Goal: Task Accomplishment & Management: Manage account settings

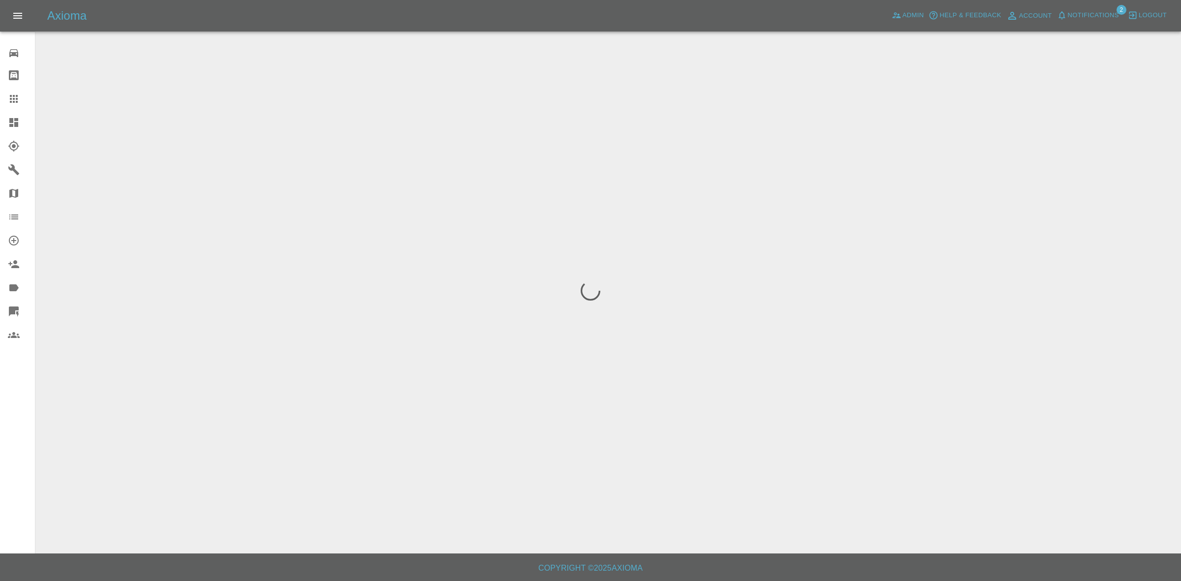
click at [1095, 16] on span "Notifications" at bounding box center [1093, 15] width 51 height 11
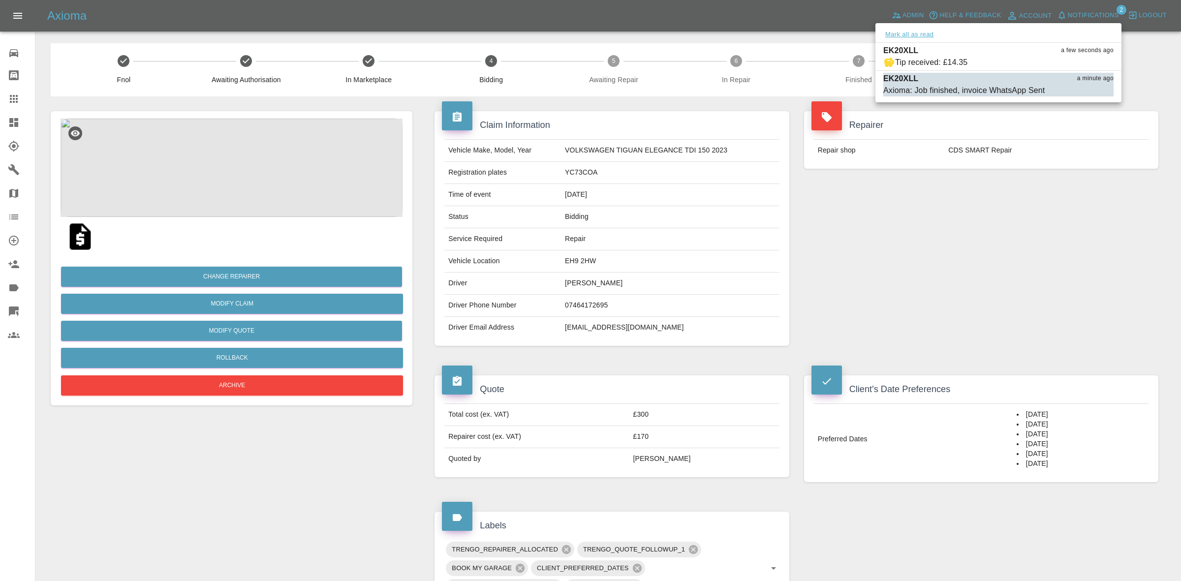
click at [925, 30] on button "Mark all as read" at bounding box center [909, 34] width 52 height 11
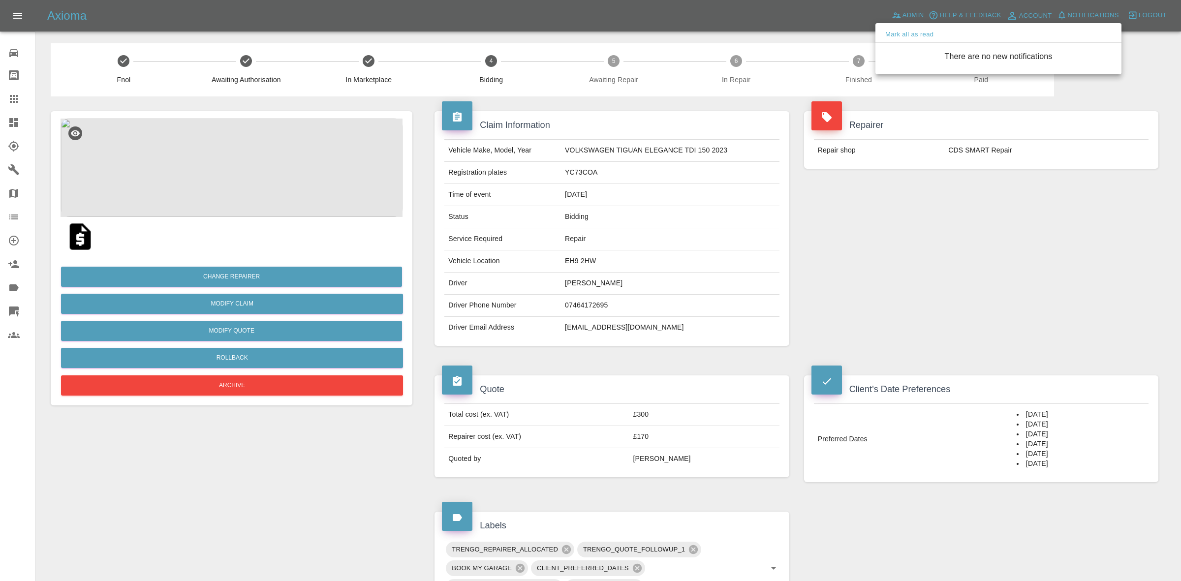
drag, startPoint x: 1016, startPoint y: 244, endPoint x: 1017, endPoint y: 271, distance: 26.6
click at [1032, 271] on div at bounding box center [590, 290] width 1181 height 581
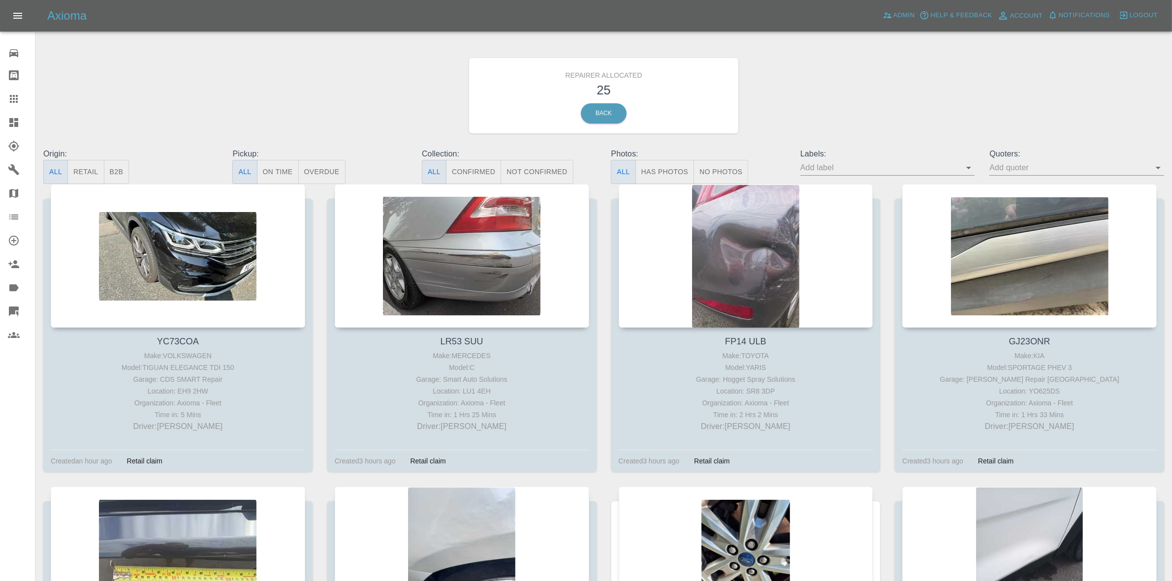
click at [77, 166] on button "Retail" at bounding box center [85, 172] width 36 height 24
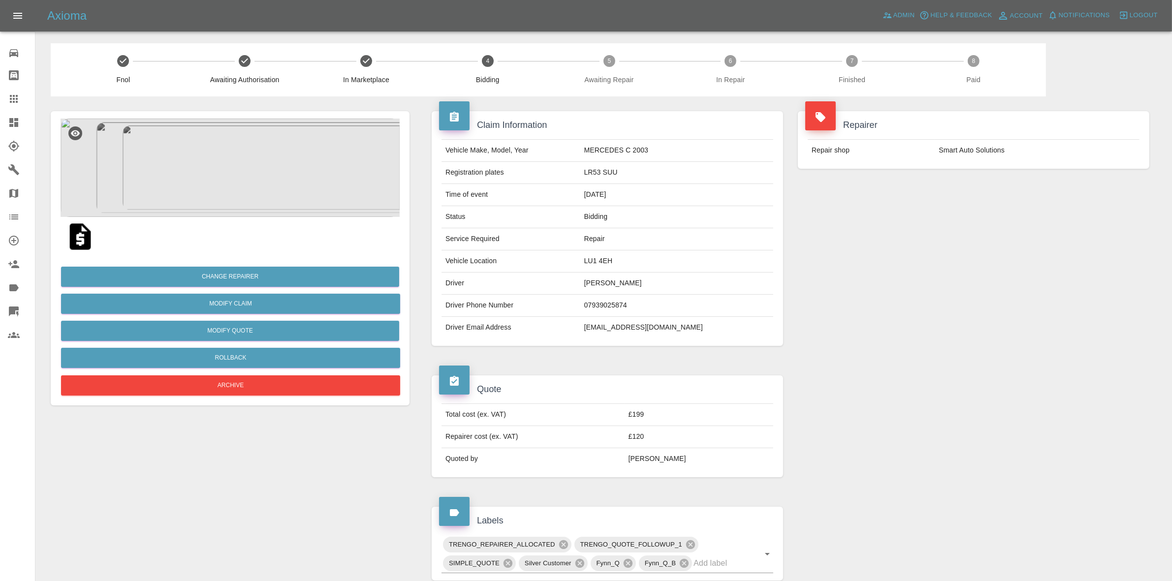
click at [977, 266] on div "Repairer Repair shop Smart Auto Solutions" at bounding box center [973, 228] width 366 height 264
click at [261, 353] on button "Rollback" at bounding box center [230, 358] width 339 height 20
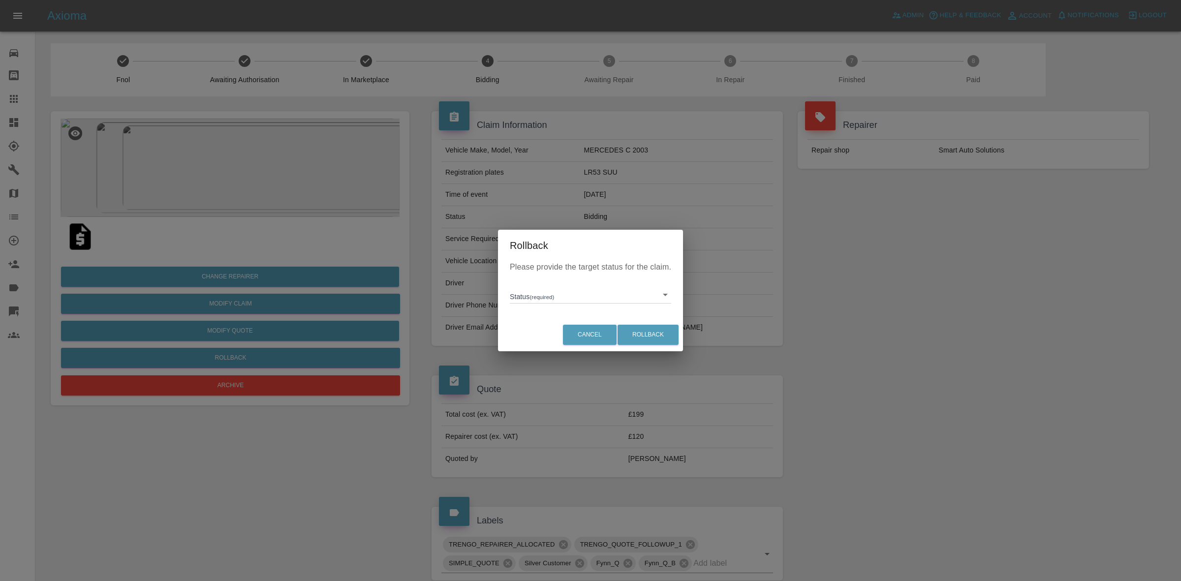
click at [570, 290] on body "Axioma Admin Help & Feedback Account Notifications 0 Logout Repair home Bodysho…" at bounding box center [590, 446] width 1181 height 893
click at [545, 359] on div at bounding box center [590, 290] width 1181 height 581
click at [552, 344] on div "Cancel Rollback" at bounding box center [590, 334] width 185 height 33
click at [570, 298] on body "Axioma Admin Help & Feedback Account Notifications 0 Logout Repair home Bodysho…" at bounding box center [590, 446] width 1181 height 893
click at [540, 340] on li "In Marketplace" at bounding box center [590, 340] width 157 height 23
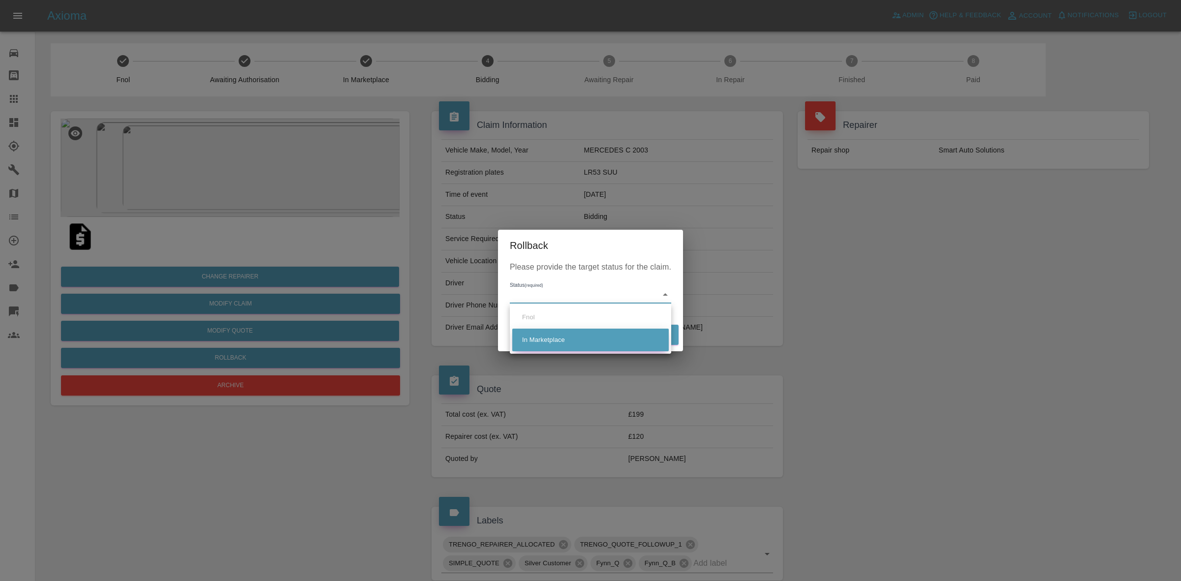
type input "in-marketplace"
click at [649, 335] on button "Rollback" at bounding box center [648, 335] width 61 height 20
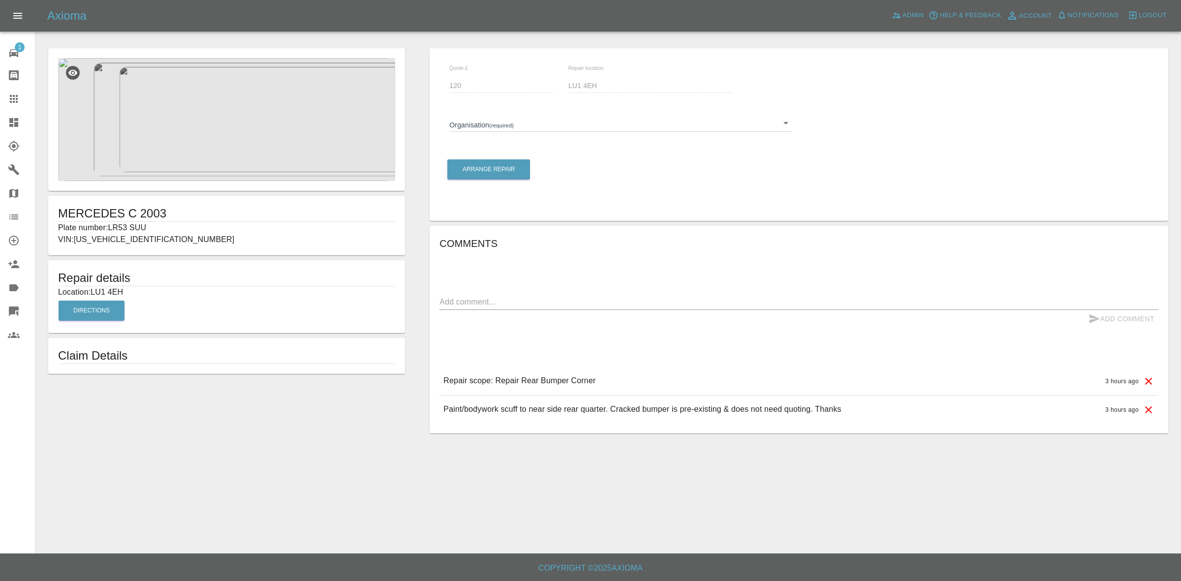
click at [509, 130] on body "Axioma Admin Help & Feedback Account Notifications 0 Logout 1 Repair home Bodys…" at bounding box center [590, 290] width 1181 height 581
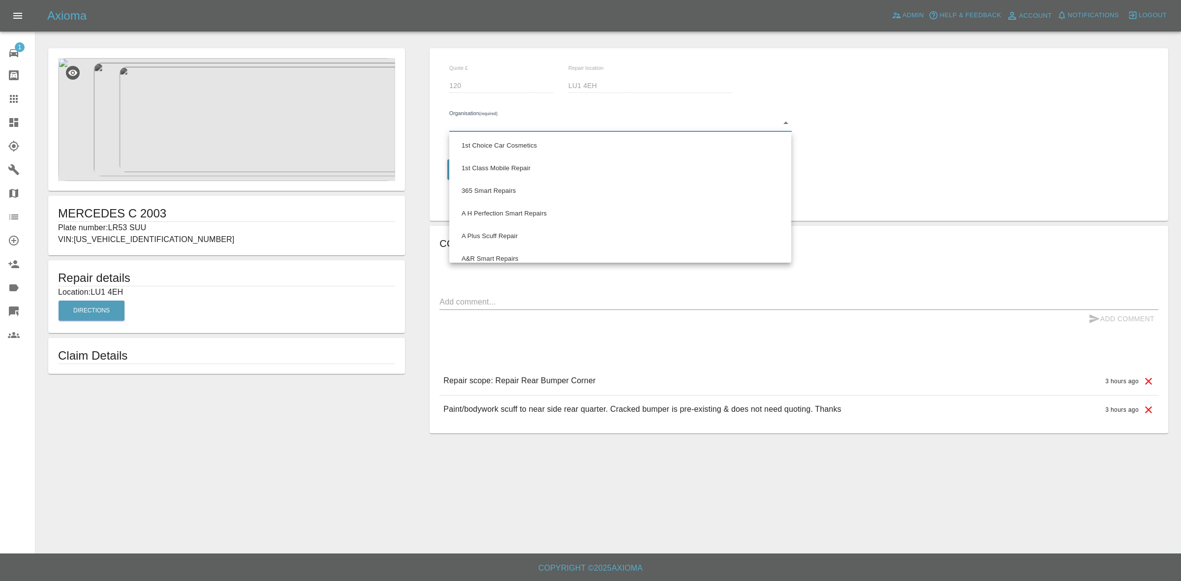
click at [507, 126] on div at bounding box center [590, 290] width 1181 height 581
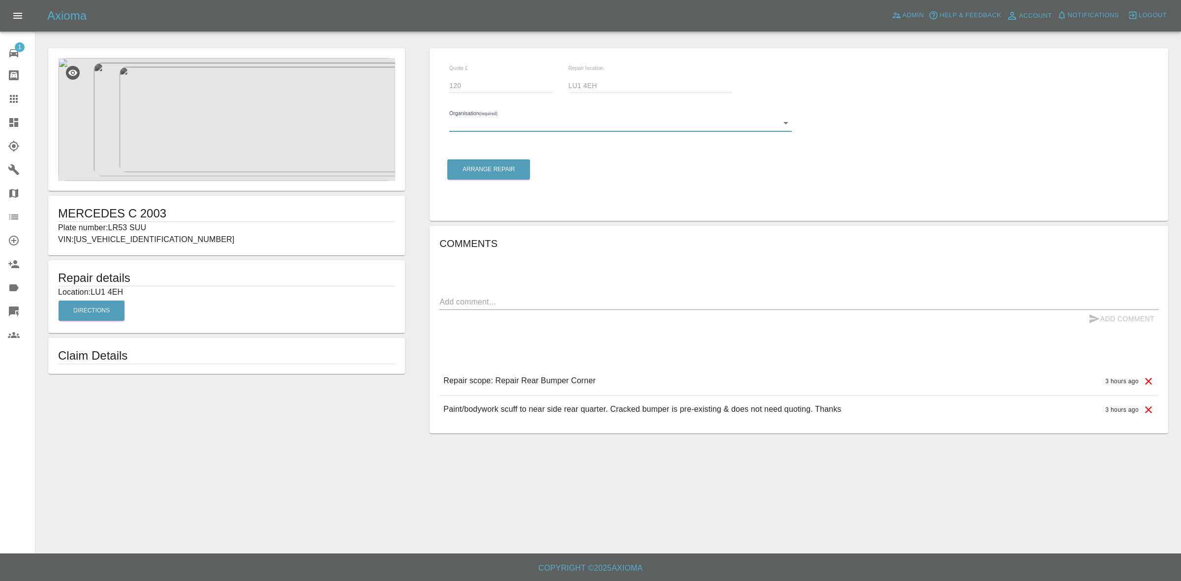
click at [505, 127] on body "Axioma Admin Help & Feedback Account Notifications 0 Logout 1 Repair home Bodys…" at bounding box center [590, 290] width 1181 height 581
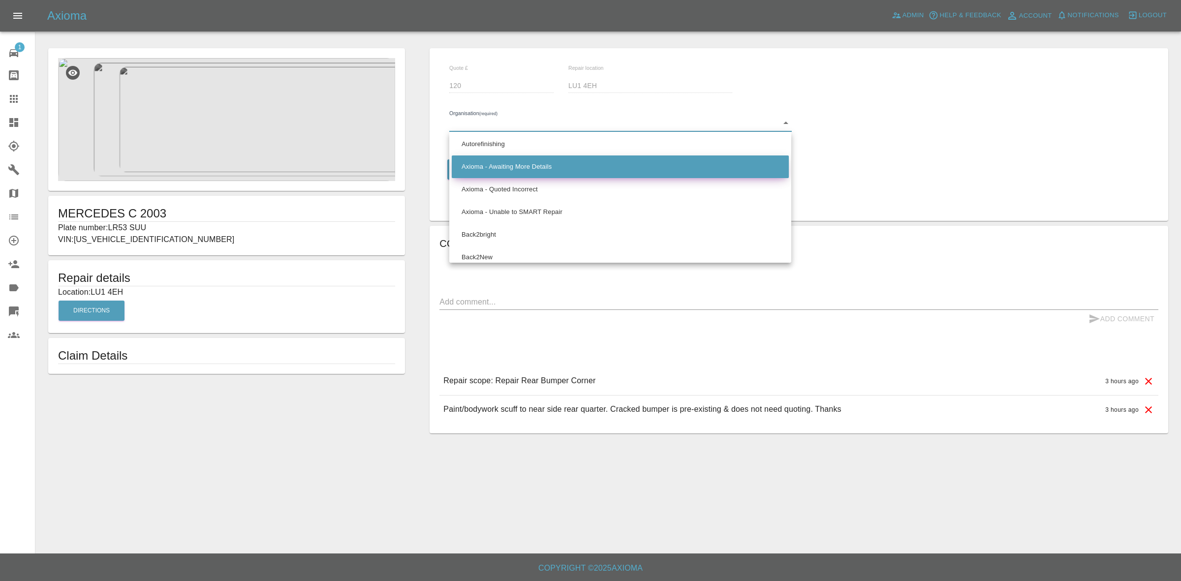
scroll to position [492, 0]
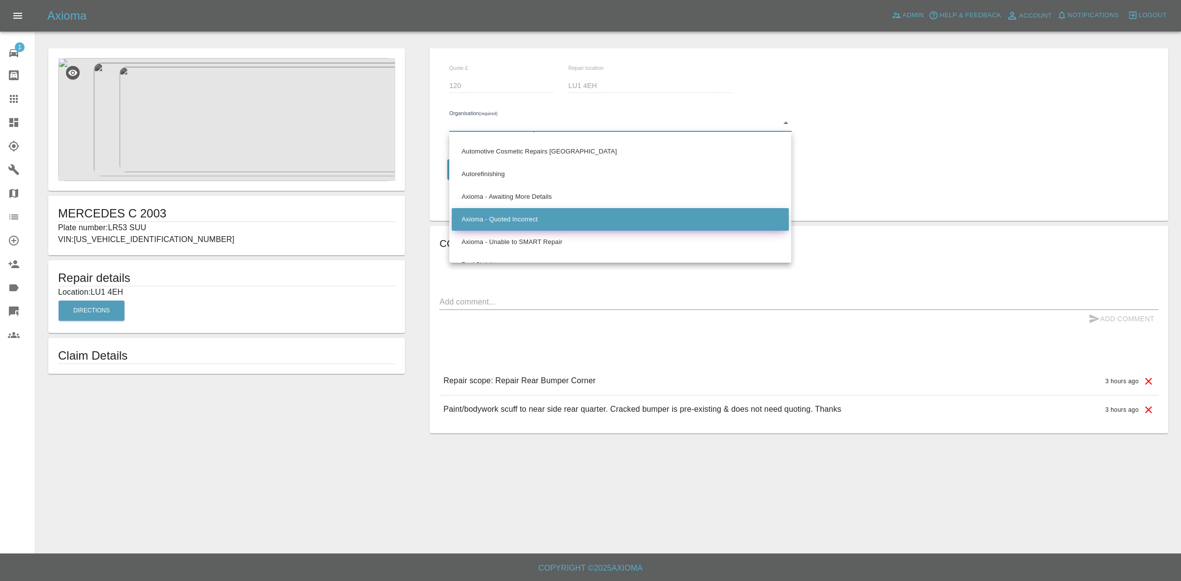
click at [512, 217] on li "Axioma - Quoted Incorrect" at bounding box center [620, 219] width 337 height 23
type input "66cdd85c5c84a2557c7b49b2"
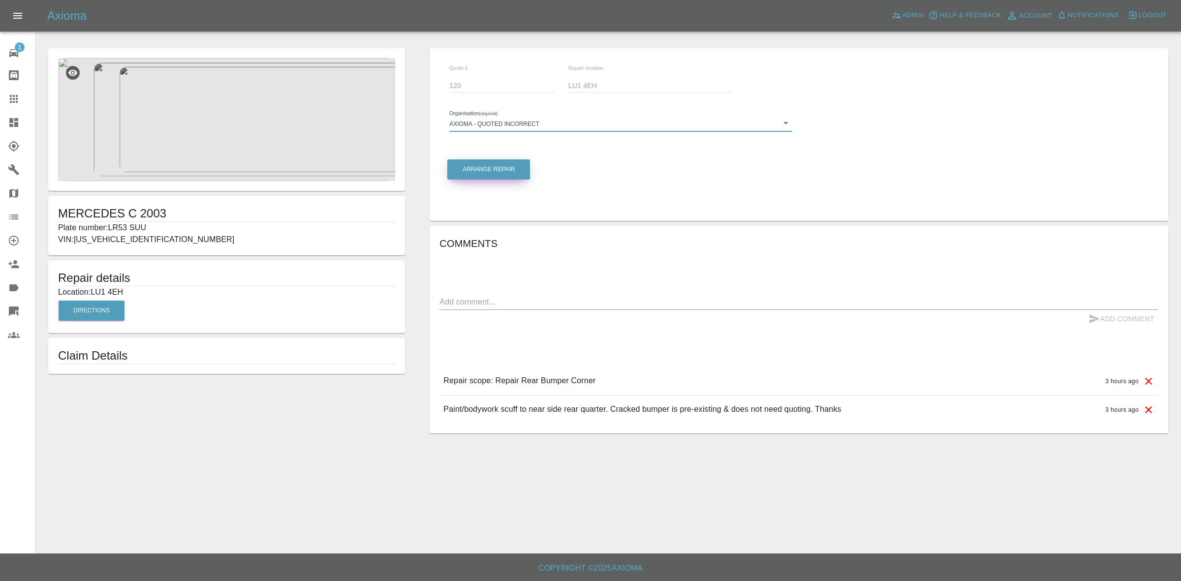
click at [487, 172] on button "Arrange Repair" at bounding box center [488, 169] width 83 height 20
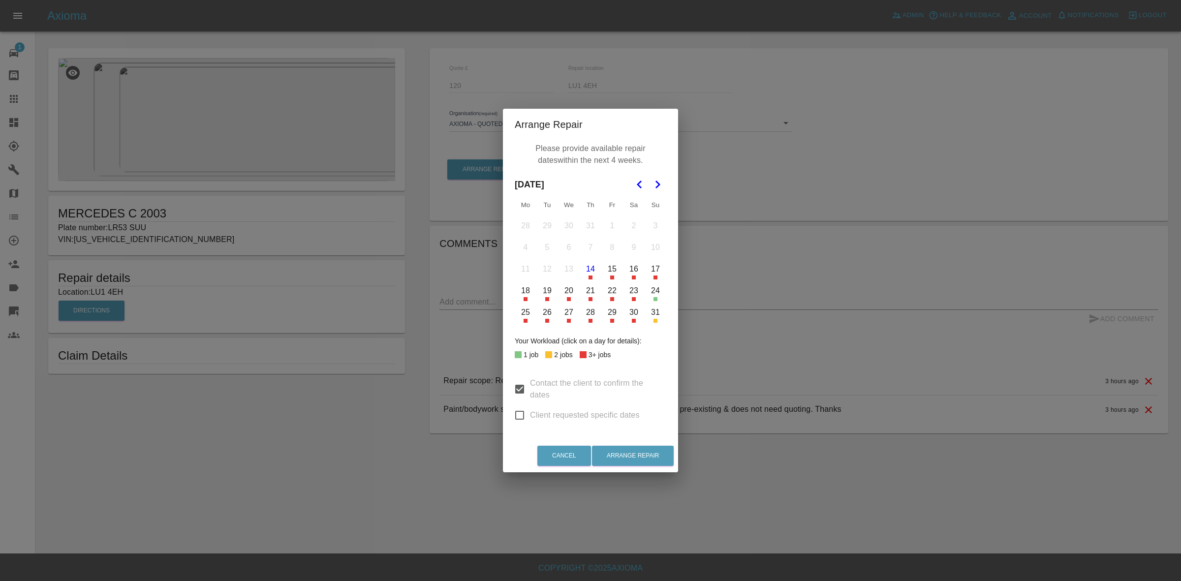
drag, startPoint x: 516, startPoint y: 413, endPoint x: 522, endPoint y: 394, distance: 20.2
click at [516, 412] on input "Client requested specific dates" at bounding box center [519, 415] width 21 height 21
checkbox input "true"
click at [522, 387] on input "Contact the client to confirm the dates" at bounding box center [519, 389] width 21 height 21
checkbox input "false"
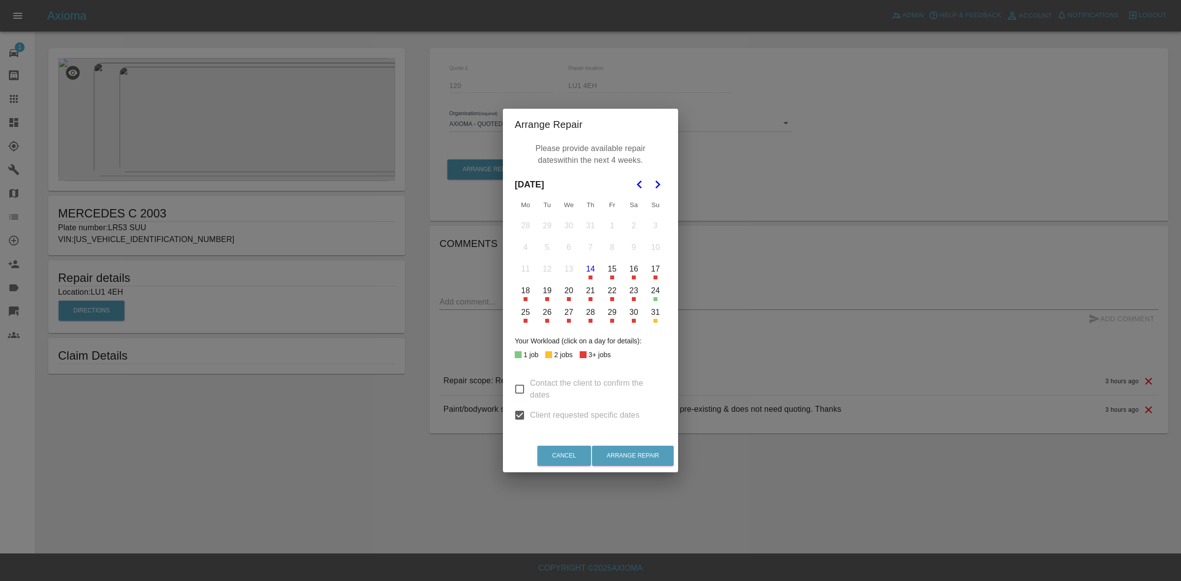
click at [593, 270] on button "14" at bounding box center [590, 269] width 21 height 21
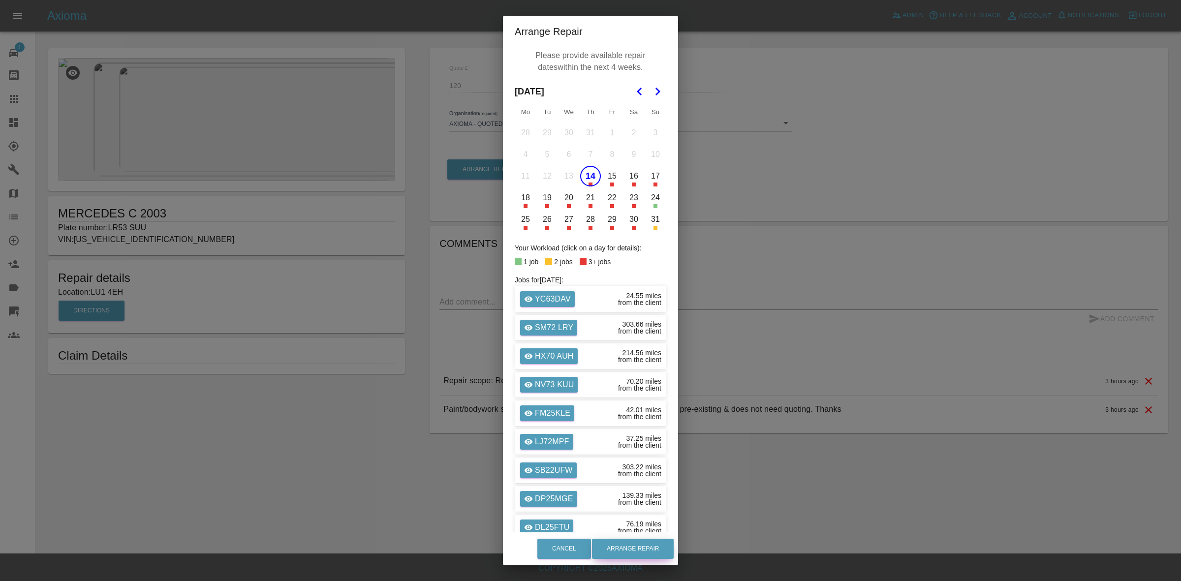
click at [639, 554] on button "Arrange Repair" at bounding box center [633, 549] width 82 height 20
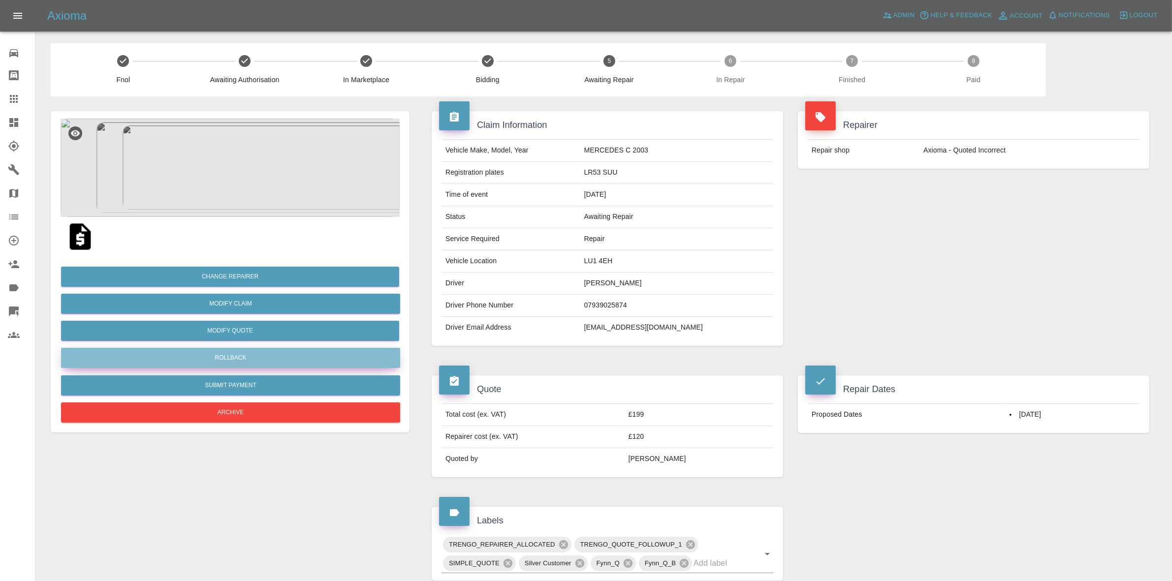
click at [239, 364] on button "Rollback" at bounding box center [230, 358] width 339 height 20
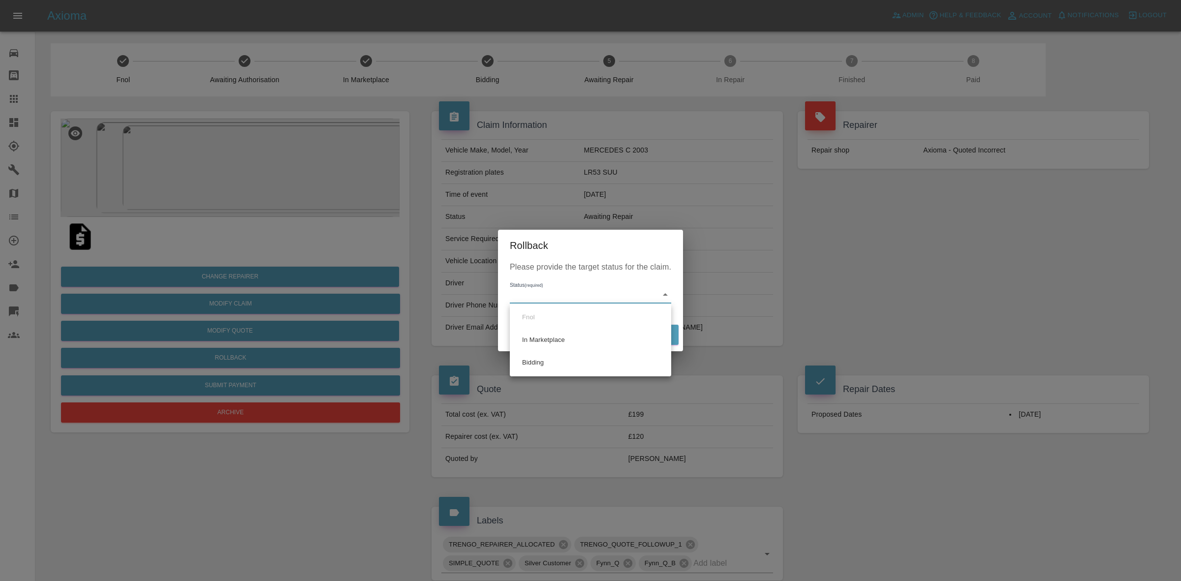
click at [555, 291] on body "Axioma Admin Help & Feedback Account Notifications 0 Logout Repair home Bodysho…" at bounding box center [590, 446] width 1181 height 893
click at [550, 360] on li "Bidding" at bounding box center [590, 362] width 157 height 23
type input "bidding"
click at [643, 326] on button "Rollback" at bounding box center [648, 335] width 61 height 20
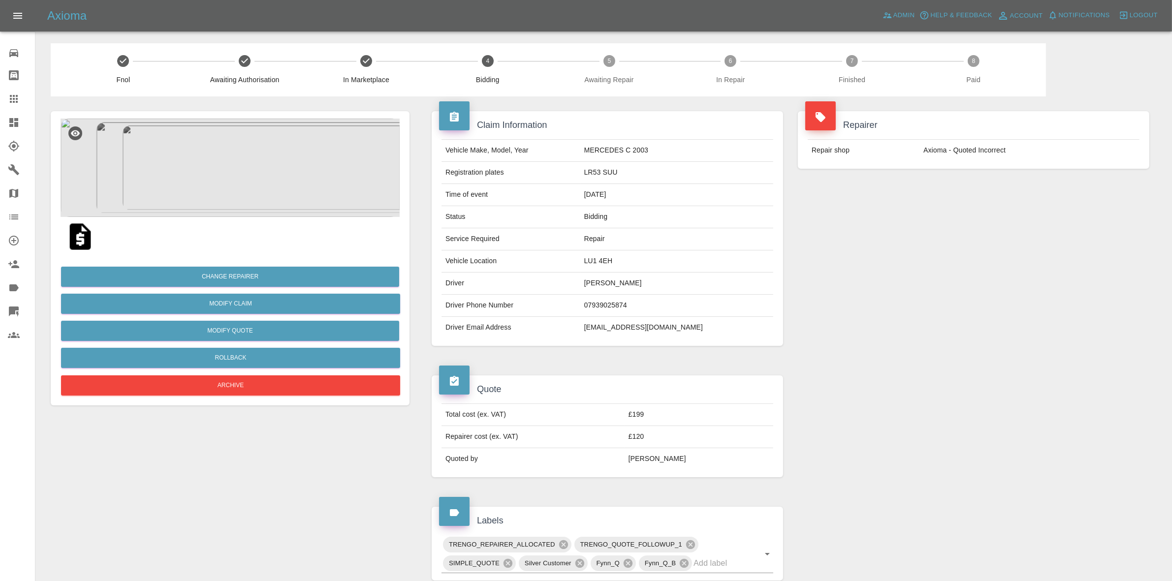
click at [1099, 16] on span "Notifications" at bounding box center [1084, 15] width 51 height 11
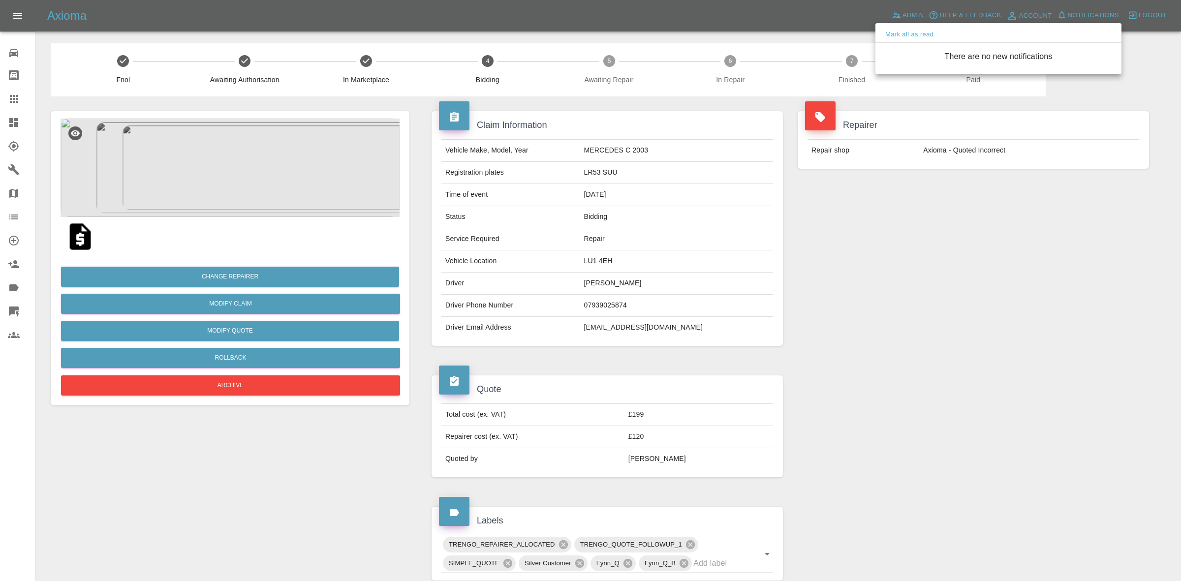
click at [998, 169] on div at bounding box center [590, 290] width 1181 height 581
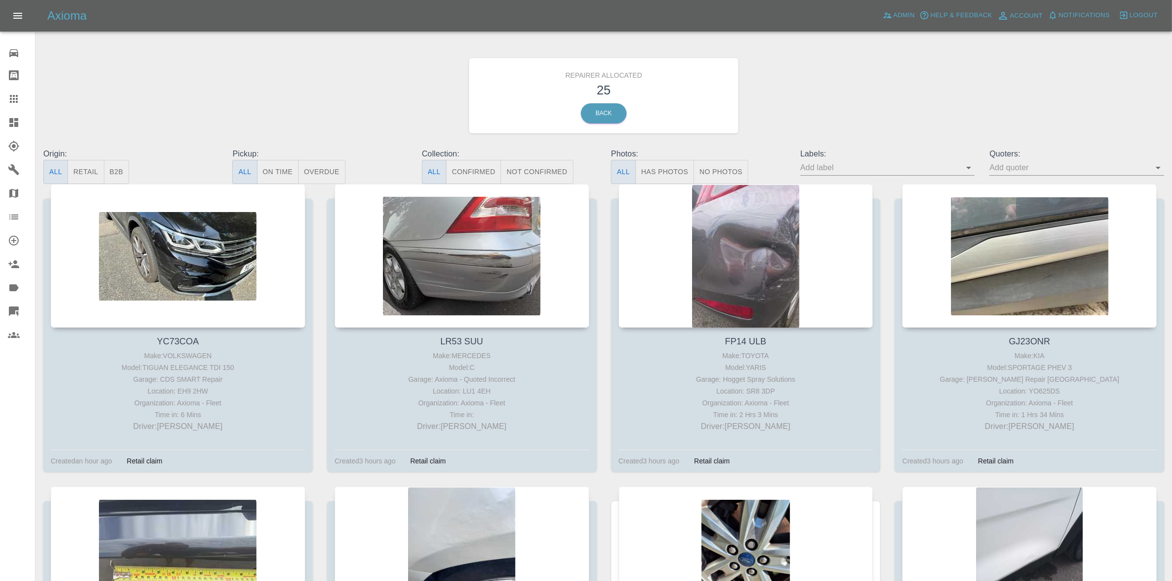
click at [88, 173] on button "Retail" at bounding box center [85, 172] width 36 height 24
click at [94, 172] on button "Retail" at bounding box center [85, 172] width 36 height 24
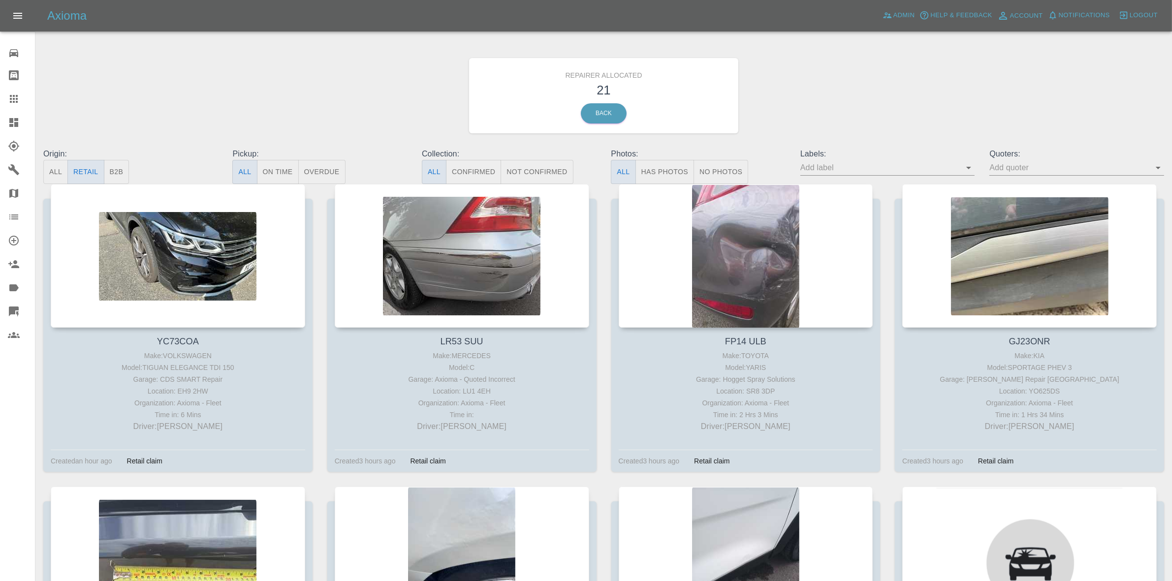
click at [866, 104] on div "Repairer Allocated 21 Back" at bounding box center [603, 95] width 1135 height 105
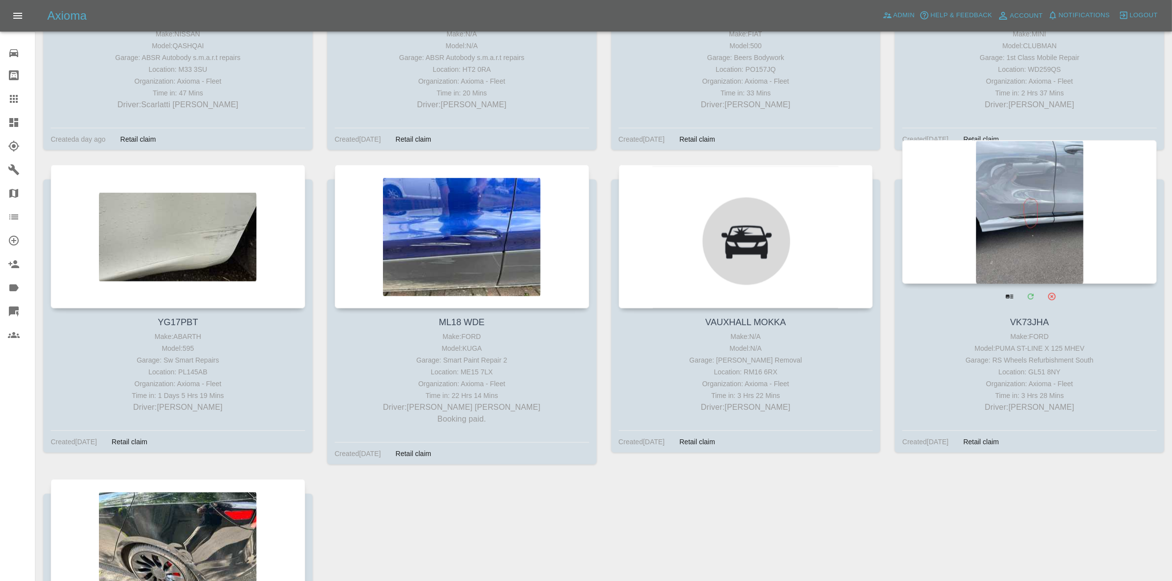
scroll to position [1477, 0]
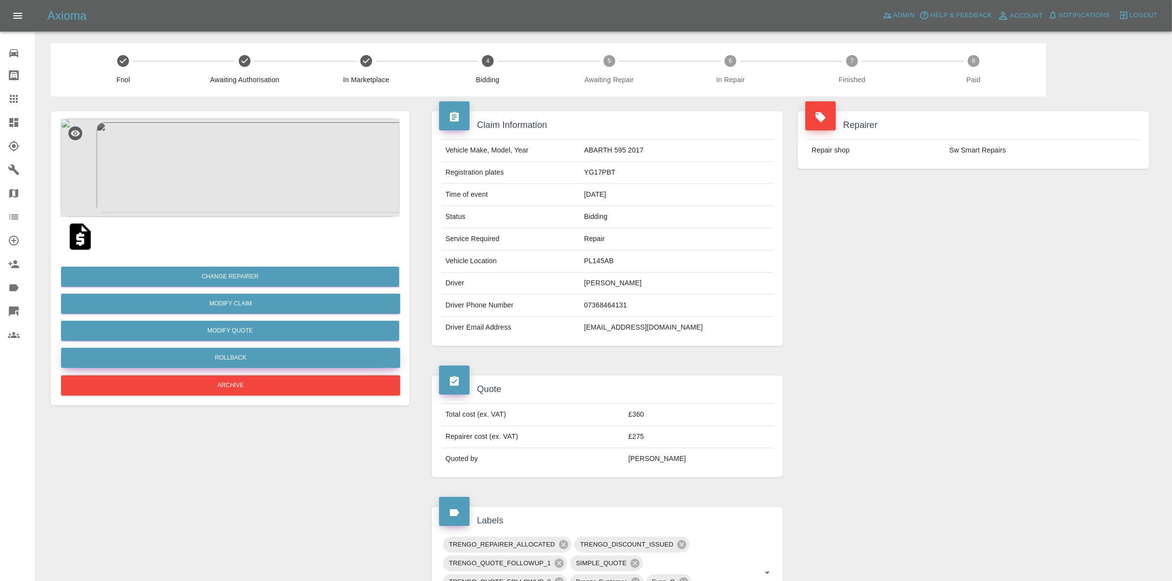
click at [272, 356] on button "Rollback" at bounding box center [230, 358] width 339 height 20
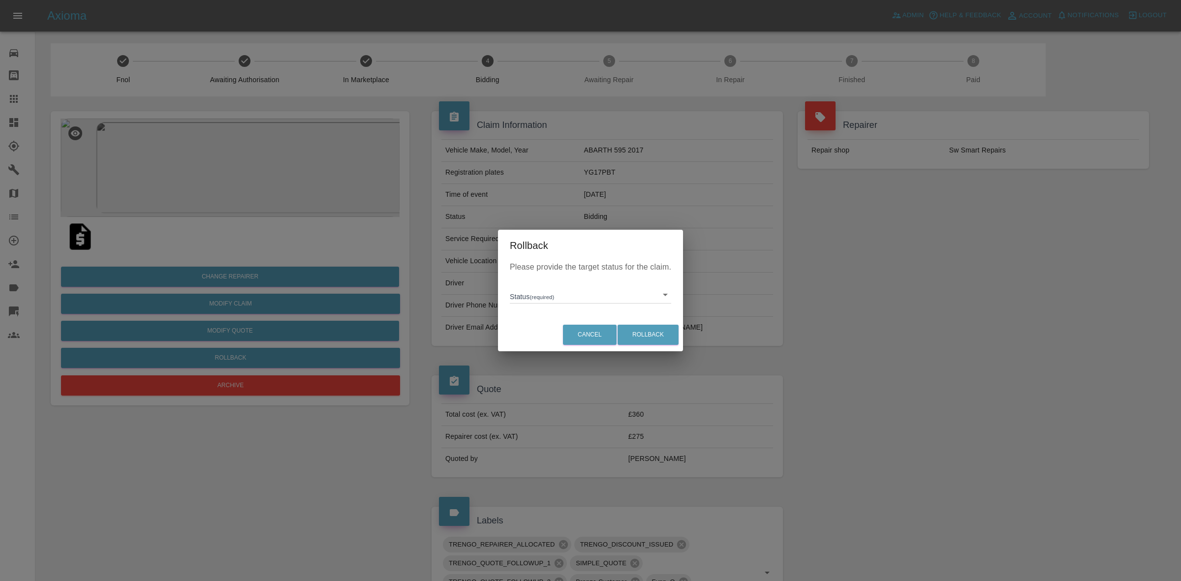
click at [547, 295] on body "Axioma Admin Help & Feedback Account Notifications 1 Logout Repair home Bodysho…" at bounding box center [590, 465] width 1181 height 930
click at [553, 353] on ul "Fnol In Marketplace" at bounding box center [590, 329] width 161 height 50
click at [552, 343] on li "In Marketplace" at bounding box center [590, 340] width 157 height 23
type input "in-marketplace"
click at [651, 329] on button "Rollback" at bounding box center [648, 335] width 61 height 20
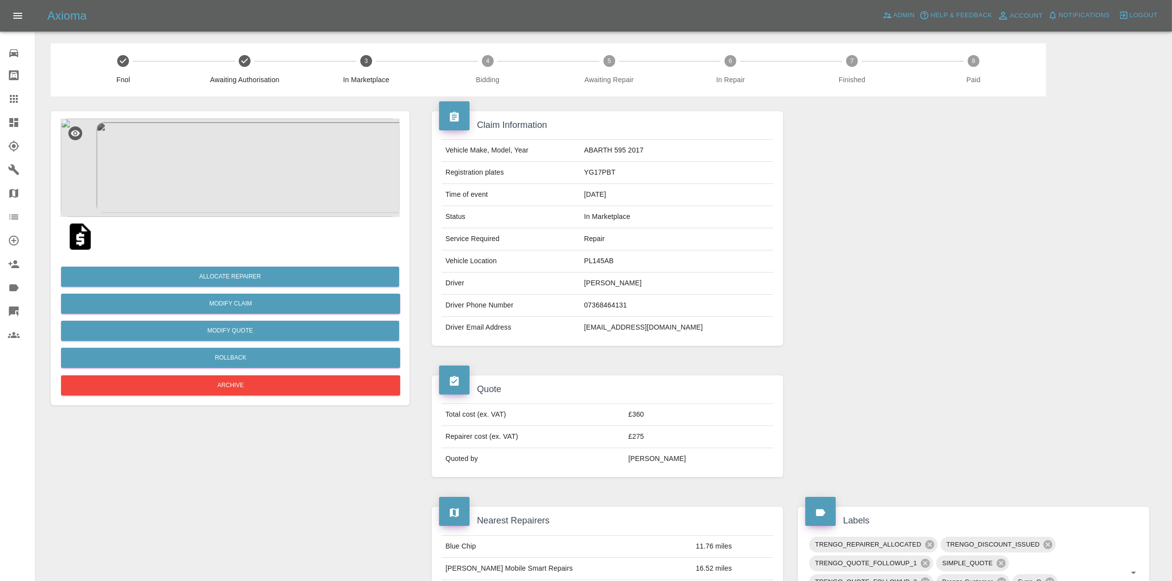
drag, startPoint x: 930, startPoint y: 255, endPoint x: 915, endPoint y: 253, distance: 14.8
click at [926, 254] on div at bounding box center [973, 228] width 366 height 264
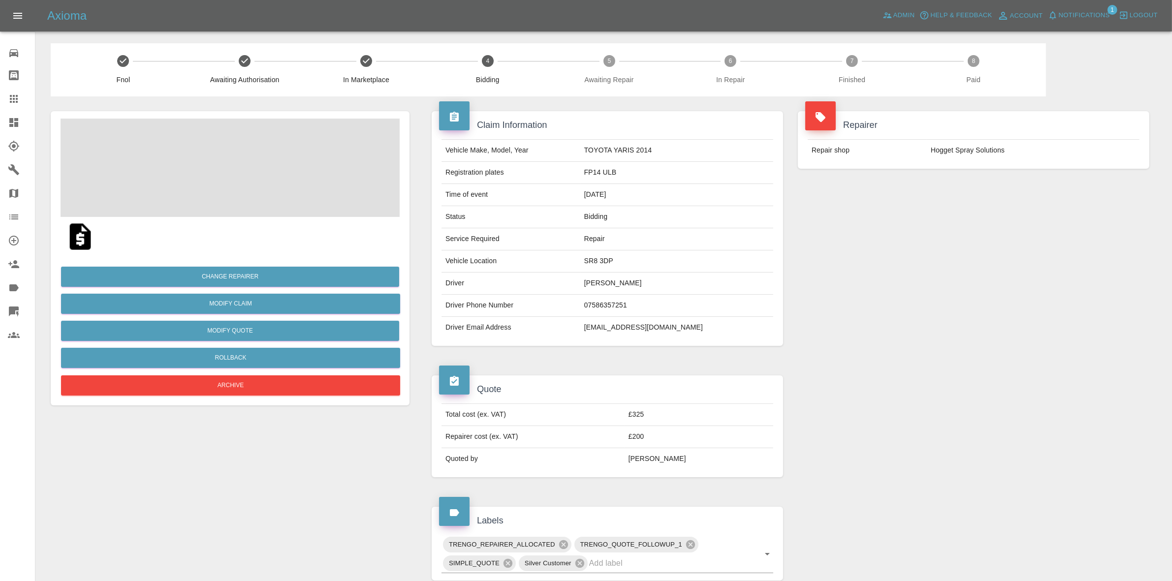
click at [1088, 16] on span "Notifications" at bounding box center [1084, 15] width 51 height 11
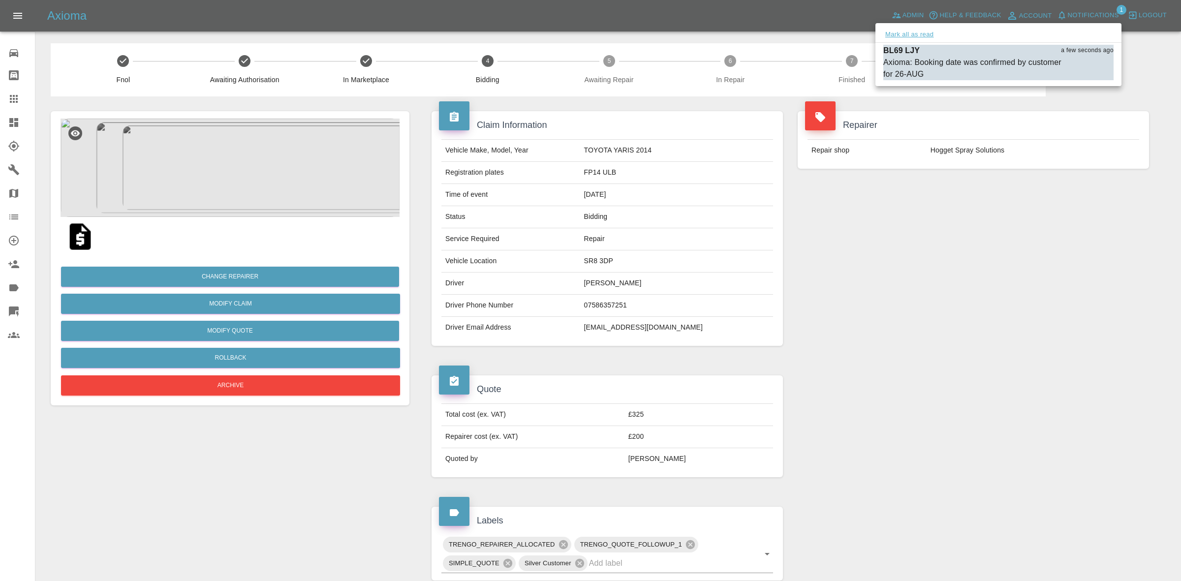
click at [925, 36] on button "Mark all as read" at bounding box center [909, 34] width 52 height 11
click at [952, 203] on div at bounding box center [590, 290] width 1181 height 581
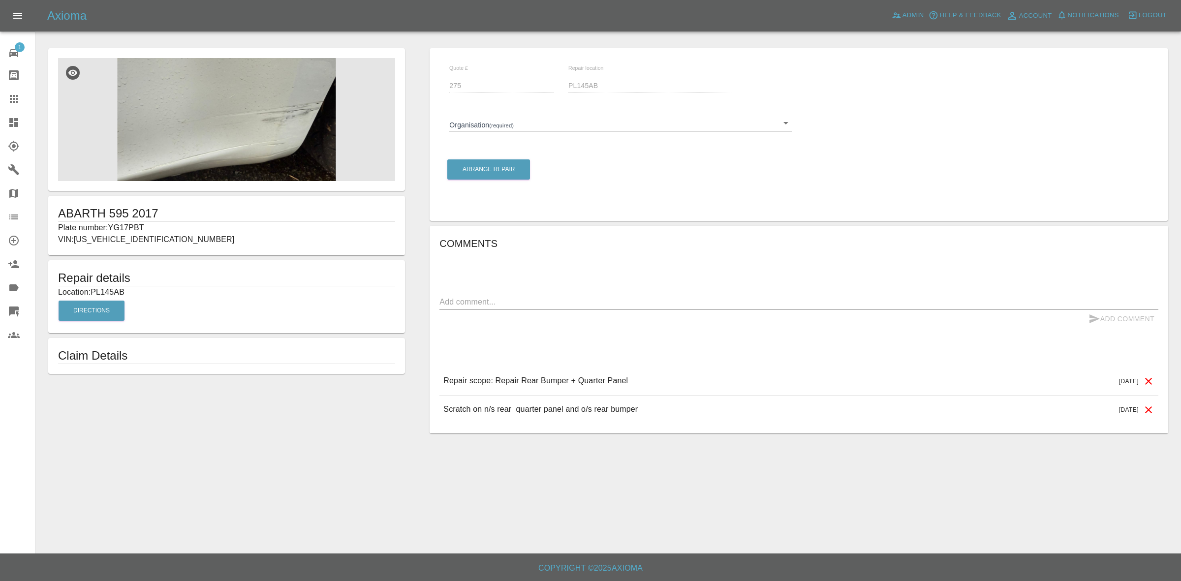
click at [507, 111] on div "Organisation (required) ​" at bounding box center [620, 119] width 342 height 26
click at [509, 119] on body "Axioma Admin Help & Feedback Account Notifications 0 Logout 1 Repair home Bodys…" at bounding box center [590, 290] width 1181 height 581
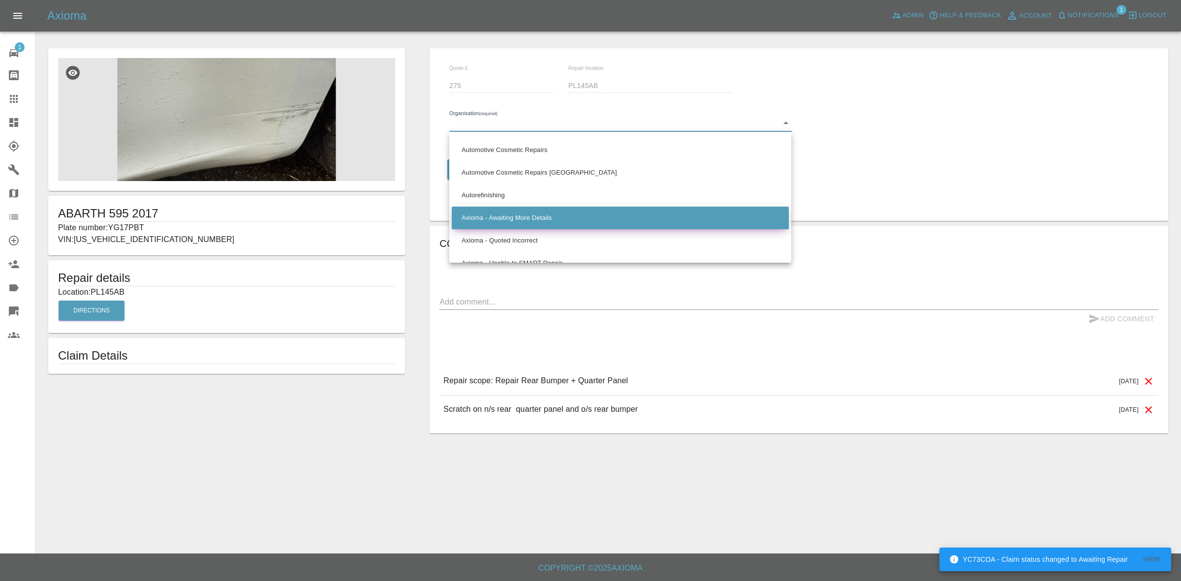
scroll to position [492, 0]
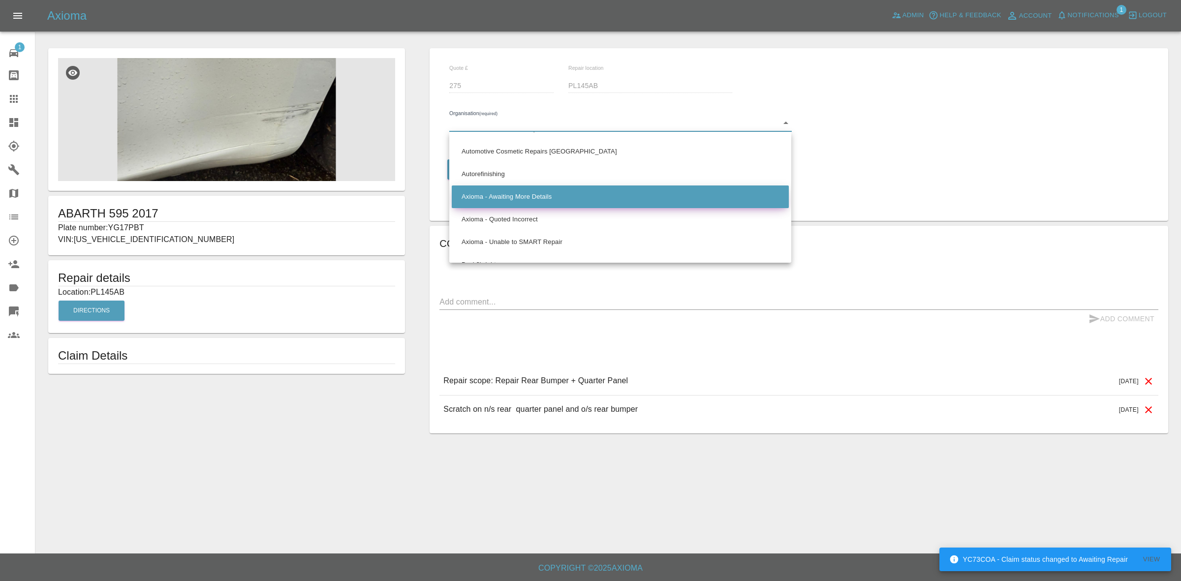
click at [506, 197] on li "Axioma - Awaiting More Details" at bounding box center [620, 197] width 337 height 23
type input "66cdd8825c84a2557c7b9596"
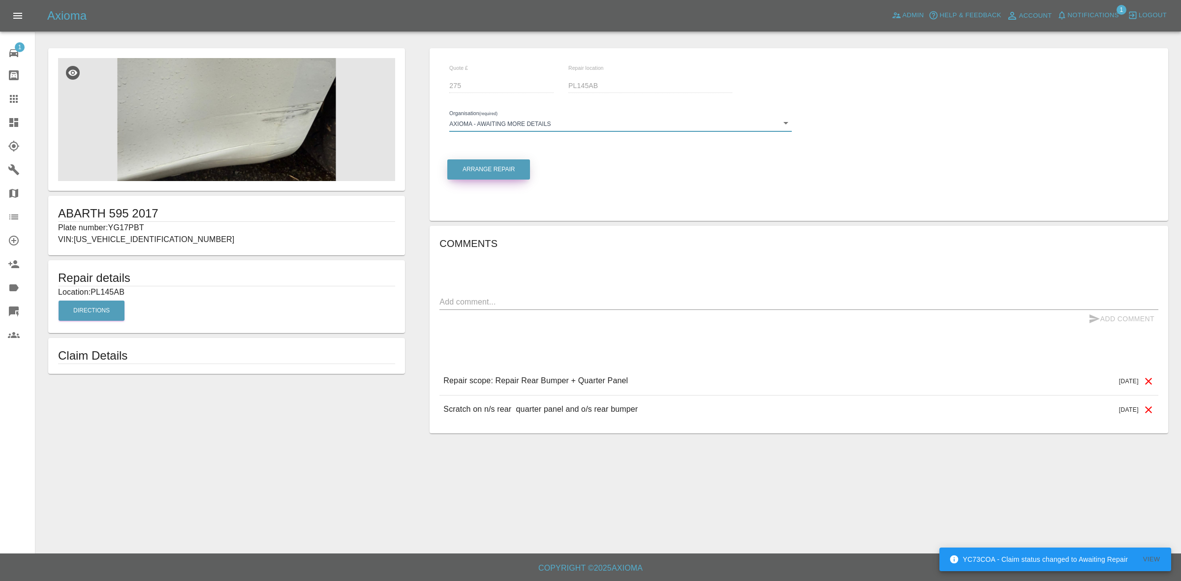
click at [480, 168] on button "Arrange Repair" at bounding box center [488, 169] width 83 height 20
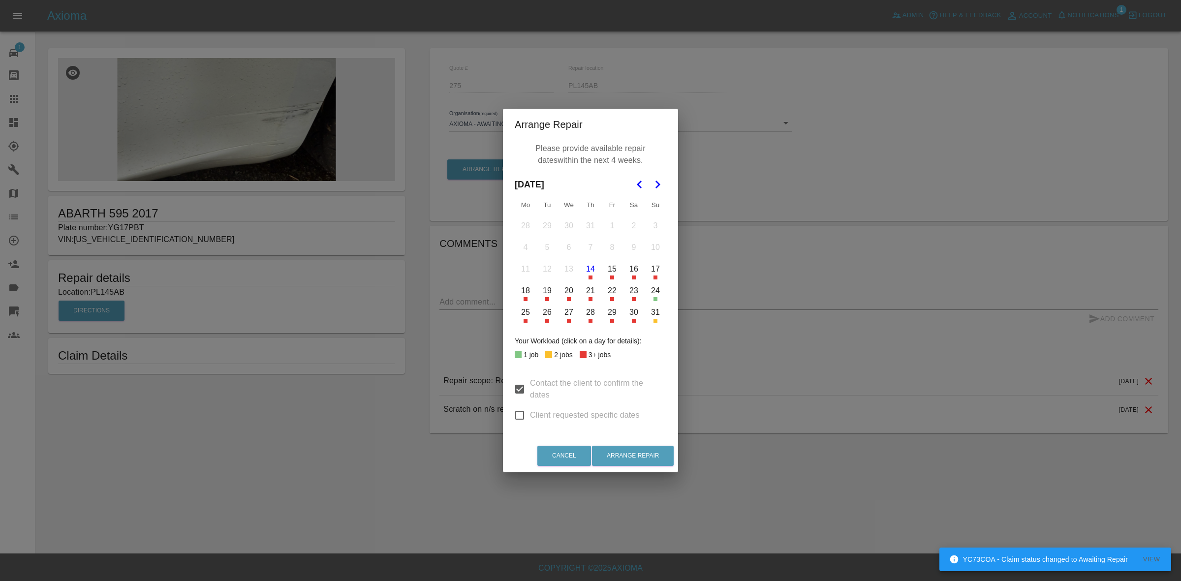
click at [519, 408] on input "Client requested specific dates" at bounding box center [519, 415] width 21 height 21
checkbox input "true"
drag, startPoint x: 518, startPoint y: 378, endPoint x: 534, endPoint y: 384, distance: 16.8
click at [519, 379] on label "Contact the client to confirm the dates" at bounding box center [583, 390] width 149 height 24
click at [519, 379] on input "Contact the client to confirm the dates" at bounding box center [519, 389] width 21 height 21
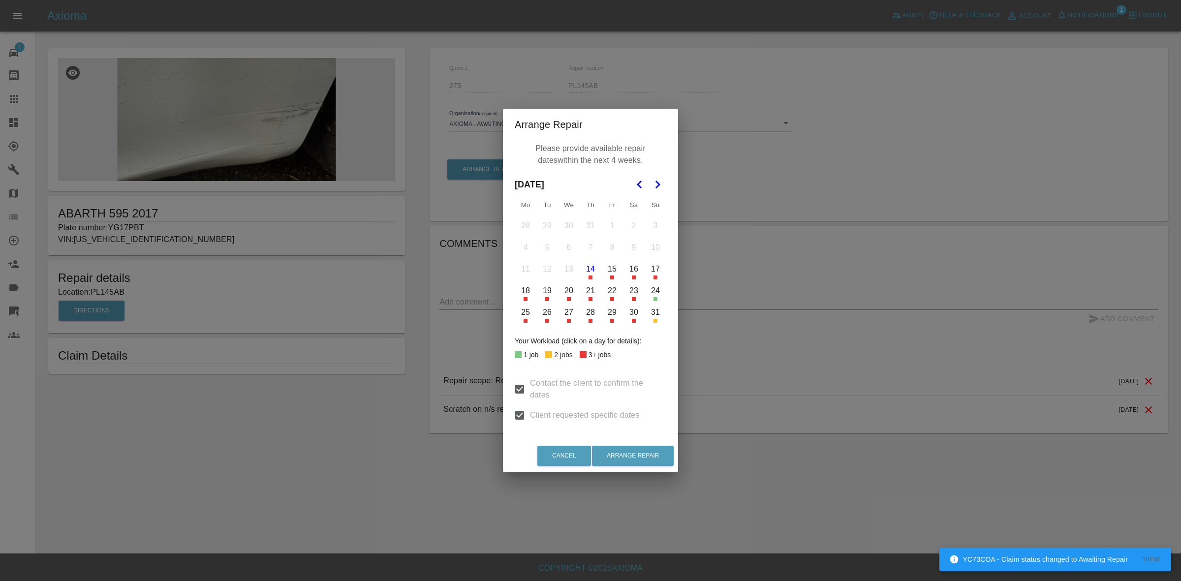
checkbox input "false"
click at [588, 276] on button "14" at bounding box center [590, 269] width 21 height 21
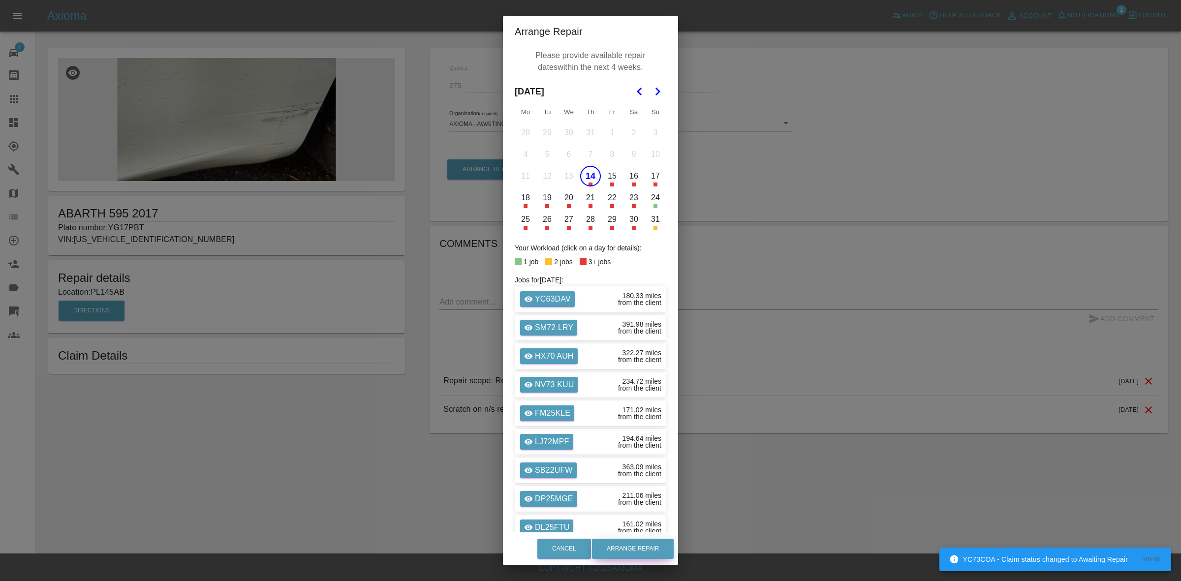
click at [638, 547] on button "Arrange Repair" at bounding box center [633, 549] width 82 height 20
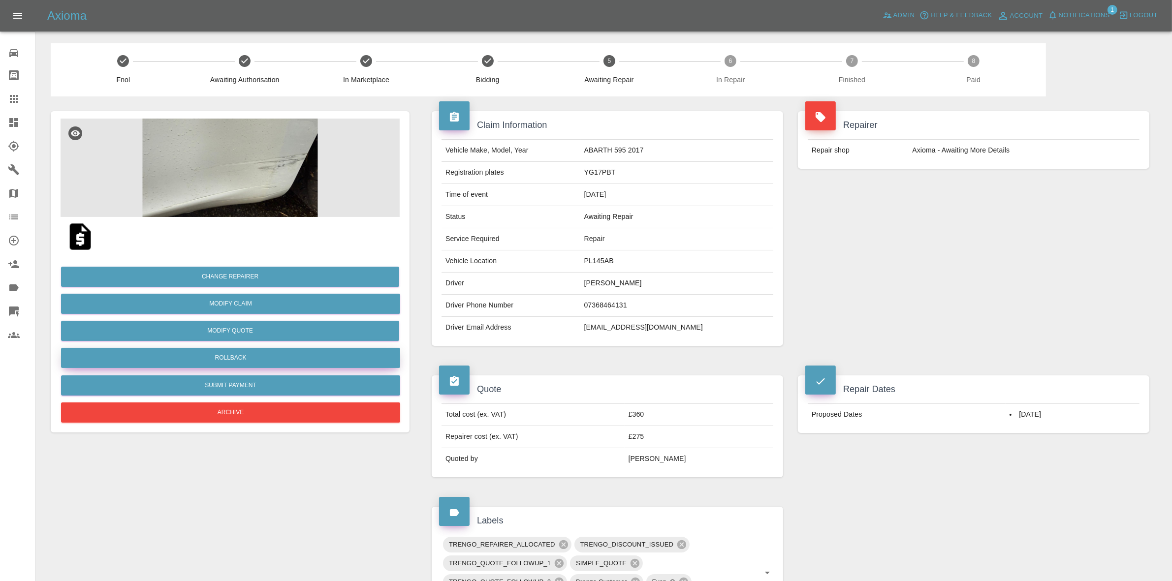
click at [231, 352] on button "Rollback" at bounding box center [230, 358] width 339 height 20
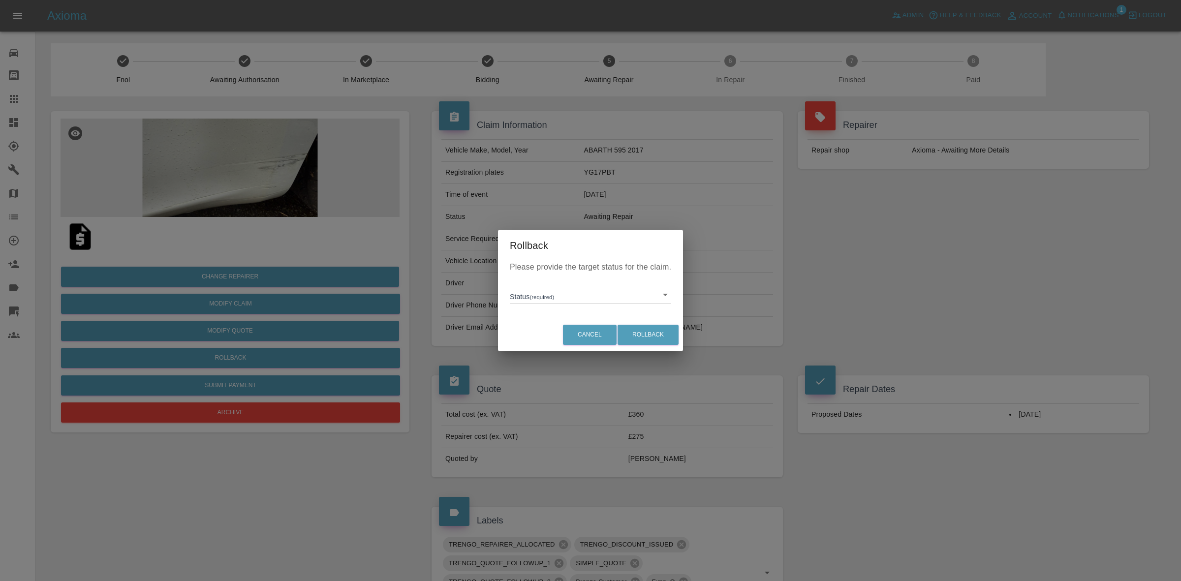
click at [580, 292] on body "Axioma Admin Help & Feedback Account Notifications 1 Logout Repair home Bodysho…" at bounding box center [590, 465] width 1181 height 930
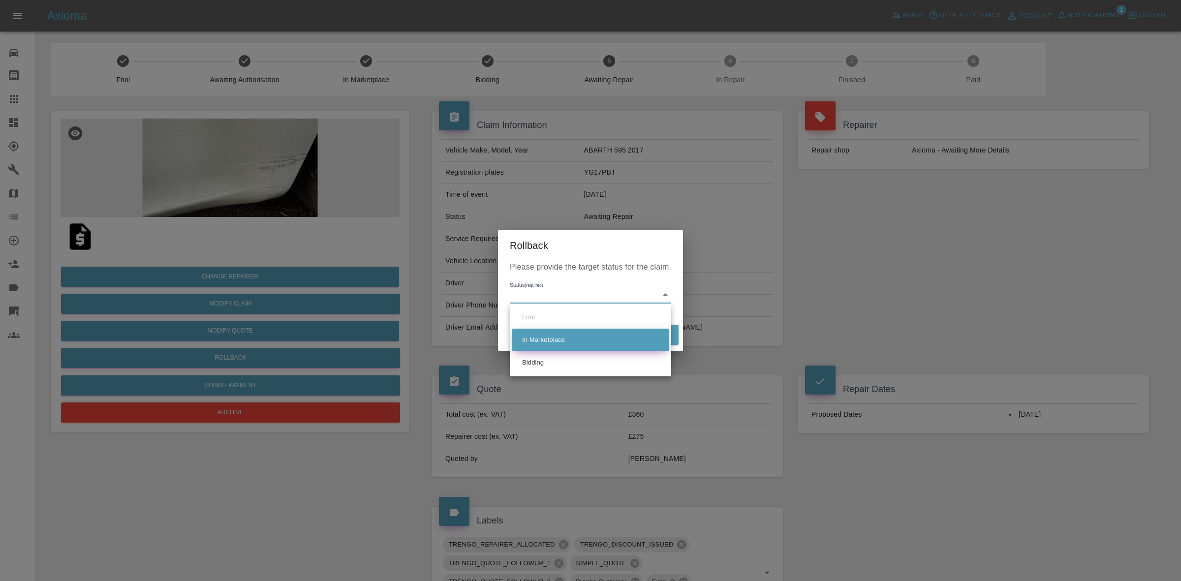
drag, startPoint x: 530, startPoint y: 367, endPoint x: 629, endPoint y: 345, distance: 101.5
click at [531, 367] on li "Bidding" at bounding box center [590, 362] width 157 height 23
type input "bidding"
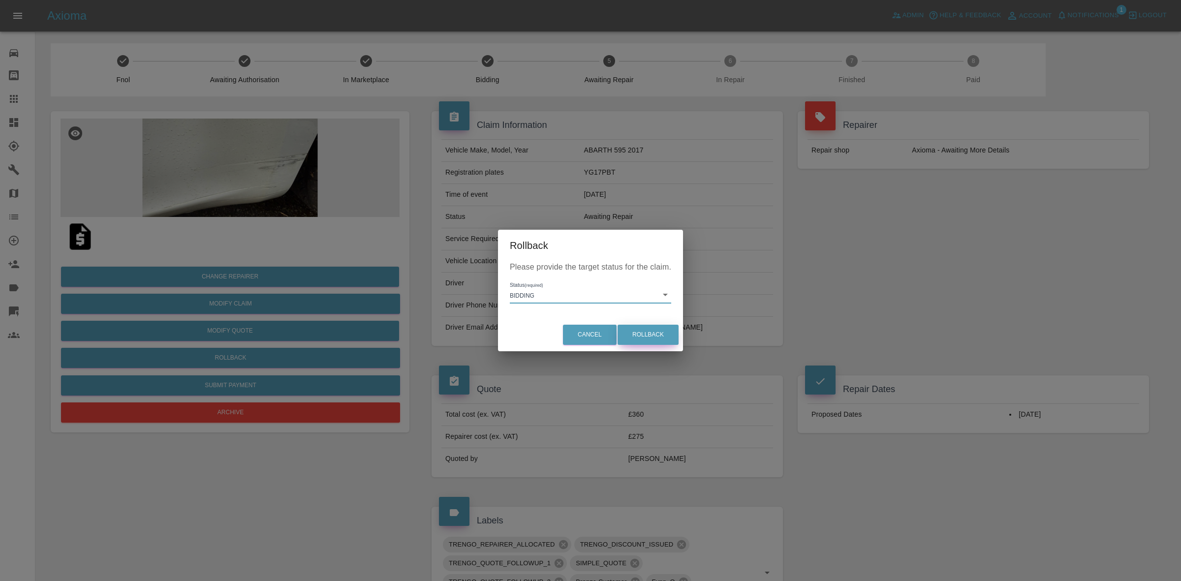
click at [629, 335] on button "Rollback" at bounding box center [648, 335] width 61 height 20
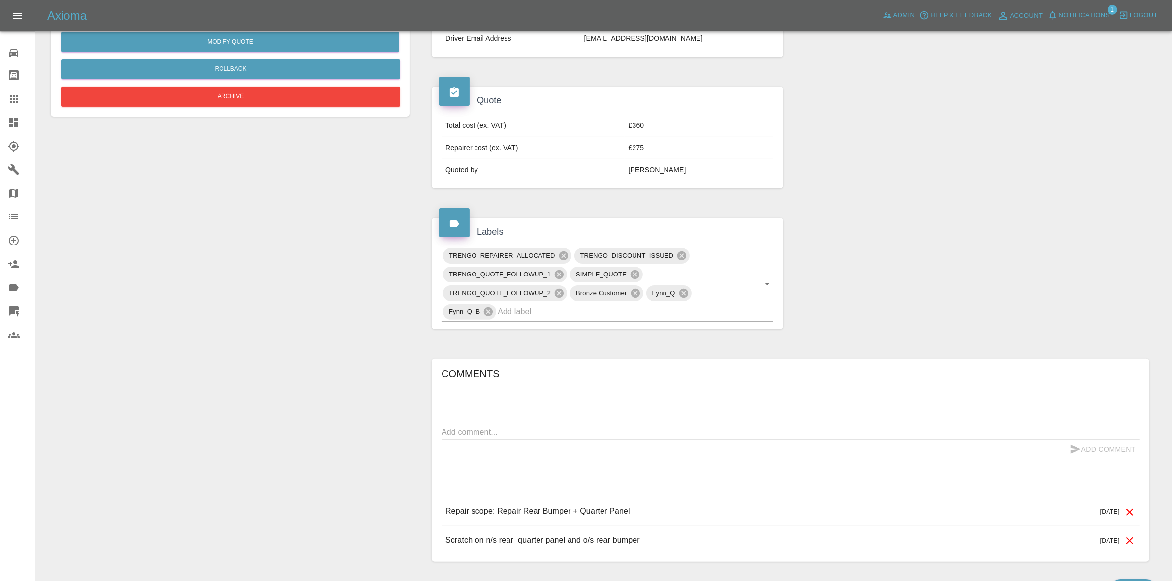
scroll to position [350, 0]
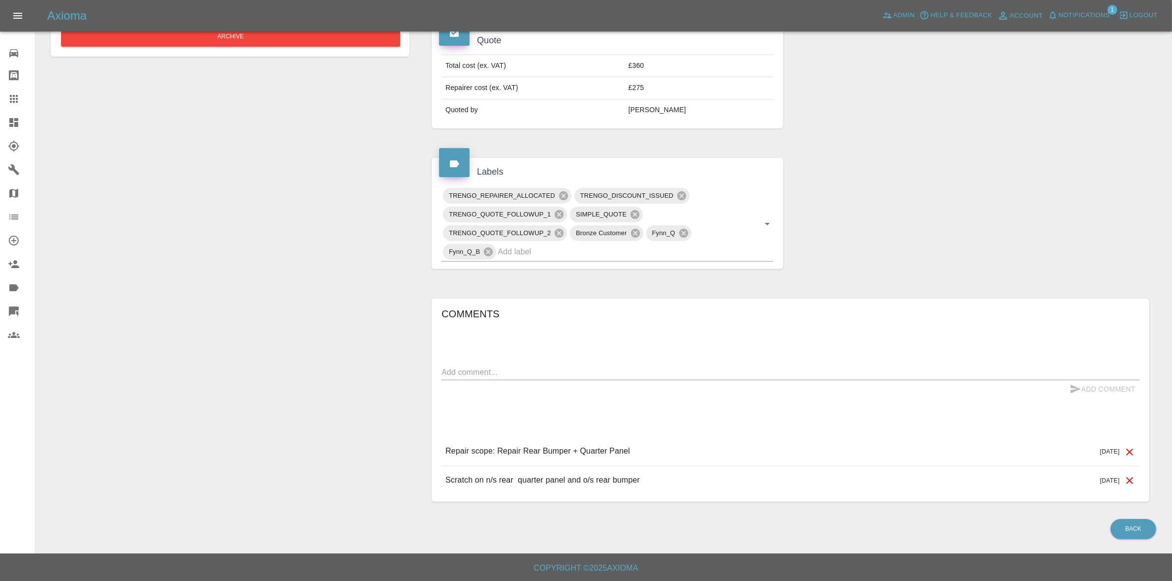
click at [488, 374] on textarea at bounding box center [790, 372] width 698 height 11
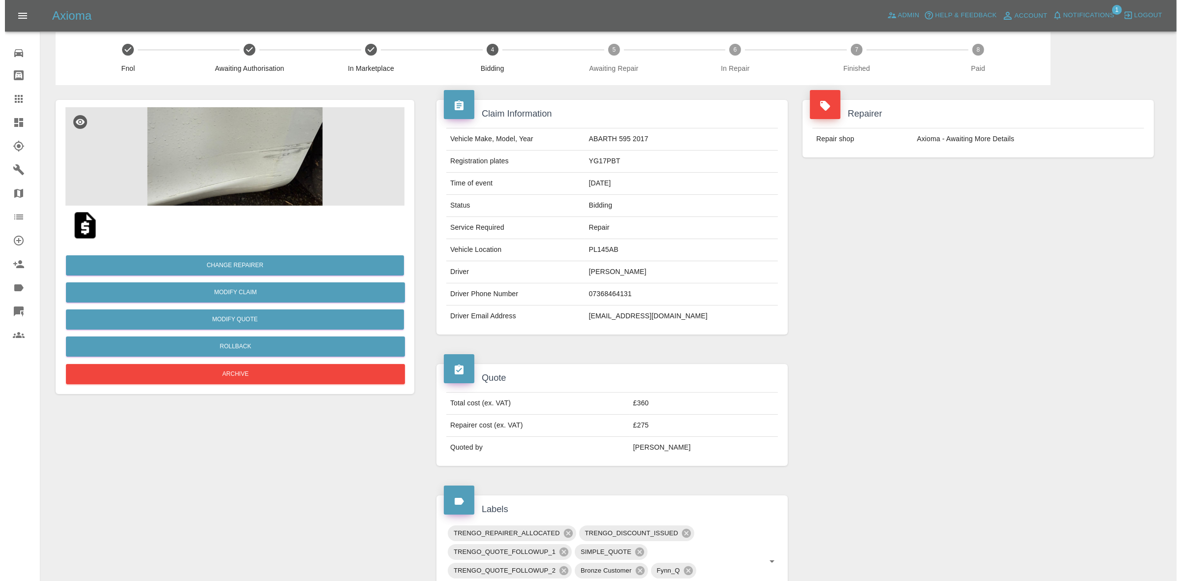
scroll to position [0, 0]
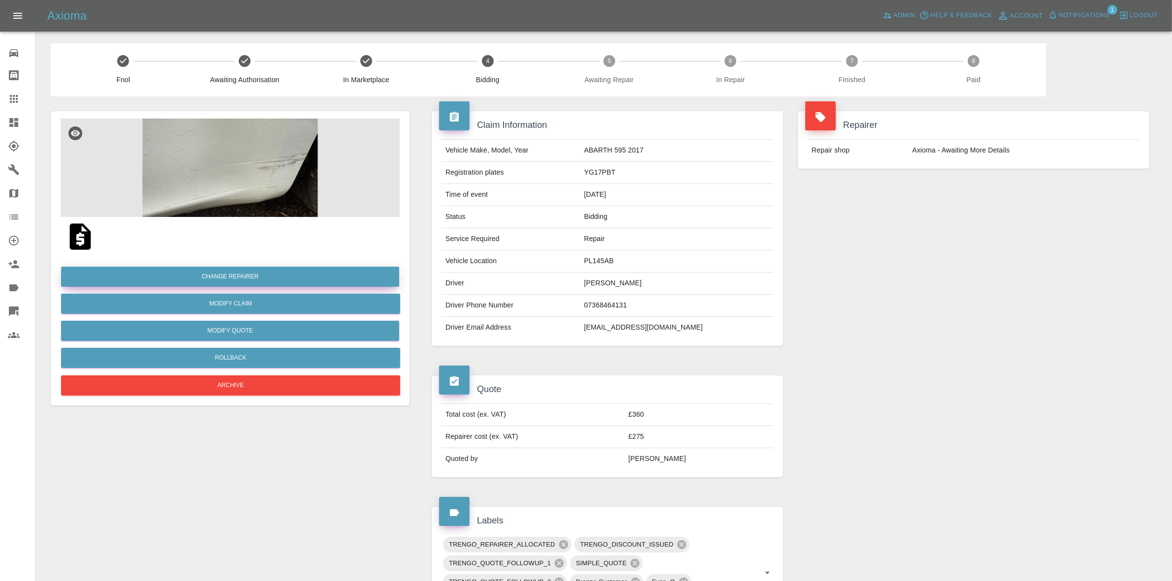
click at [261, 274] on button "Change Repairer" at bounding box center [230, 277] width 338 height 20
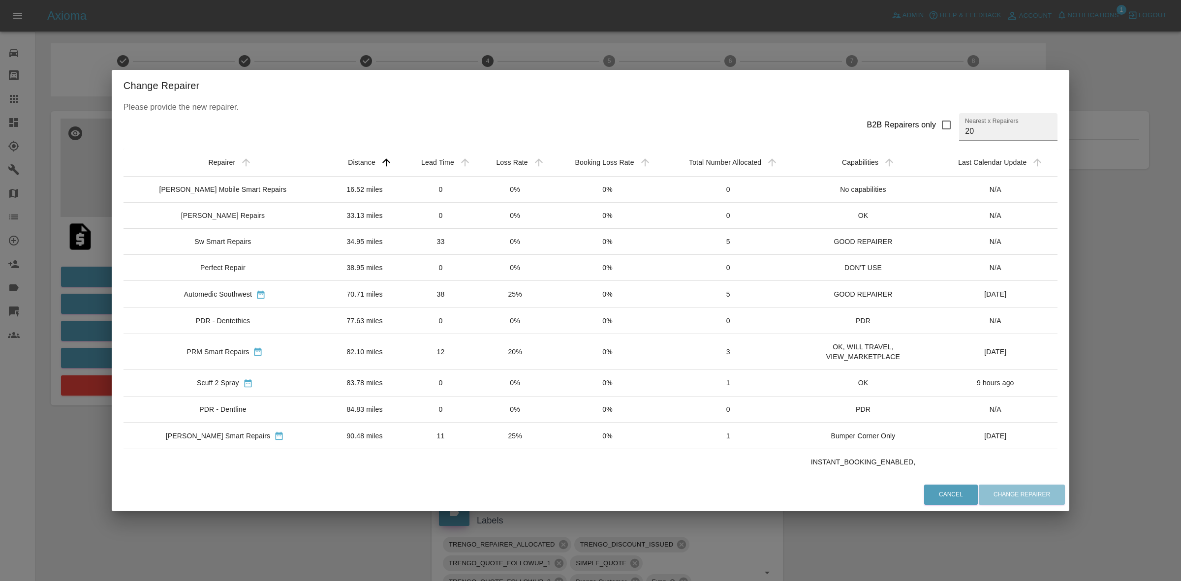
click at [496, 47] on div "Change Repairer Please provide the new repairer. B2B Repairers only Nearest x R…" at bounding box center [590, 290] width 1181 height 581
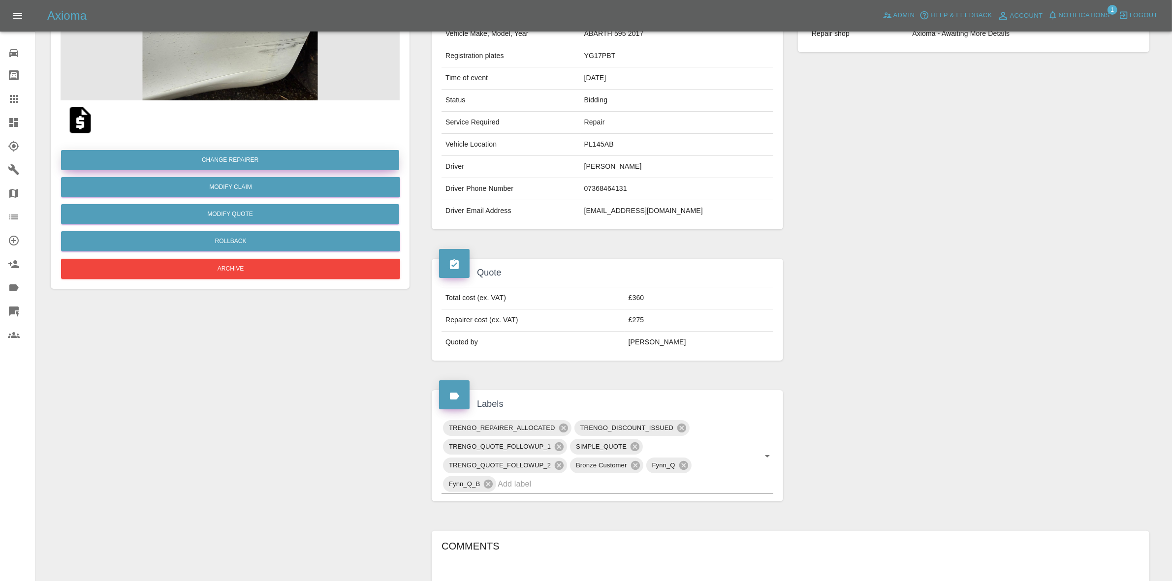
scroll to position [350, 0]
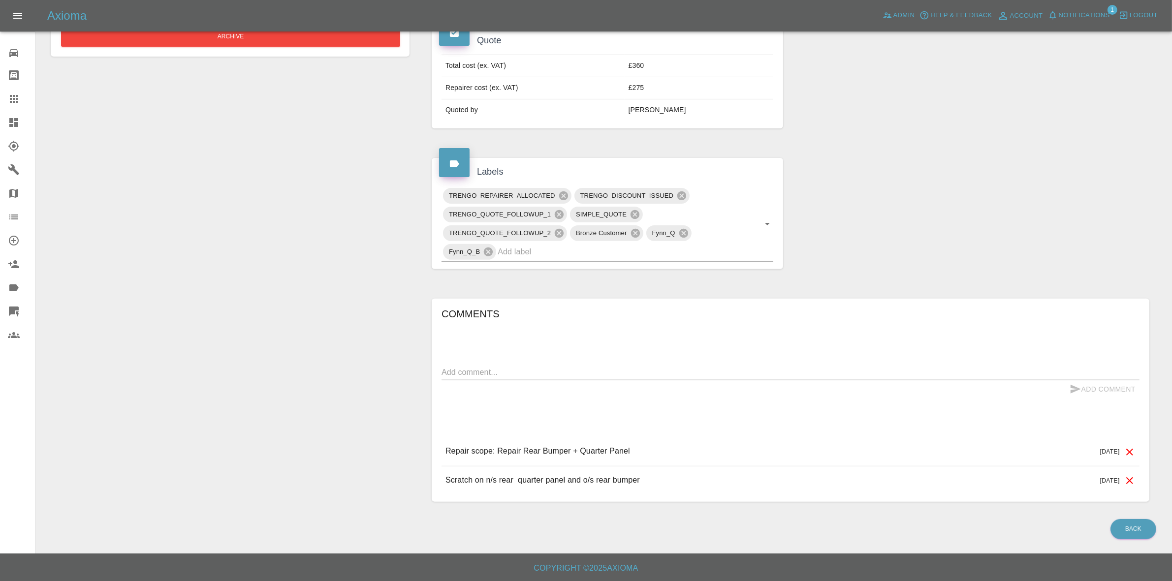
drag, startPoint x: 498, startPoint y: 367, endPoint x: 505, endPoint y: 369, distance: 7.6
click at [499, 368] on textarea at bounding box center [790, 372] width 698 height 11
type textarea "NO repairer near"
click at [1098, 387] on button "Add Comment" at bounding box center [1103, 389] width 74 height 18
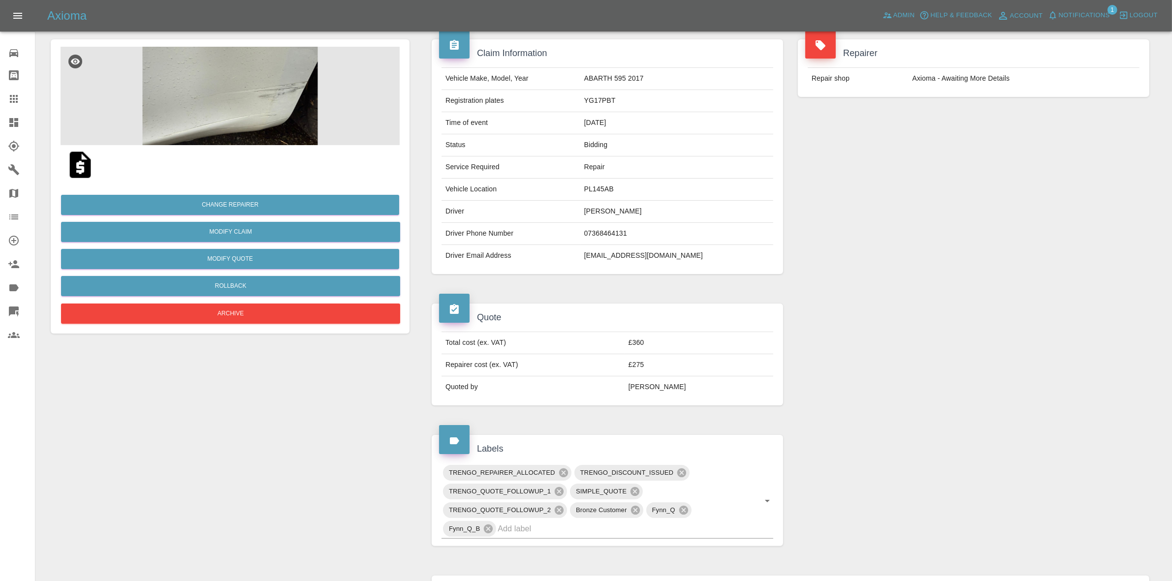
scroll to position [0, 0]
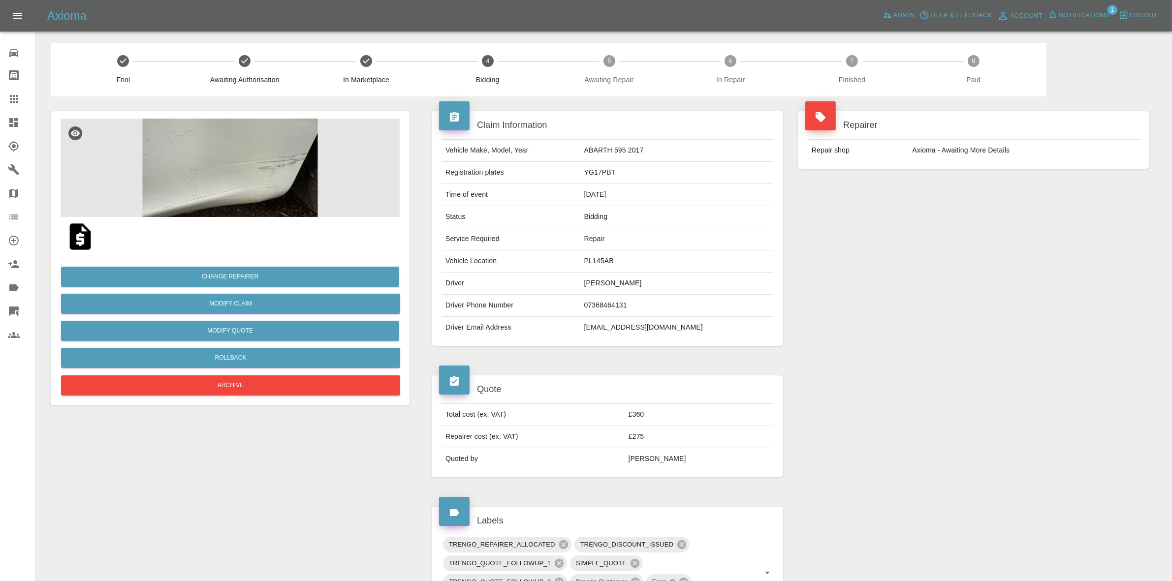
click at [1091, 22] on button "Notifications" at bounding box center [1078, 15] width 67 height 15
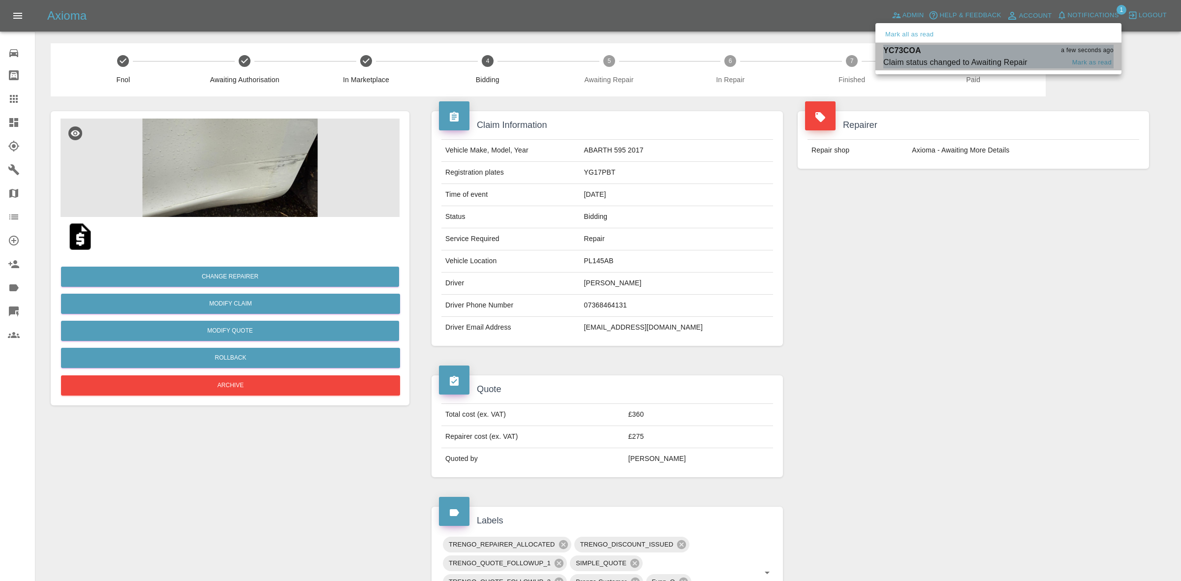
click at [964, 57] on div "Claim status changed to Awaiting Repair" at bounding box center [955, 63] width 144 height 12
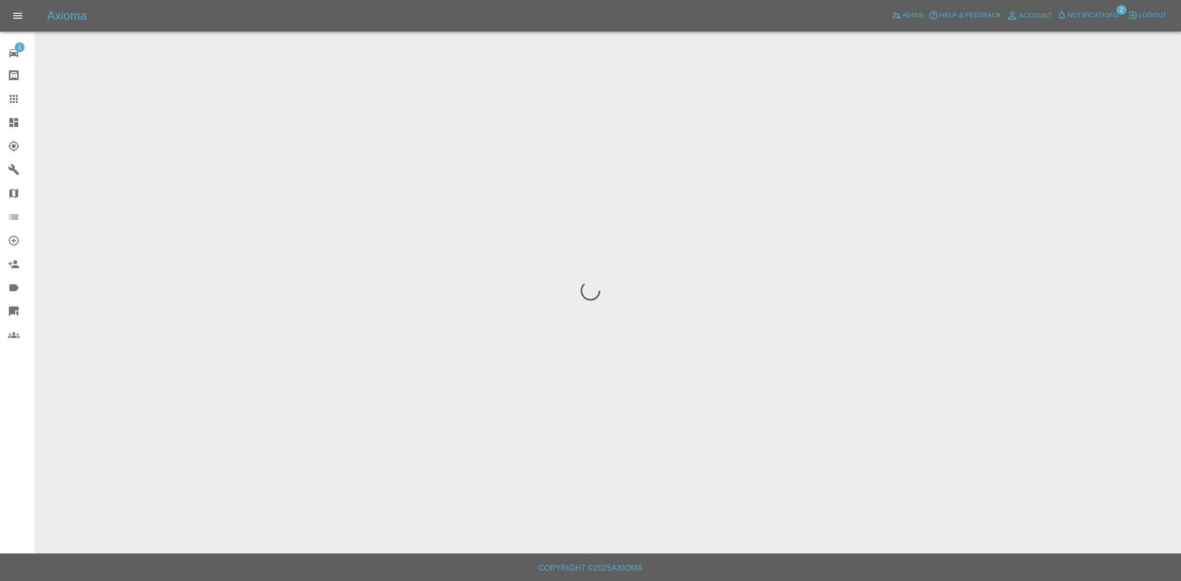
click at [1101, 18] on span "Notifications" at bounding box center [1093, 15] width 51 height 11
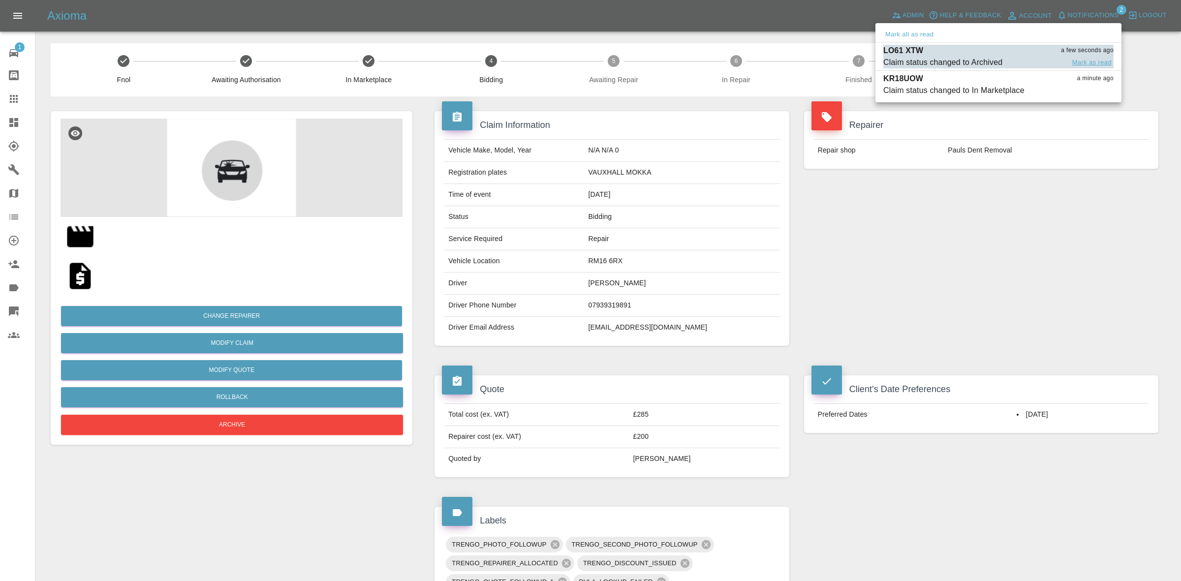
click at [1088, 60] on button "Mark as read" at bounding box center [1092, 62] width 43 height 11
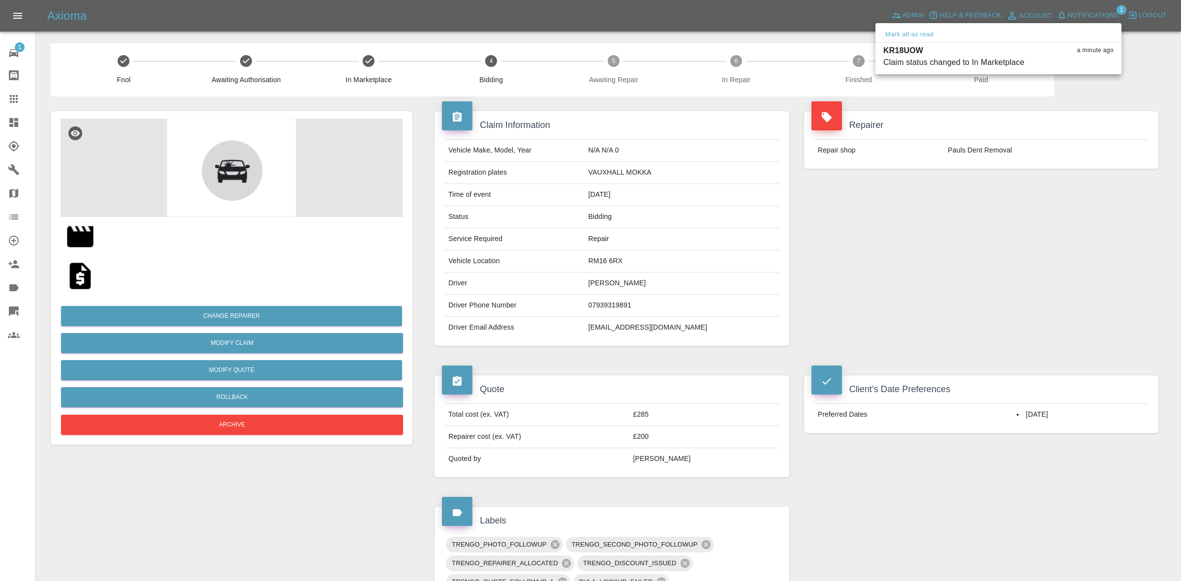
click at [946, 170] on div at bounding box center [590, 290] width 1181 height 581
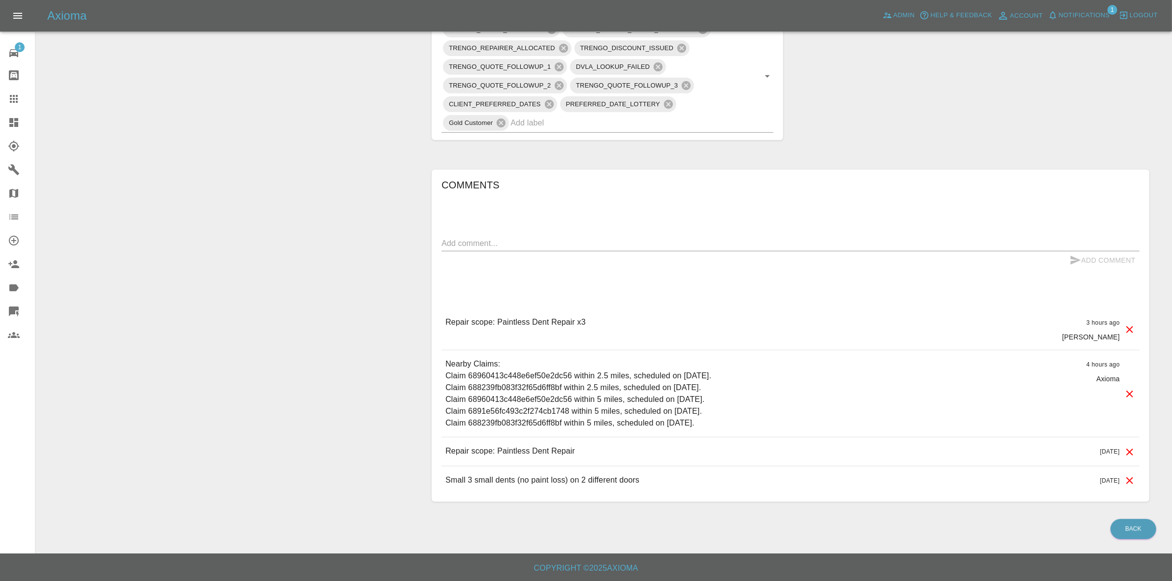
scroll to position [25, 0]
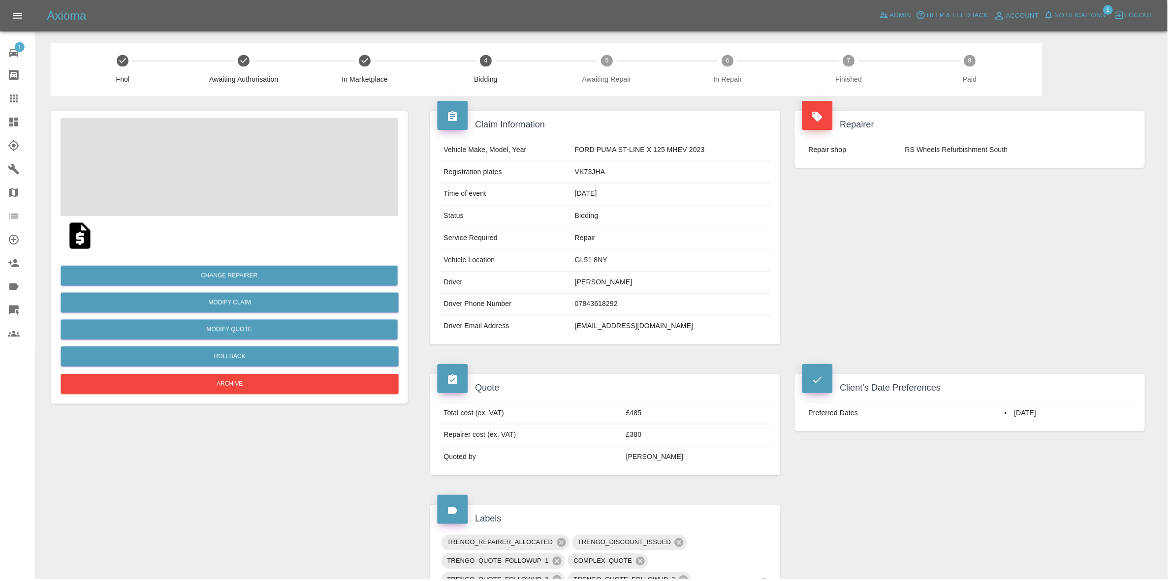
click at [1098, 11] on span "Notifications" at bounding box center [1084, 15] width 51 height 11
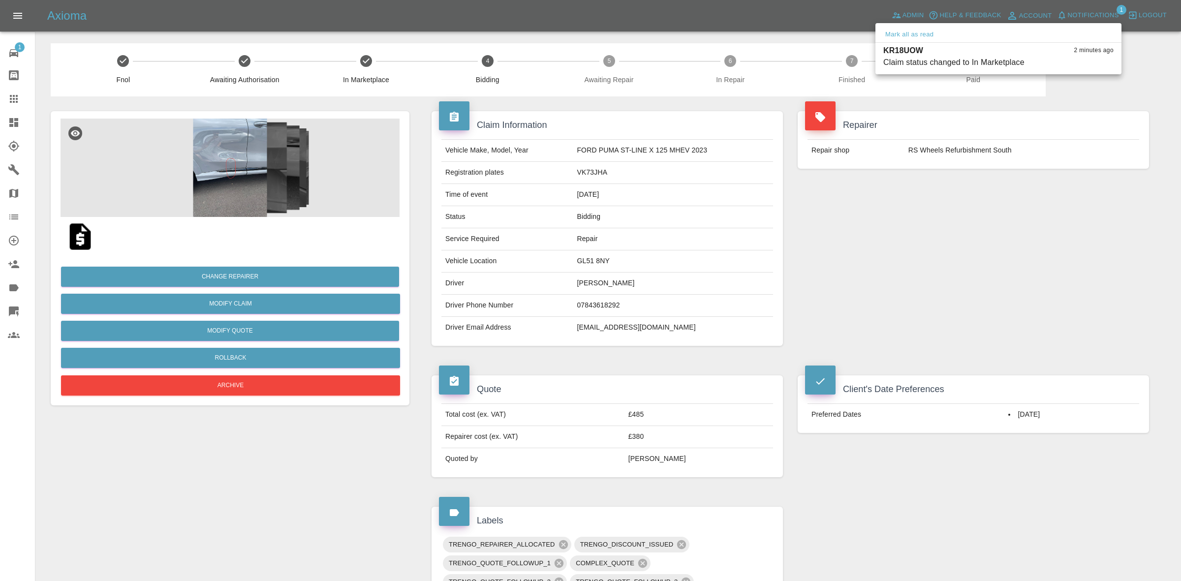
click at [897, 309] on div at bounding box center [590, 290] width 1181 height 581
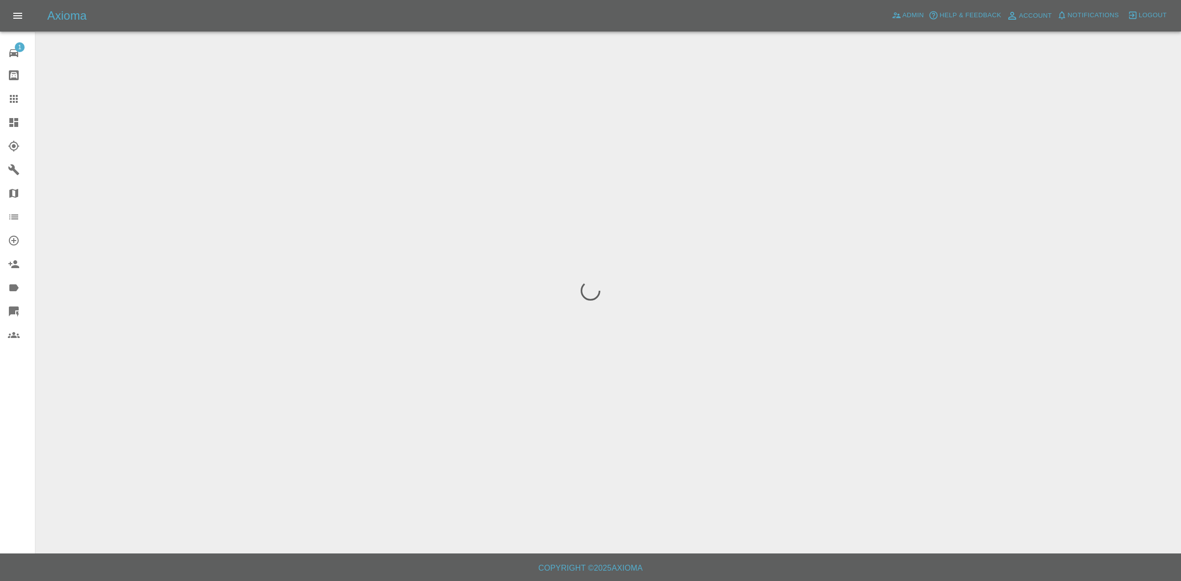
click at [1092, 20] on span "Notifications" at bounding box center [1093, 15] width 51 height 11
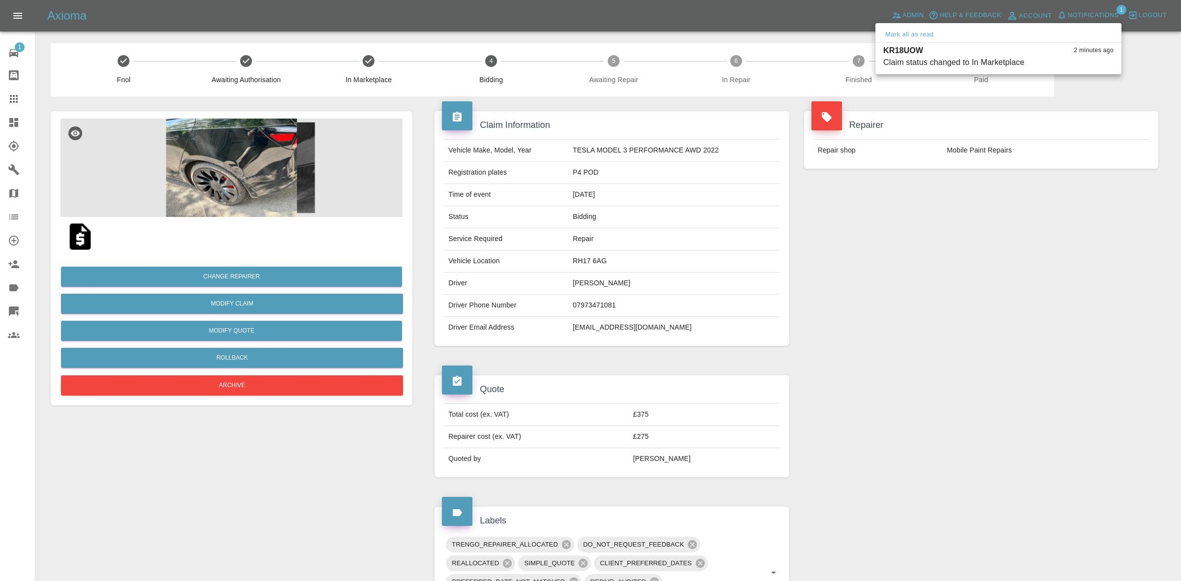
click at [978, 213] on div at bounding box center [590, 290] width 1181 height 581
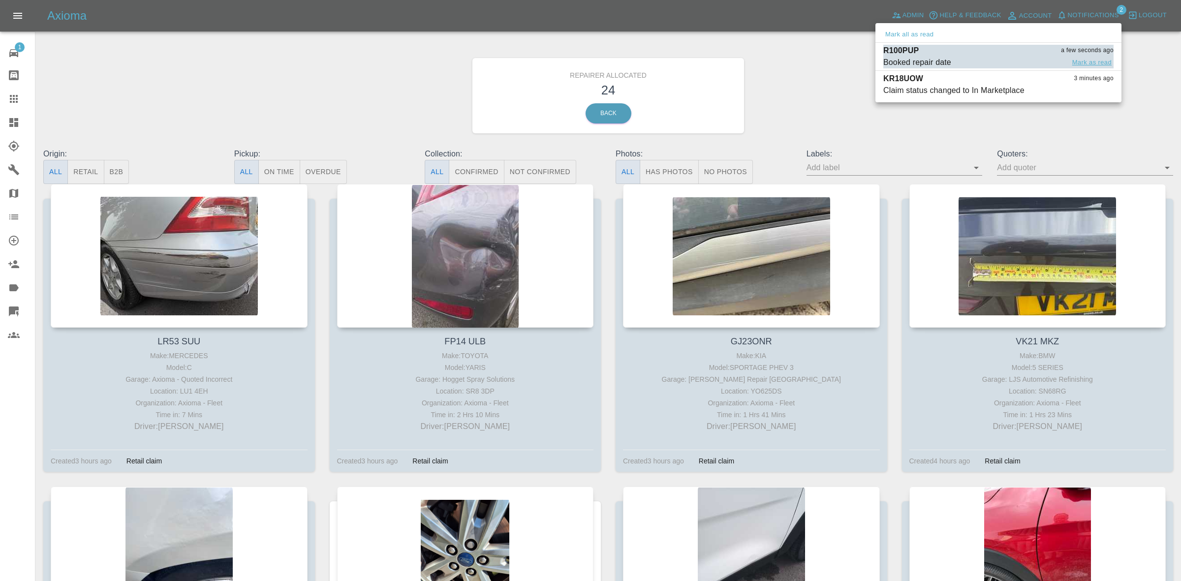
click at [1086, 64] on button "Mark as read" at bounding box center [1092, 62] width 43 height 11
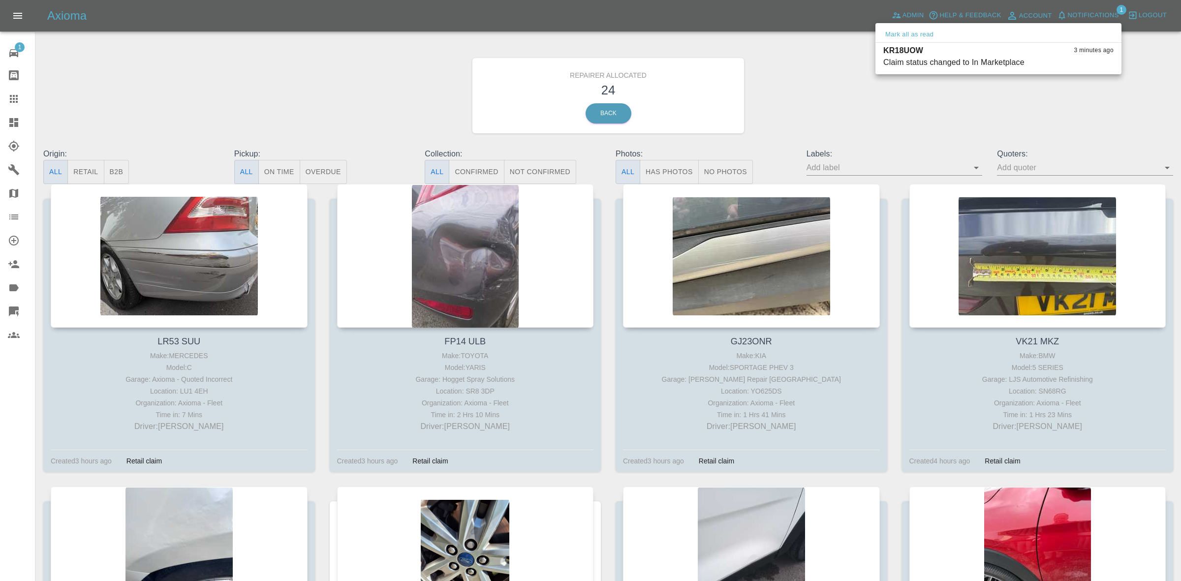
click at [1068, 99] on div at bounding box center [590, 290] width 1181 height 581
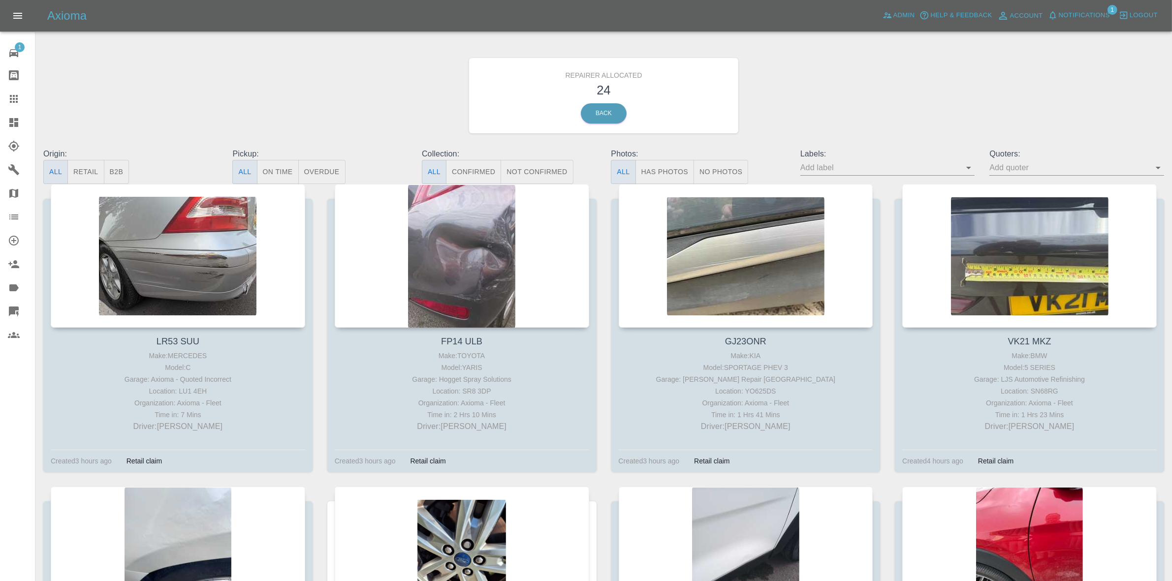
click at [84, 172] on button "Retail" at bounding box center [85, 172] width 36 height 24
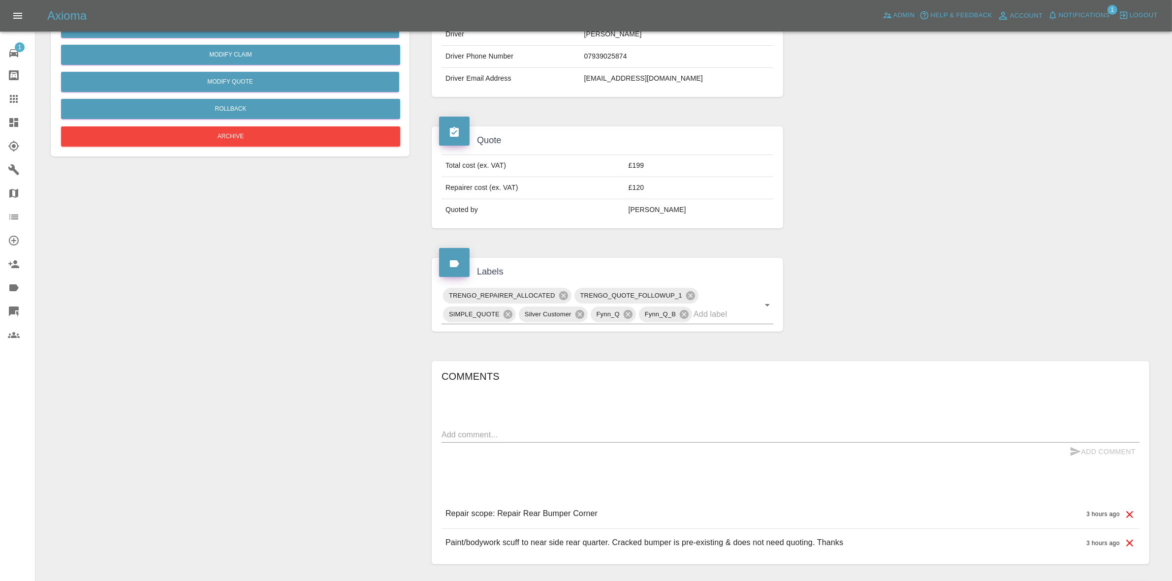
scroll to position [308, 0]
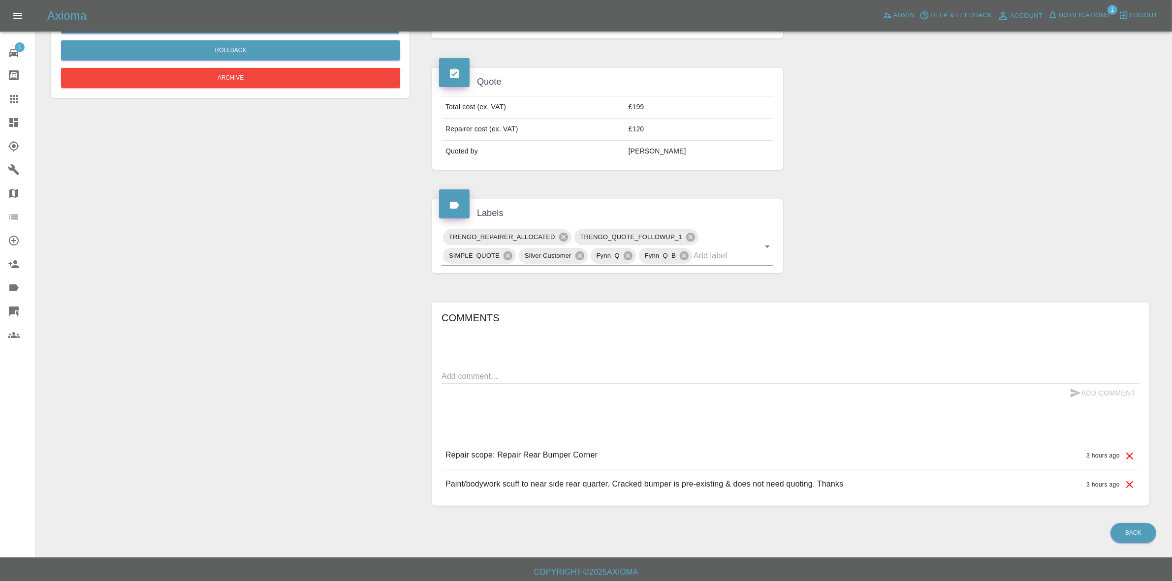
click at [490, 380] on textarea at bounding box center [790, 376] width 698 height 11
type textarea "rear bumper is cracked on corner"
click at [1117, 387] on button "Add Comment" at bounding box center [1103, 393] width 74 height 18
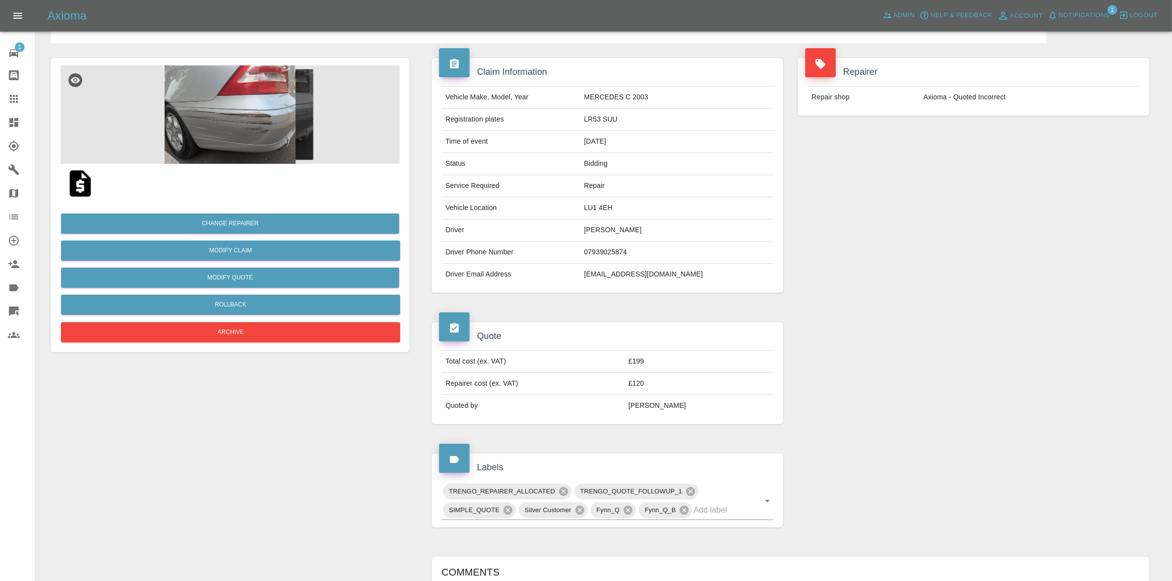
scroll to position [0, 0]
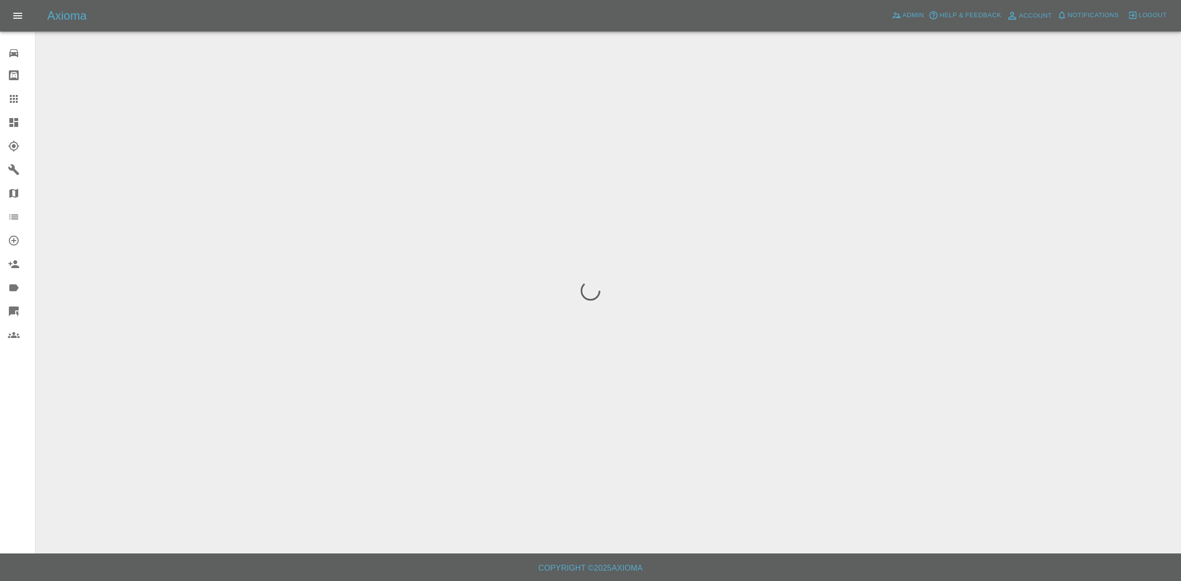
click at [1092, 14] on span "Notifications" at bounding box center [1093, 15] width 51 height 11
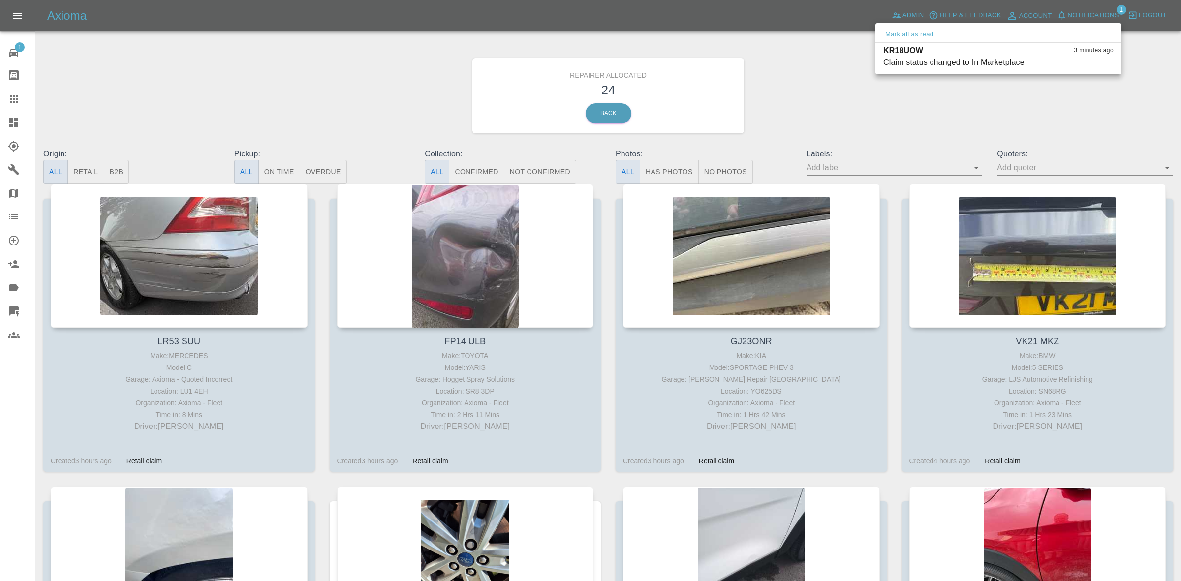
click at [945, 119] on div at bounding box center [590, 290] width 1181 height 581
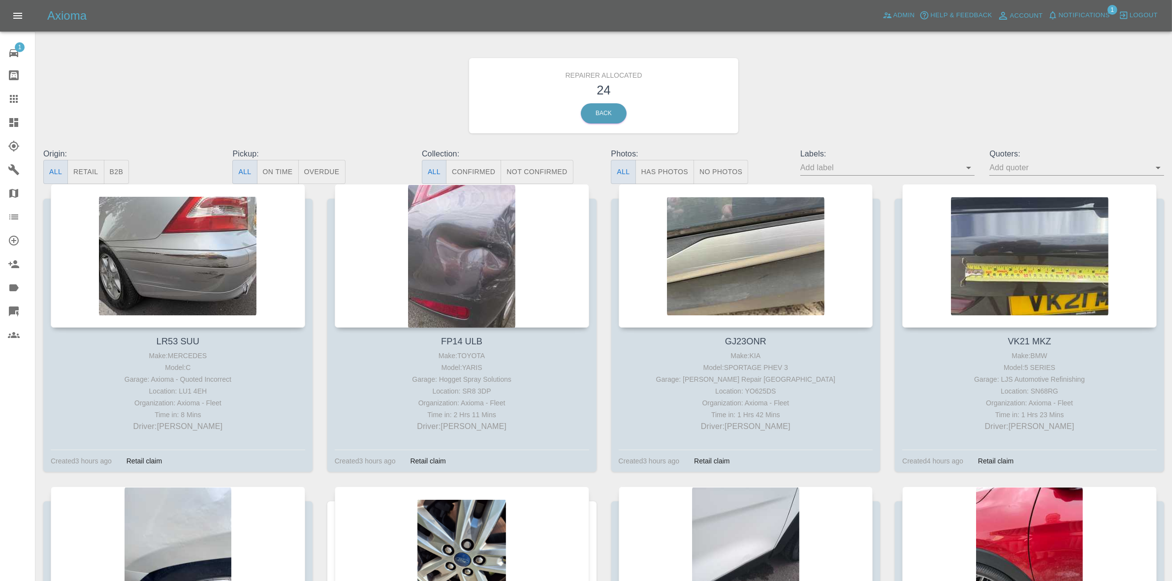
click at [90, 176] on button "Retail" at bounding box center [85, 172] width 36 height 24
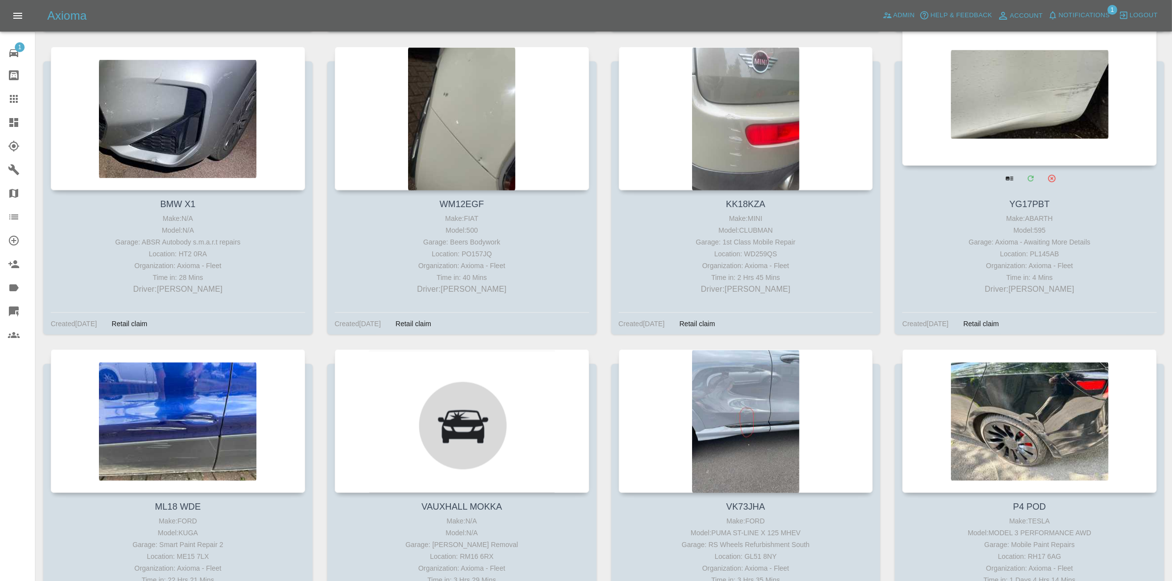
scroll to position [1169, 0]
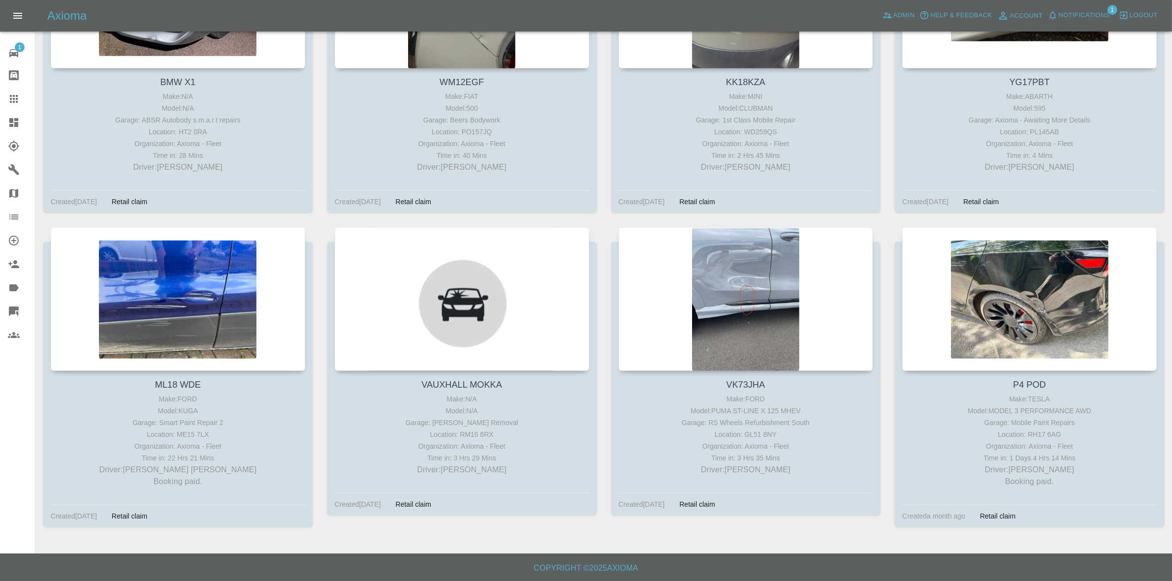
click at [0, 125] on link "Dashboard" at bounding box center [17, 123] width 35 height 24
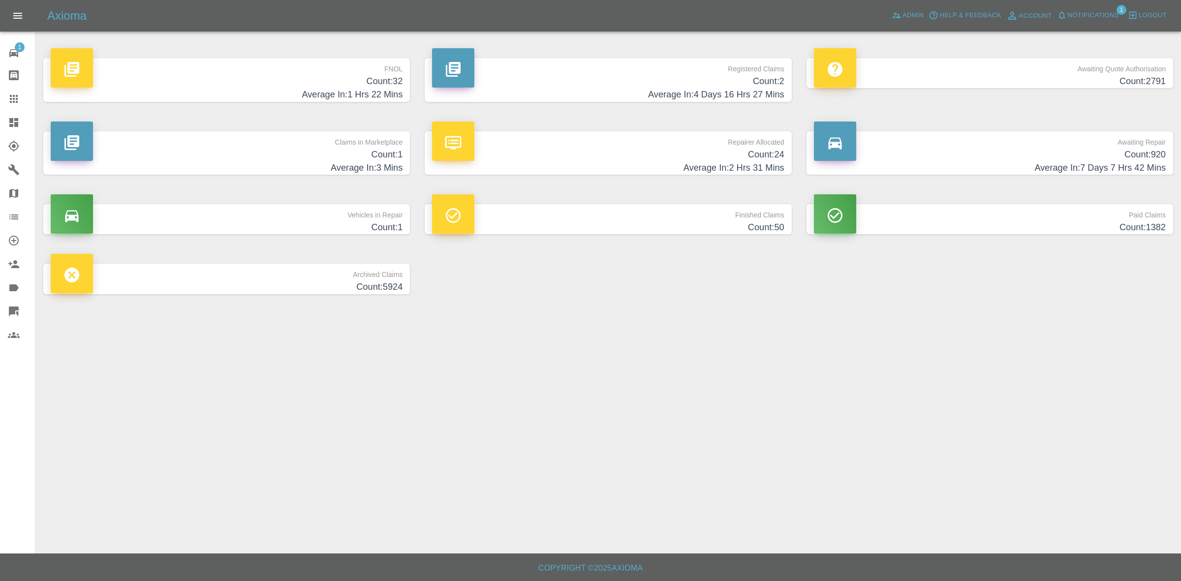
click at [326, 152] on h4 "Count: 1" at bounding box center [227, 154] width 352 height 13
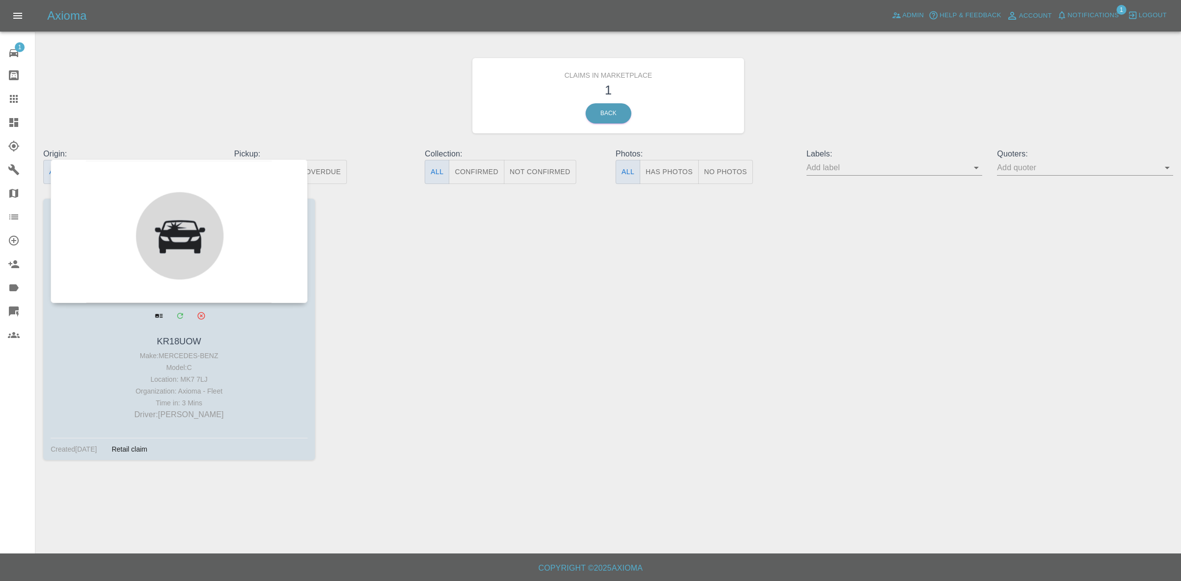
click at [163, 234] on div at bounding box center [179, 231] width 257 height 144
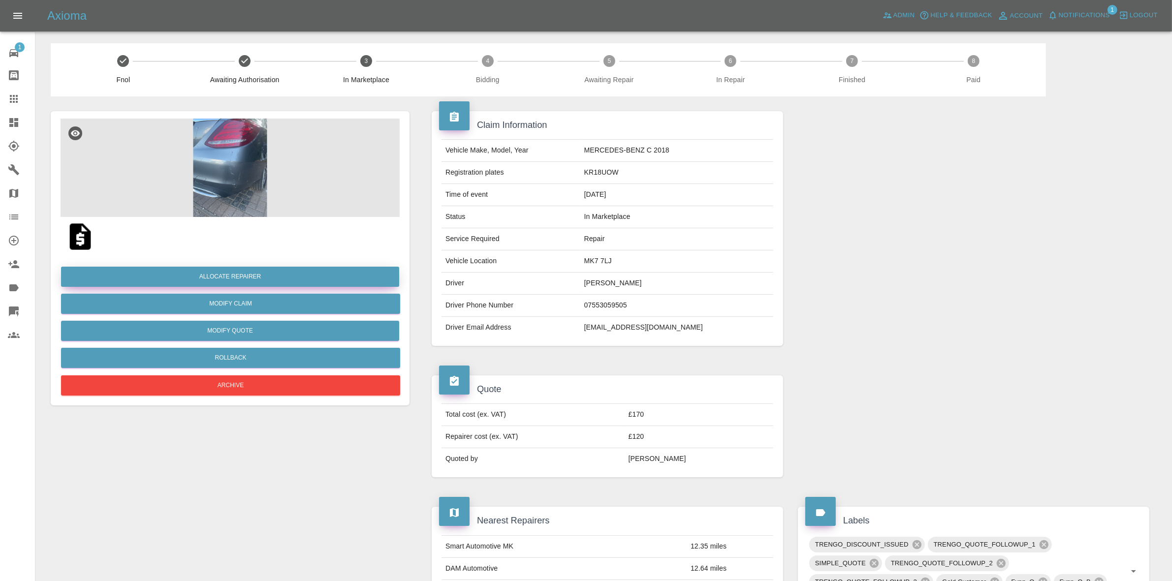
click at [232, 281] on button "Allocate Repairer" at bounding box center [230, 277] width 338 height 20
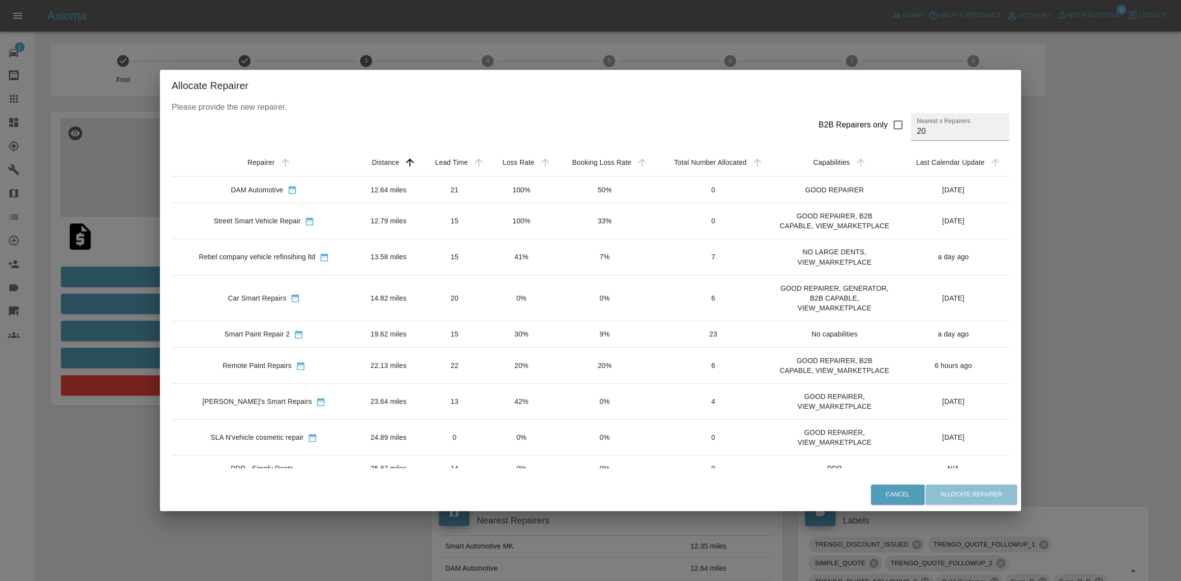
click at [488, 262] on td "41%" at bounding box center [521, 257] width 66 height 36
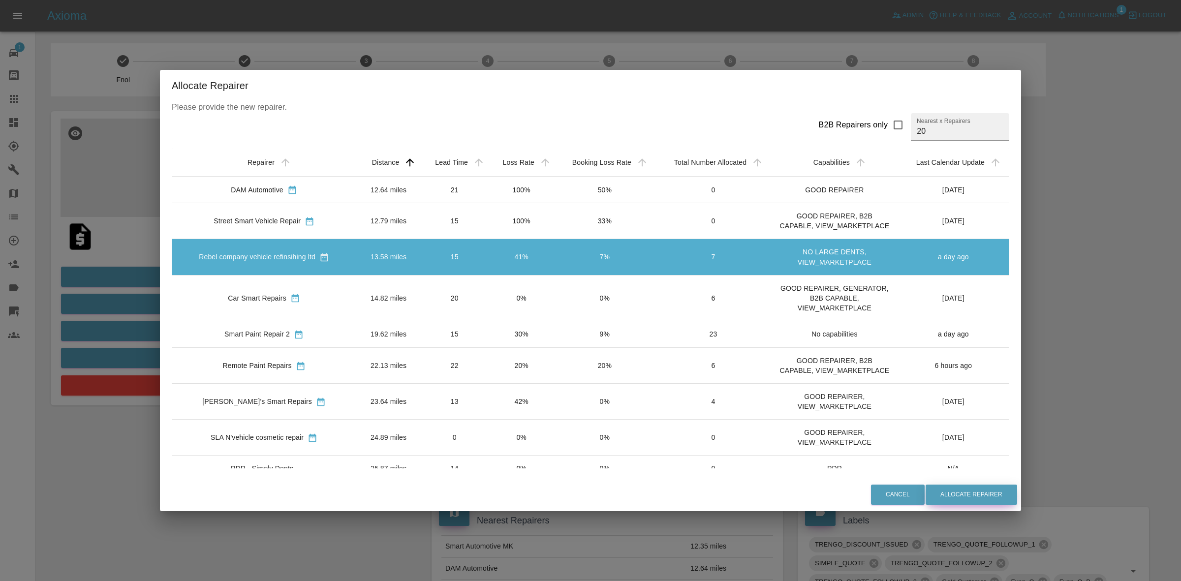
click at [957, 491] on button "Allocate Repairer" at bounding box center [972, 495] width 92 height 20
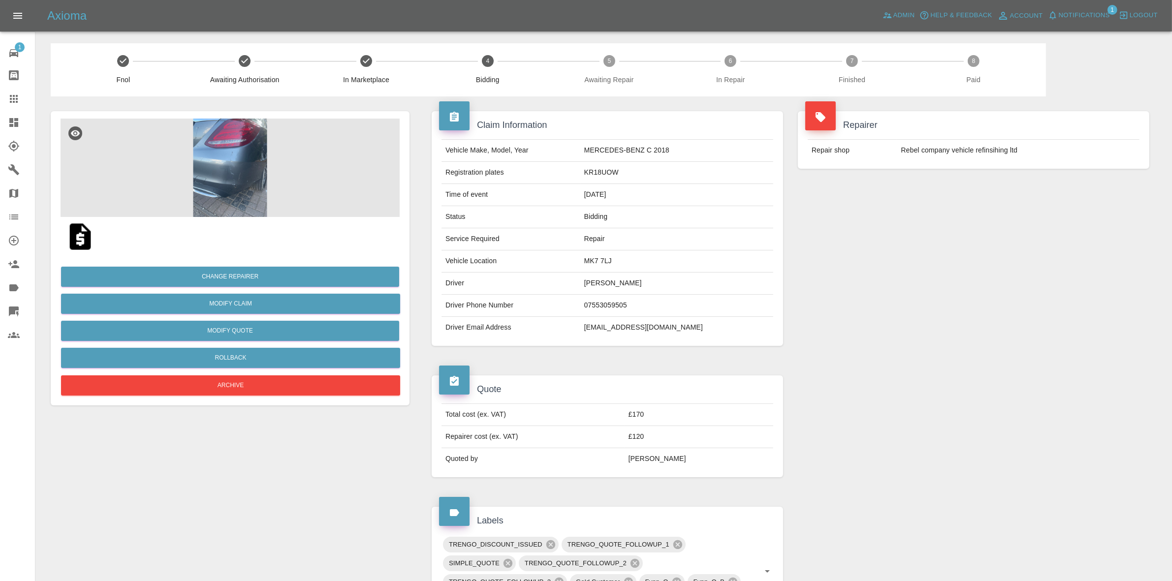
drag, startPoint x: 985, startPoint y: 236, endPoint x: 956, endPoint y: 225, distance: 30.5
click at [980, 235] on div "Repairer Repair shop Rebel company vehicle refinsihing ltd" at bounding box center [973, 228] width 366 height 264
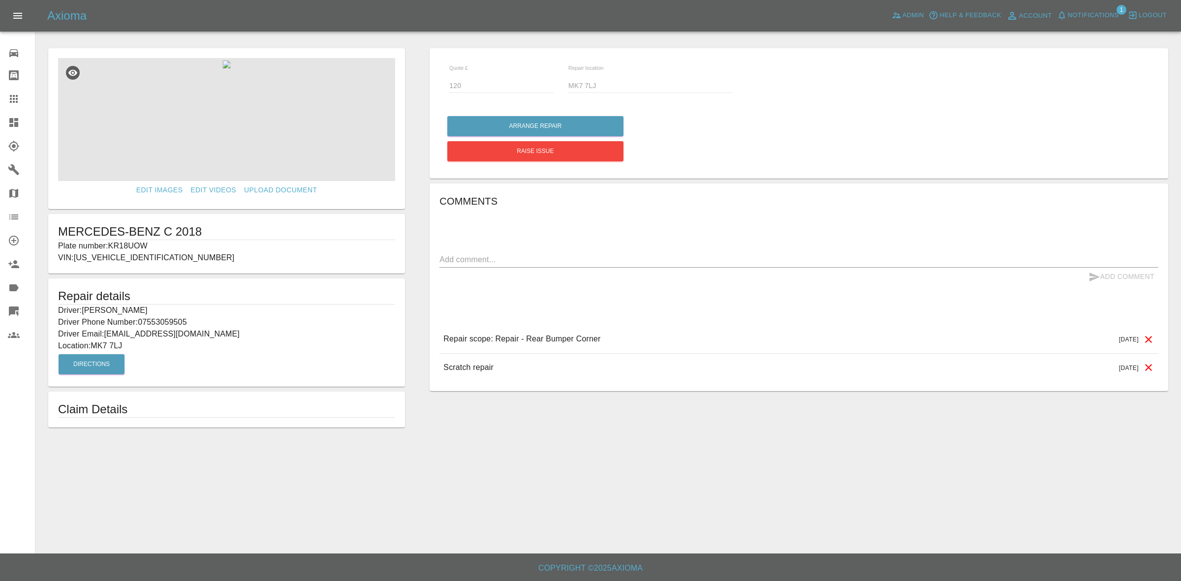
click at [0, 116] on link "Dashboard" at bounding box center [17, 123] width 35 height 24
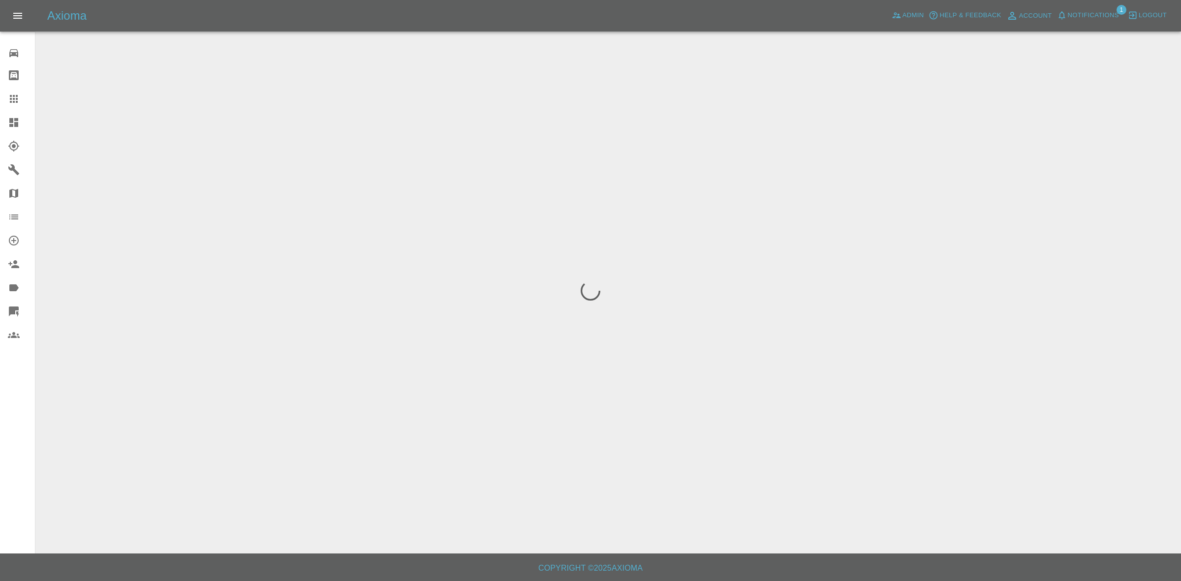
click at [1084, 15] on span "Notifications" at bounding box center [1093, 15] width 51 height 11
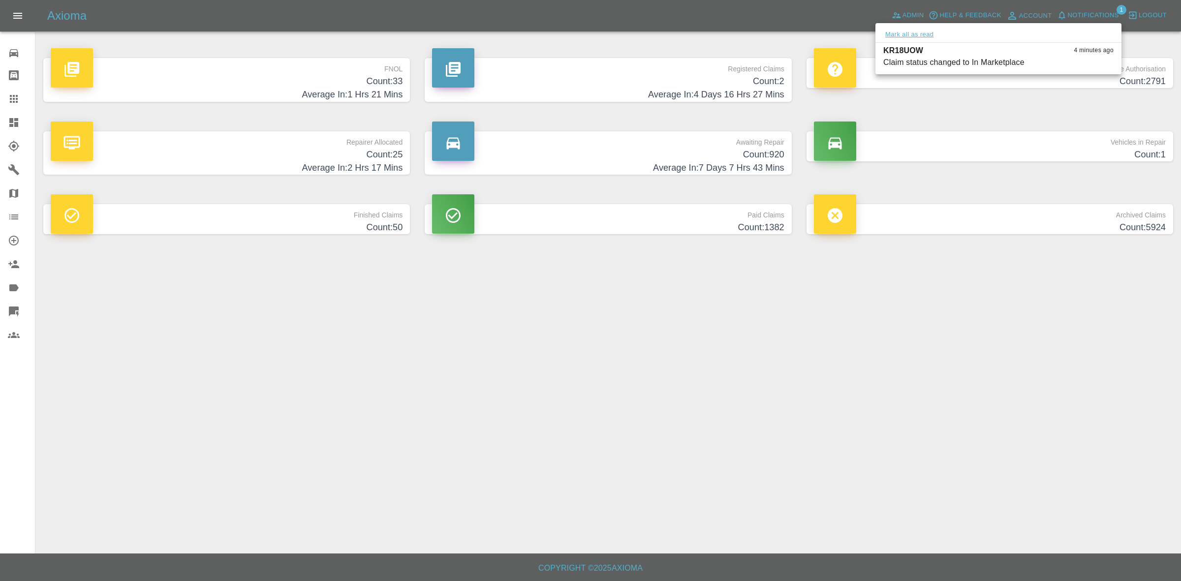
click at [907, 35] on button "Mark all as read" at bounding box center [909, 34] width 52 height 11
click at [1061, 439] on div at bounding box center [590, 290] width 1181 height 581
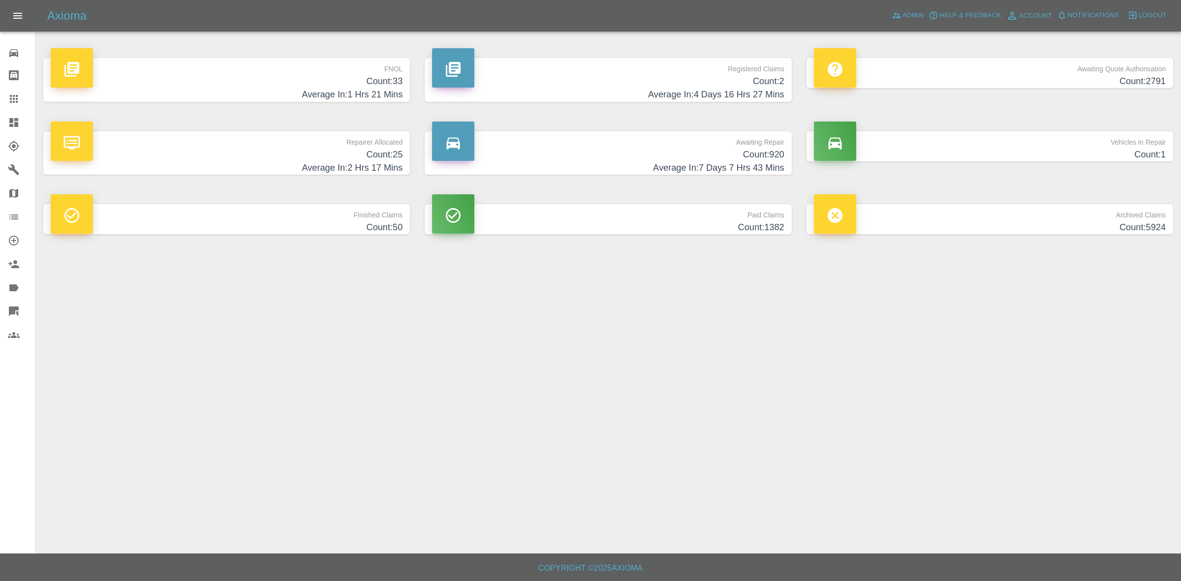
click at [0, 102] on link "Claims" at bounding box center [17, 99] width 35 height 24
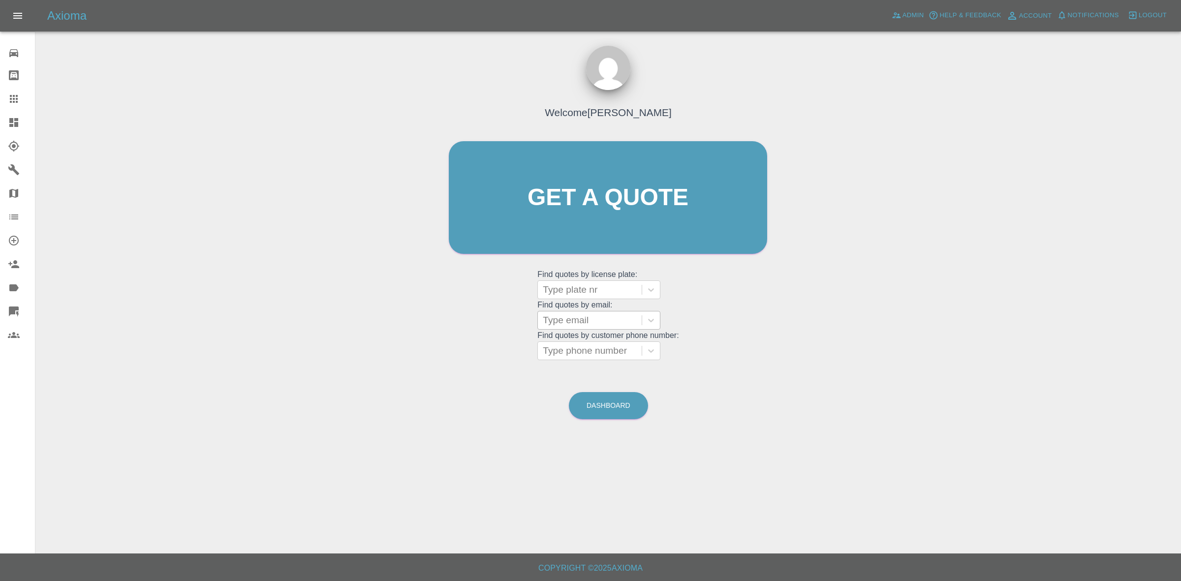
click at [605, 325] on div at bounding box center [590, 321] width 94 height 14
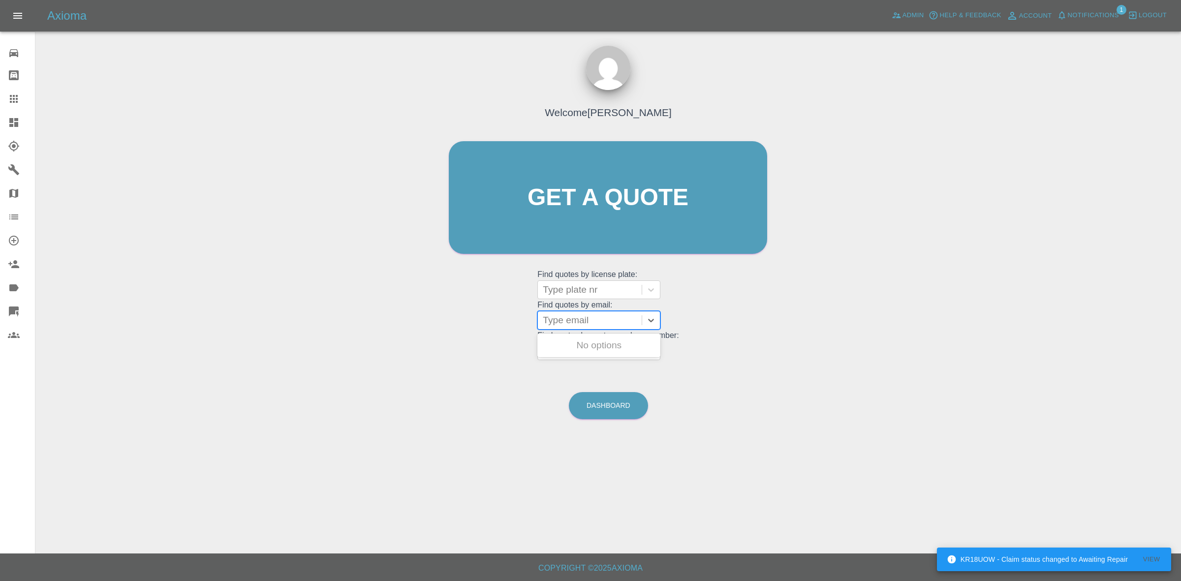
paste input "[EMAIL_ADDRESS][DOMAIN_NAME]"
type input "[EMAIL_ADDRESS][DOMAIN_NAME]"
click at [597, 347] on div "RX21XOJ, Awaiting Repair" at bounding box center [598, 352] width 123 height 32
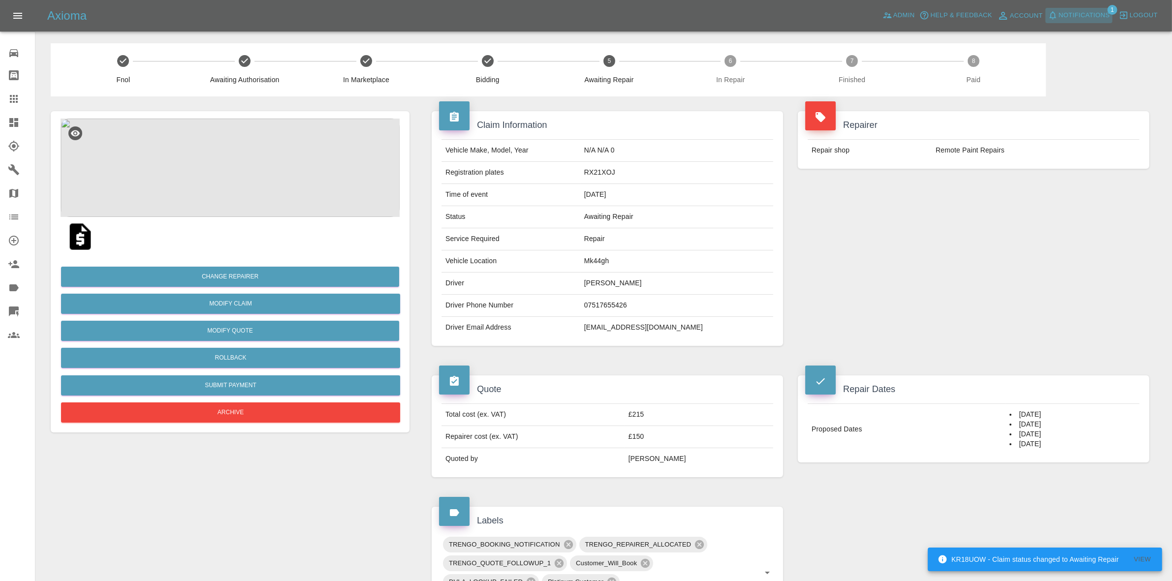
click at [1091, 14] on span "Notifications" at bounding box center [1084, 15] width 51 height 11
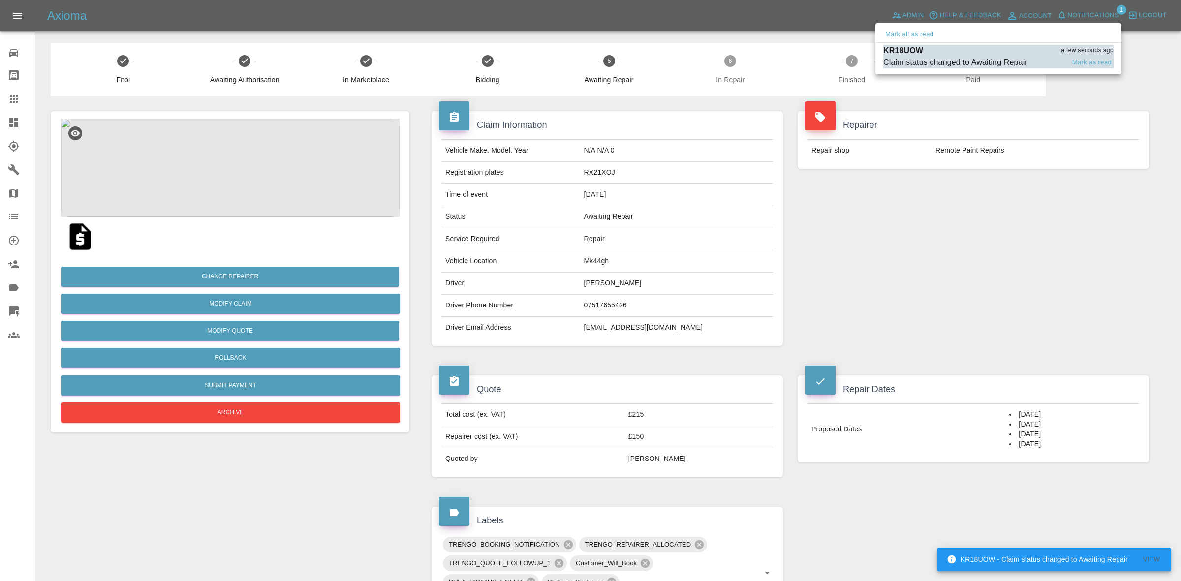
click at [987, 54] on div "KR18UOW a few seconds ago" at bounding box center [998, 51] width 230 height 12
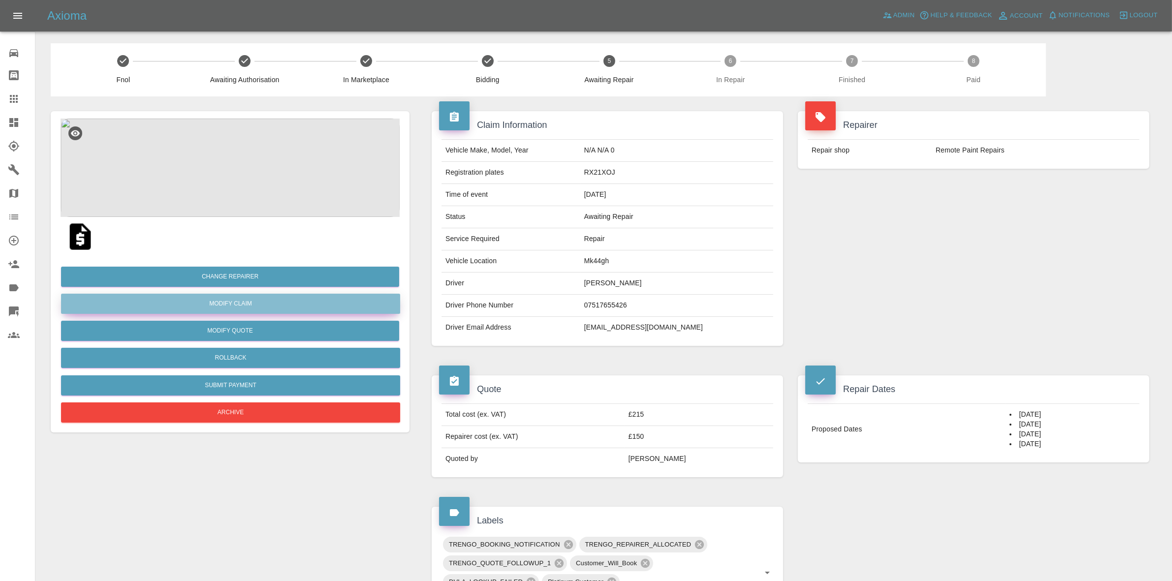
click at [228, 306] on link "Modify Claim" at bounding box center [230, 304] width 339 height 20
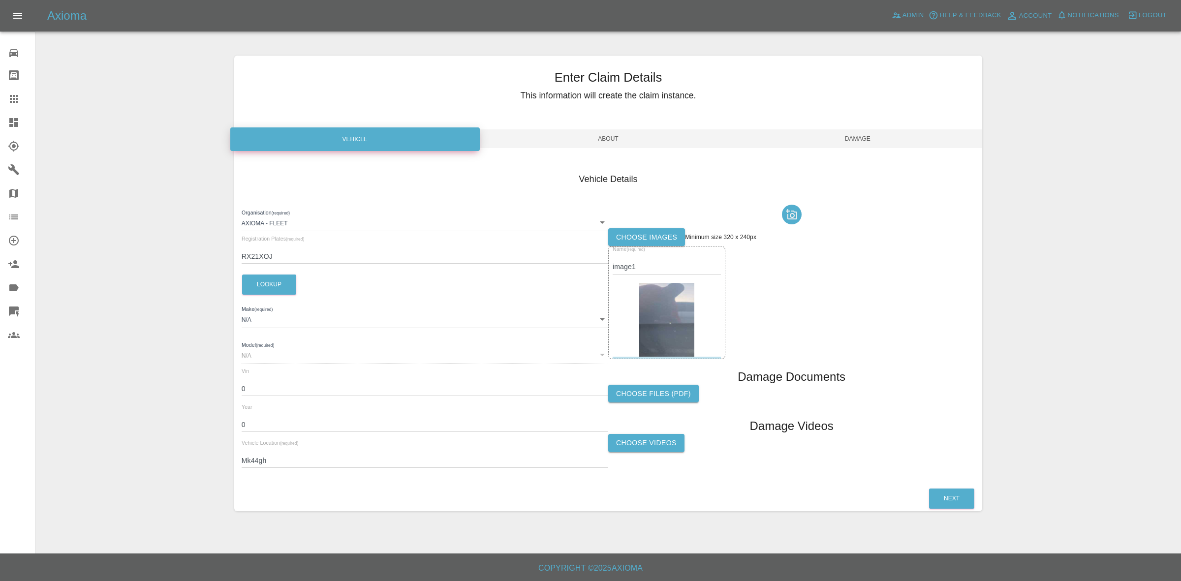
click at [634, 227] on div at bounding box center [791, 215] width 367 height 28
click at [635, 231] on label "Choose images" at bounding box center [646, 237] width 77 height 18
click at [0, 0] on input "Choose images" at bounding box center [0, 0] width 0 height 0
click at [651, 237] on label "Choose images" at bounding box center [646, 237] width 77 height 18
click at [0, 0] on input "Choose images" at bounding box center [0, 0] width 0 height 0
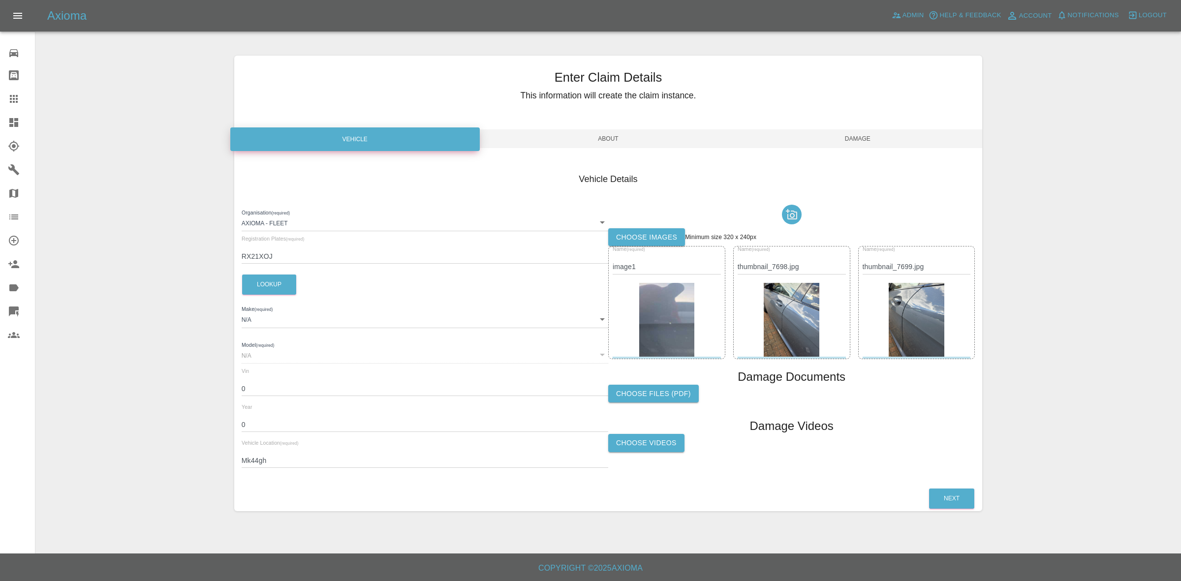
click at [876, 138] on span "Damage" at bounding box center [858, 138] width 250 height 19
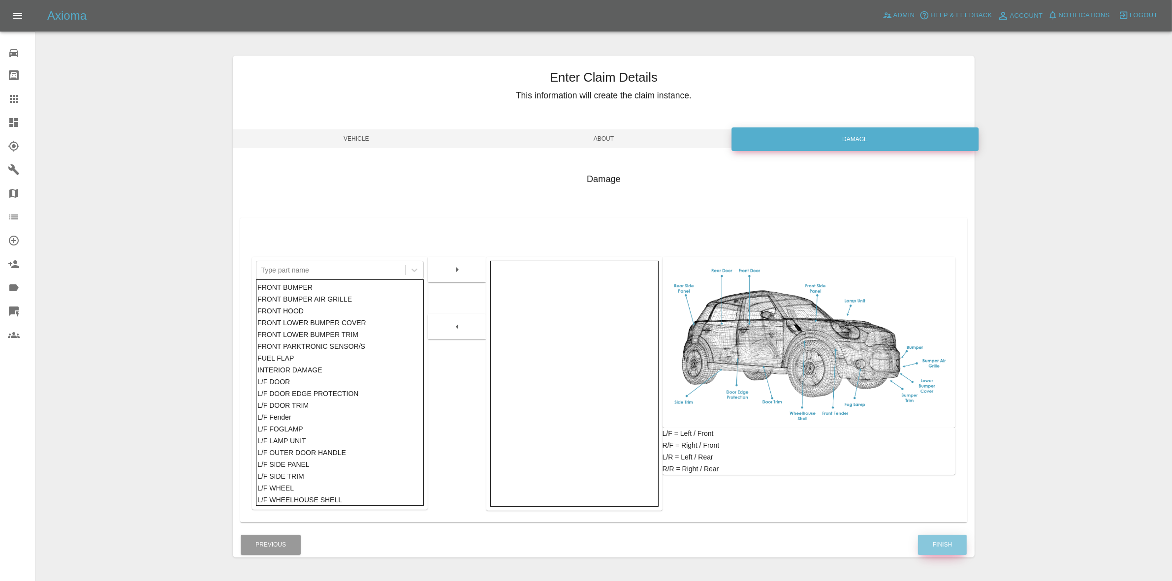
click at [926, 545] on button "Finish" at bounding box center [942, 545] width 49 height 20
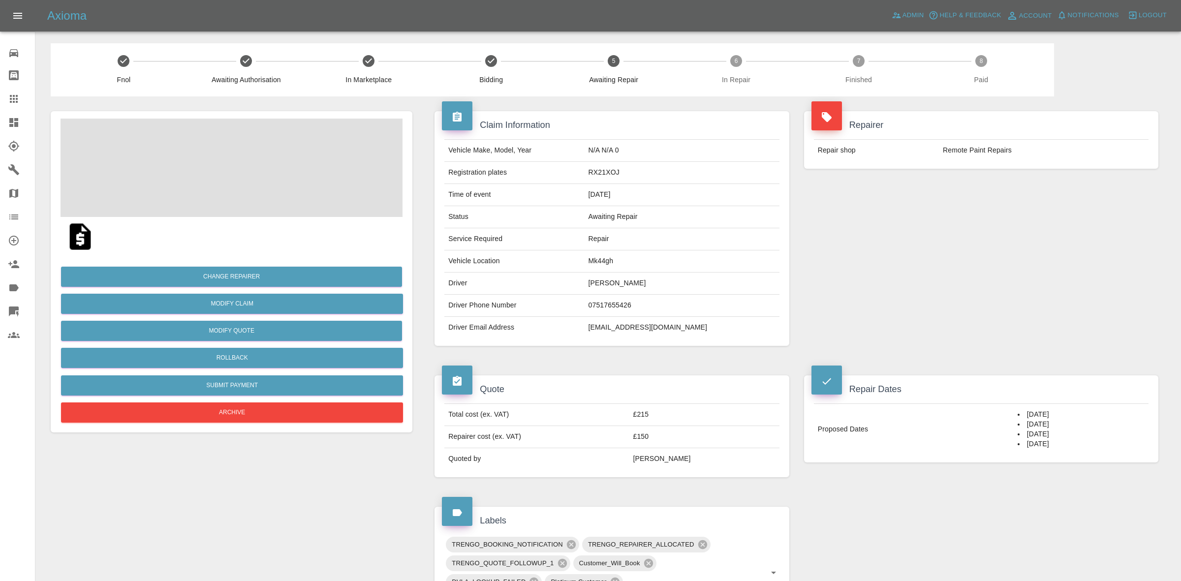
drag, startPoint x: 710, startPoint y: 559, endPoint x: 560, endPoint y: 164, distance: 422.5
click at [1005, 208] on div "Repairer Repair shop Remote Paint Repairs" at bounding box center [981, 228] width 369 height 264
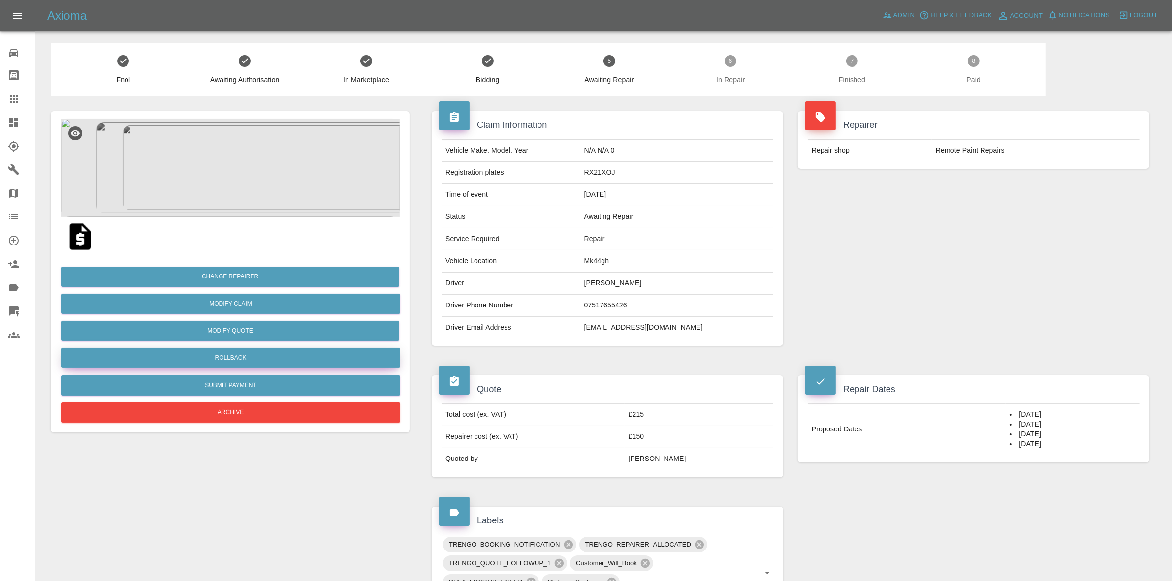
click at [240, 348] on button "Rollback" at bounding box center [230, 358] width 339 height 20
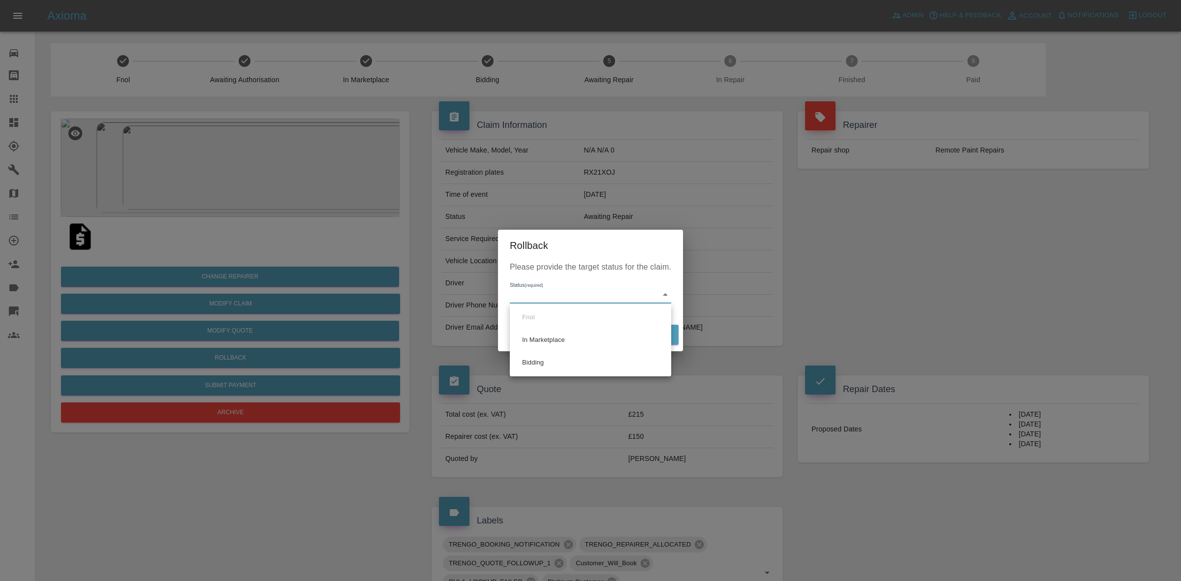
click at [559, 297] on body "Axioma Admin Help & Feedback Account Notifications 0 Logout 0 Repair home Bodys…" at bounding box center [590, 517] width 1181 height 1035
click at [559, 363] on li "Bidding" at bounding box center [590, 362] width 157 height 23
type input "bidding"
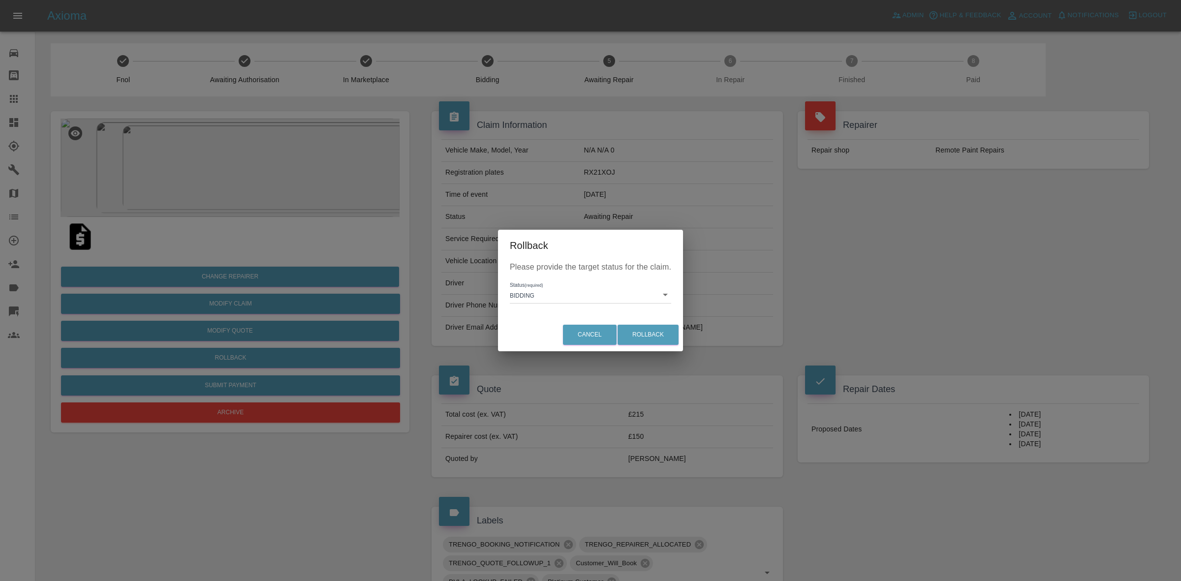
click at [643, 323] on div "Cancel Rollback" at bounding box center [590, 334] width 185 height 33
click at [637, 335] on button "Rollback" at bounding box center [648, 335] width 61 height 20
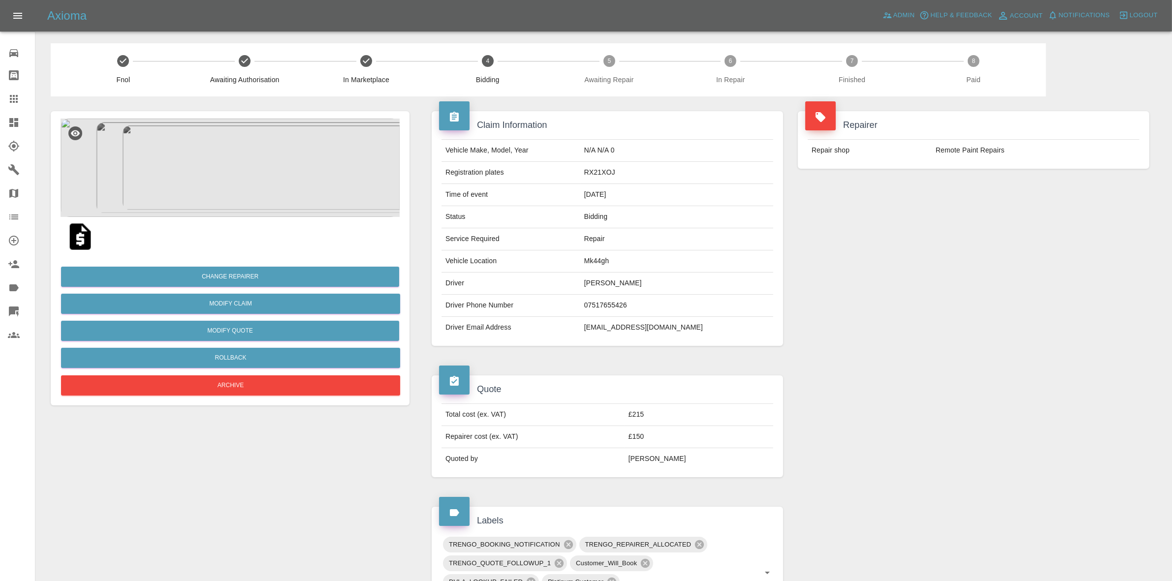
click at [256, 150] on img at bounding box center [230, 168] width 339 height 98
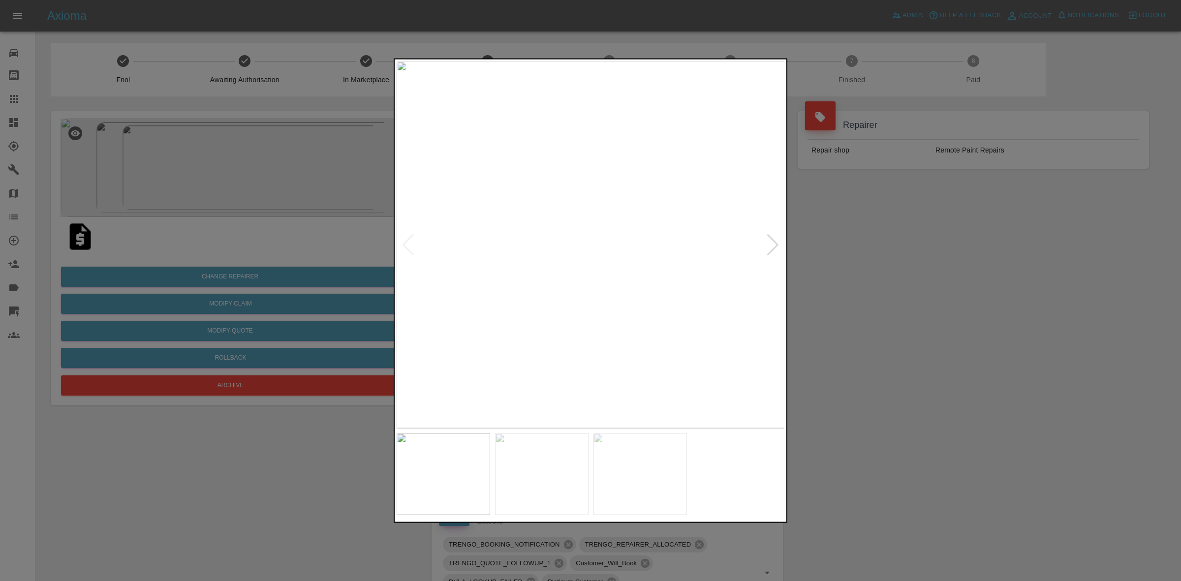
click at [769, 254] on div at bounding box center [772, 245] width 13 height 22
click at [578, 270] on img at bounding box center [591, 244] width 389 height 367
click at [577, 271] on img at bounding box center [591, 244] width 389 height 367
click at [615, 289] on img at bounding box center [630, 165] width 1166 height 1102
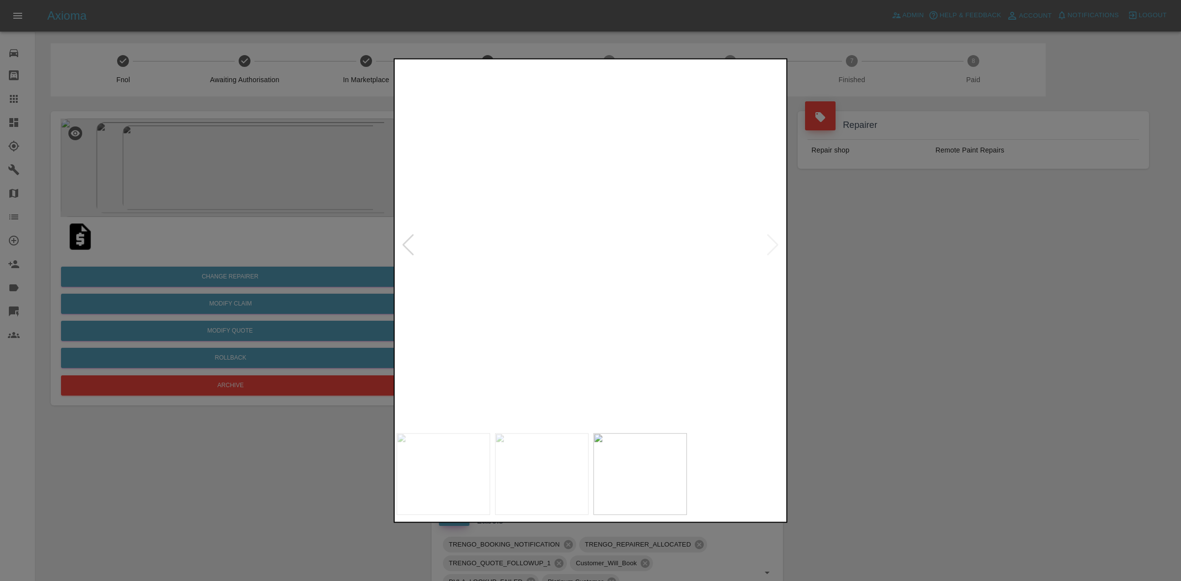
click at [615, 289] on img at bounding box center [630, 165] width 1166 height 1102
click at [793, 313] on div at bounding box center [590, 290] width 1181 height 581
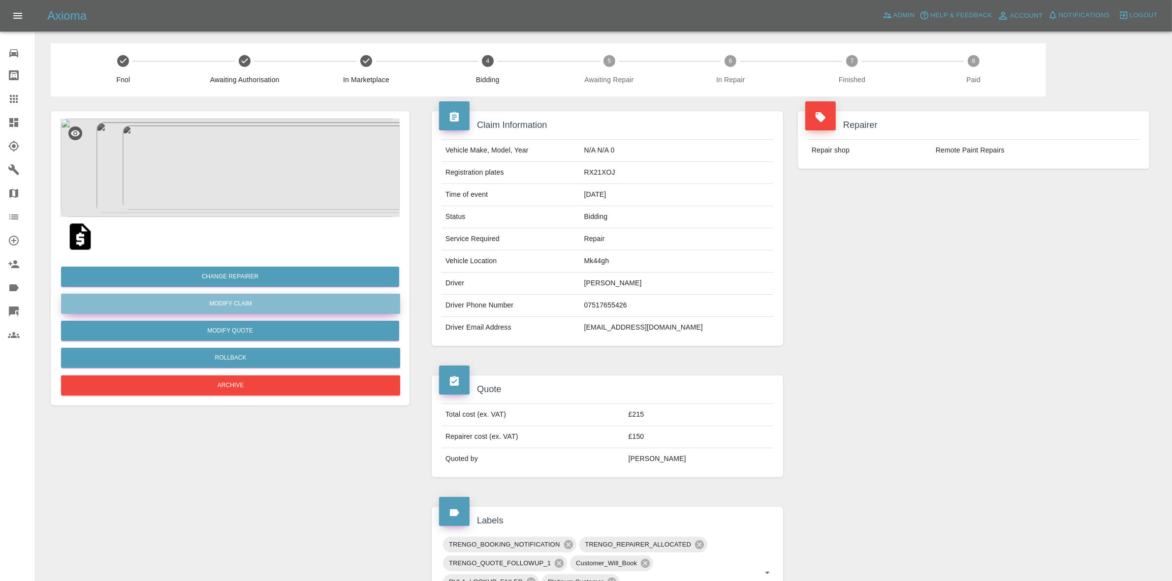
click at [213, 303] on link "Modify Claim" at bounding box center [230, 304] width 339 height 20
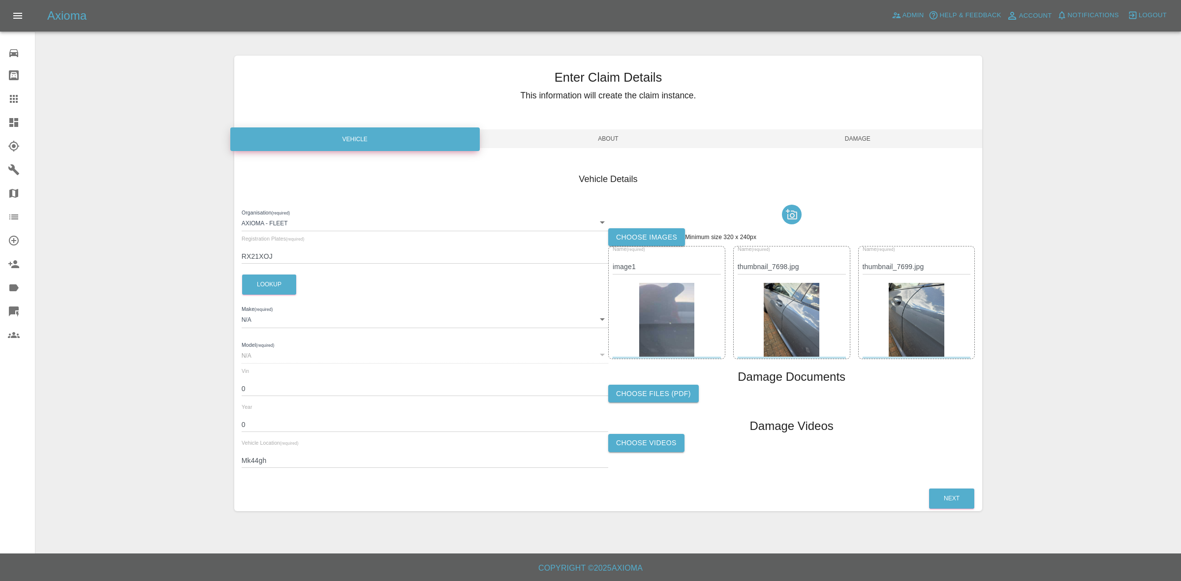
click at [670, 239] on label "Choose images" at bounding box center [646, 237] width 77 height 18
click at [0, 0] on input "Choose images" at bounding box center [0, 0] width 0 height 0
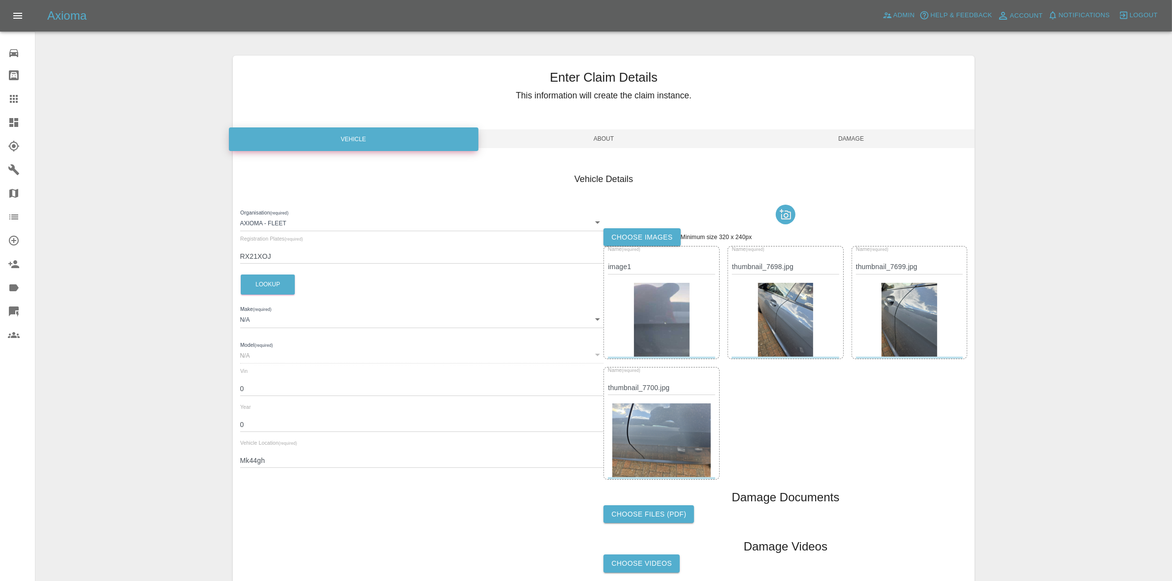
click at [864, 126] on div "Enter Claim Details This information will create the claim instance. Vehicle Ab…" at bounding box center [604, 335] width 742 height 558
click at [868, 142] on span "Damage" at bounding box center [851, 138] width 248 height 19
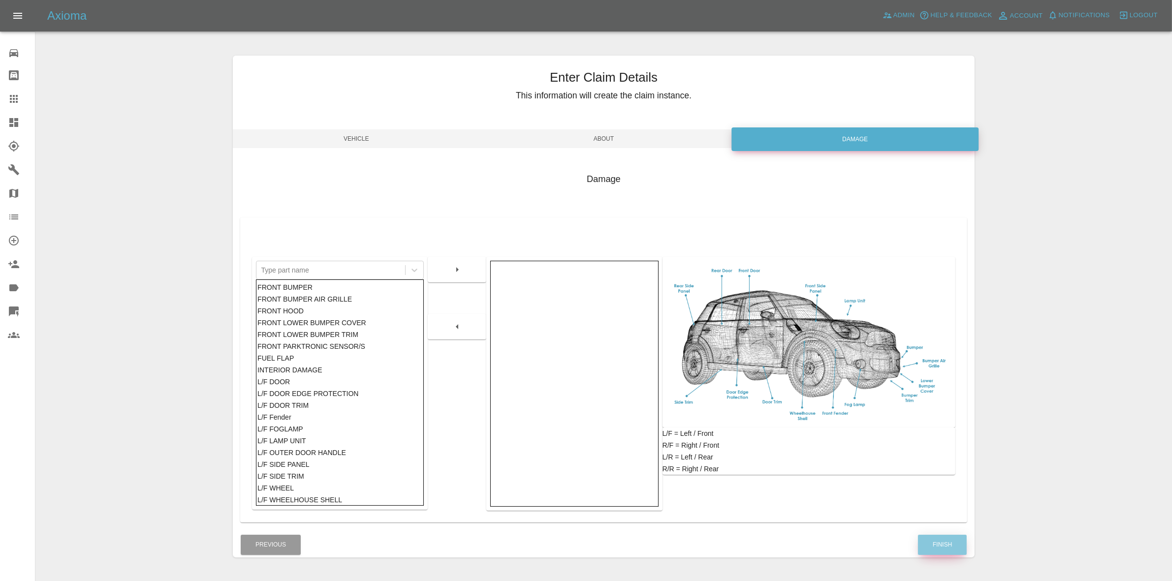
drag, startPoint x: 939, startPoint y: 539, endPoint x: 903, endPoint y: 510, distance: 46.5
click at [940, 540] on button "Finish" at bounding box center [942, 545] width 49 height 20
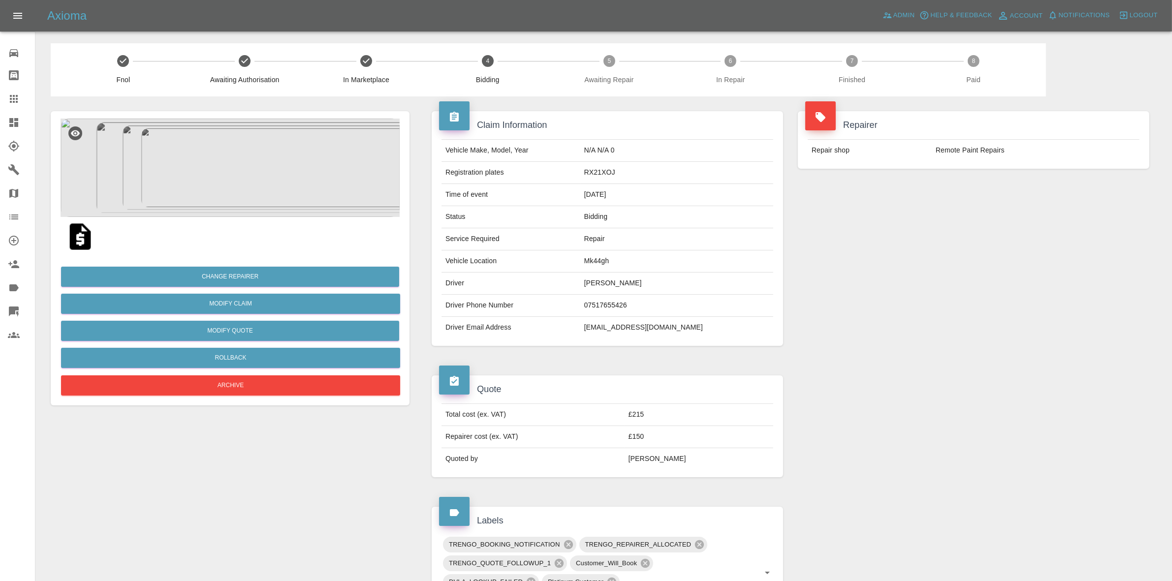
click at [0, 129] on link "Dashboard" at bounding box center [17, 123] width 35 height 24
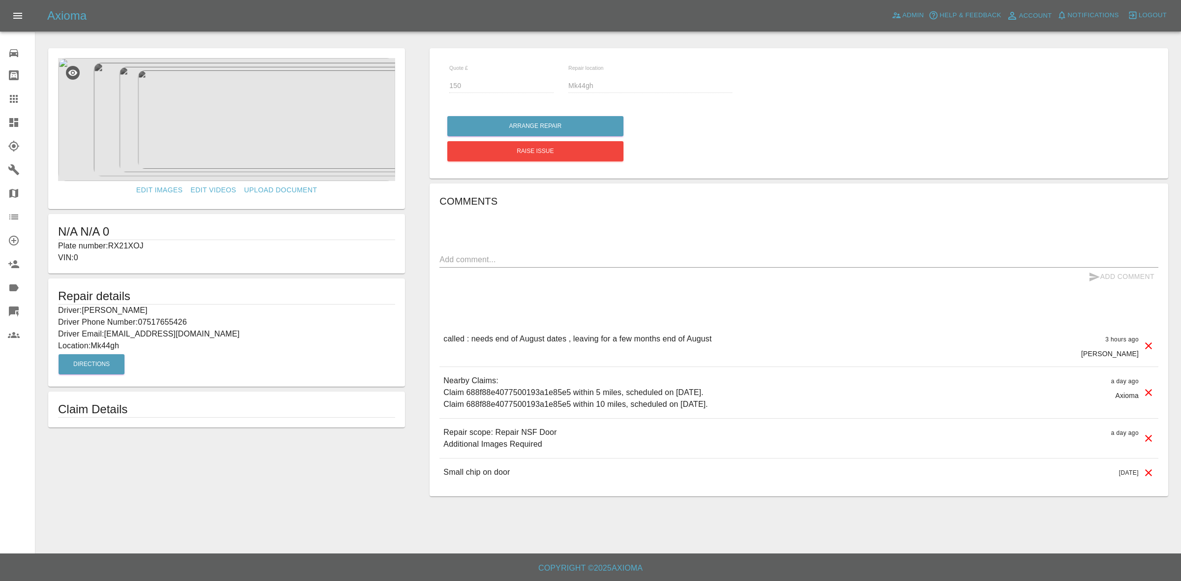
click at [121, 243] on p "Plate number: RX21XOJ" at bounding box center [226, 246] width 337 height 12
click at [0, 102] on link "Claims" at bounding box center [17, 99] width 35 height 24
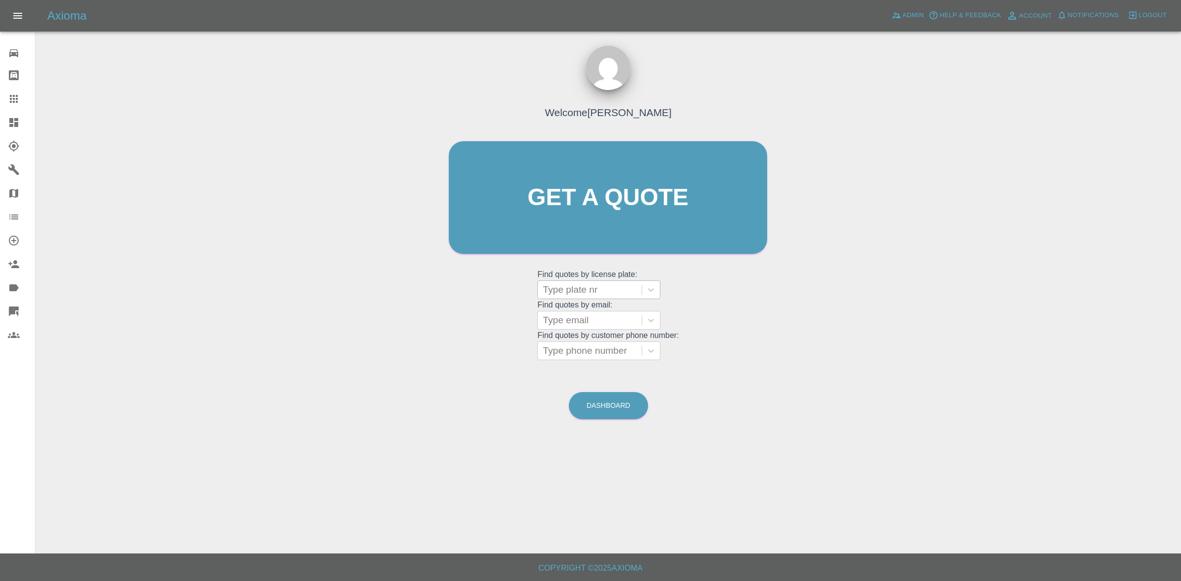
click at [569, 291] on div at bounding box center [590, 290] width 94 height 14
paste input "RX21XOJ"
type input "RX21XOJ"
drag, startPoint x: 581, startPoint y: 311, endPoint x: 569, endPoint y: 311, distance: 12.3
click at [581, 311] on div "RX21XOJ, Bidding" at bounding box center [598, 315] width 123 height 20
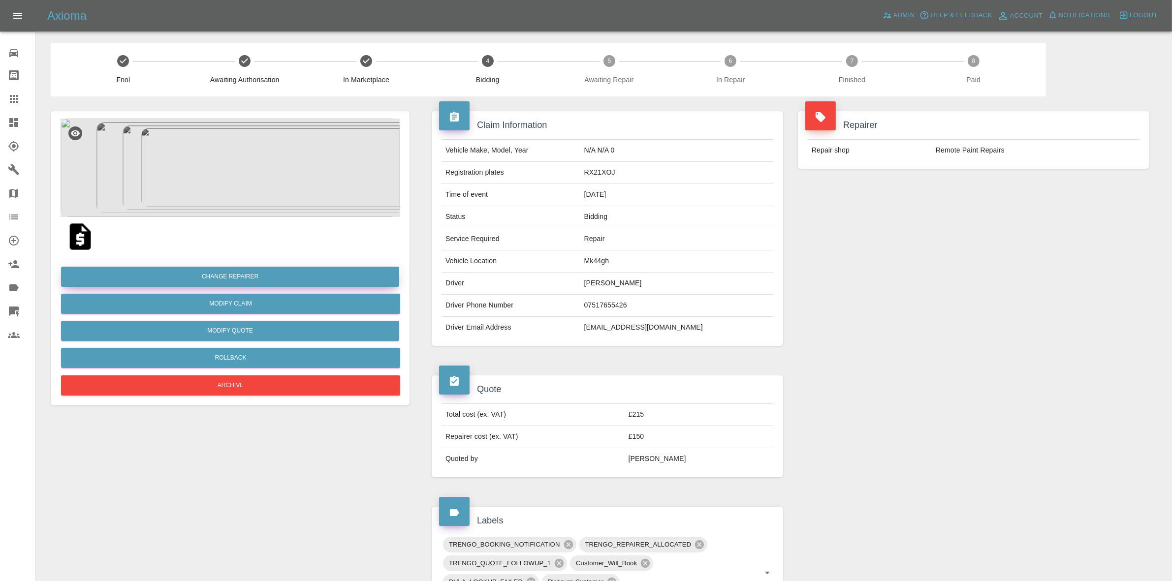
click at [249, 275] on button "Change Repairer" at bounding box center [230, 277] width 338 height 20
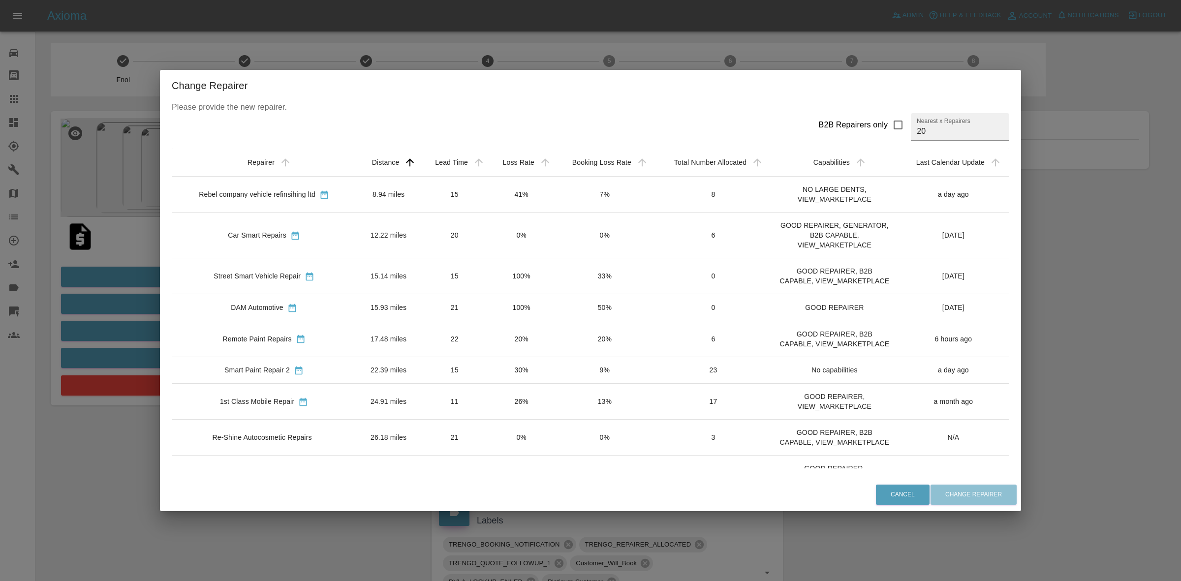
click at [454, 197] on td "15" at bounding box center [455, 195] width 68 height 36
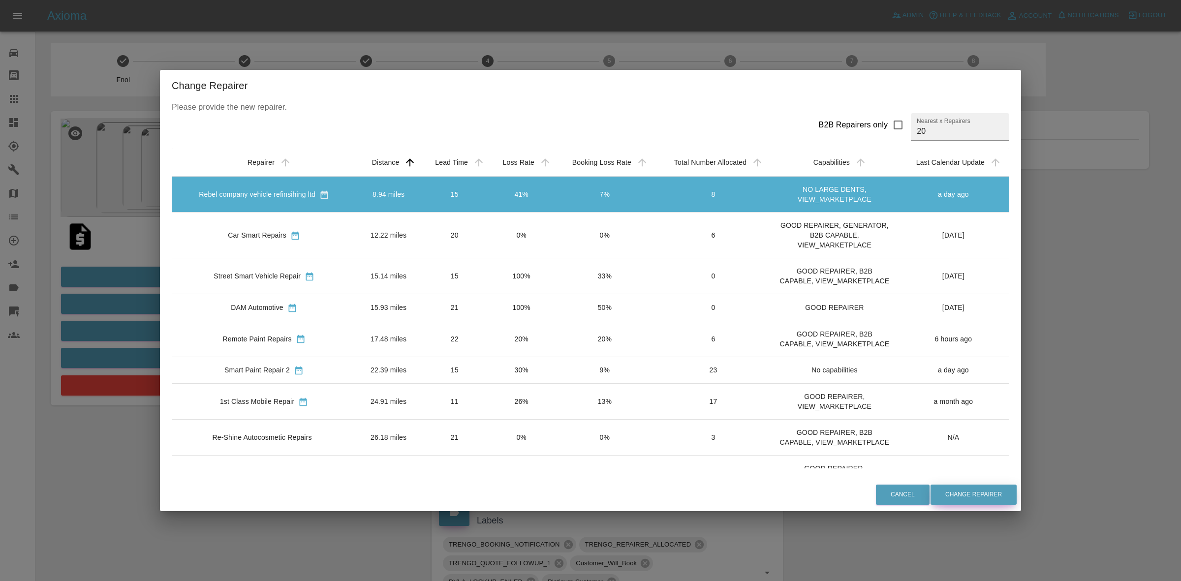
click at [960, 488] on button "Change Repairer" at bounding box center [974, 495] width 86 height 20
